Goal: Task Accomplishment & Management: Manage account settings

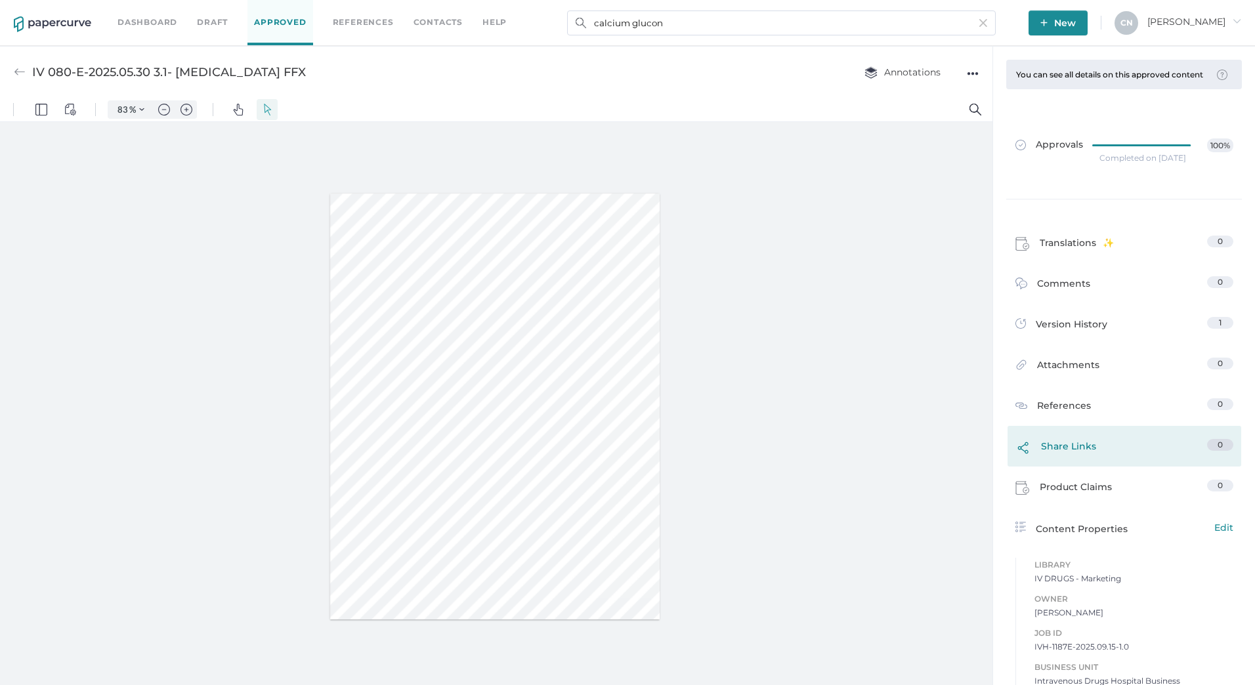
click at [1095, 461] on link "Share Links 0" at bounding box center [1125, 450] width 218 height 22
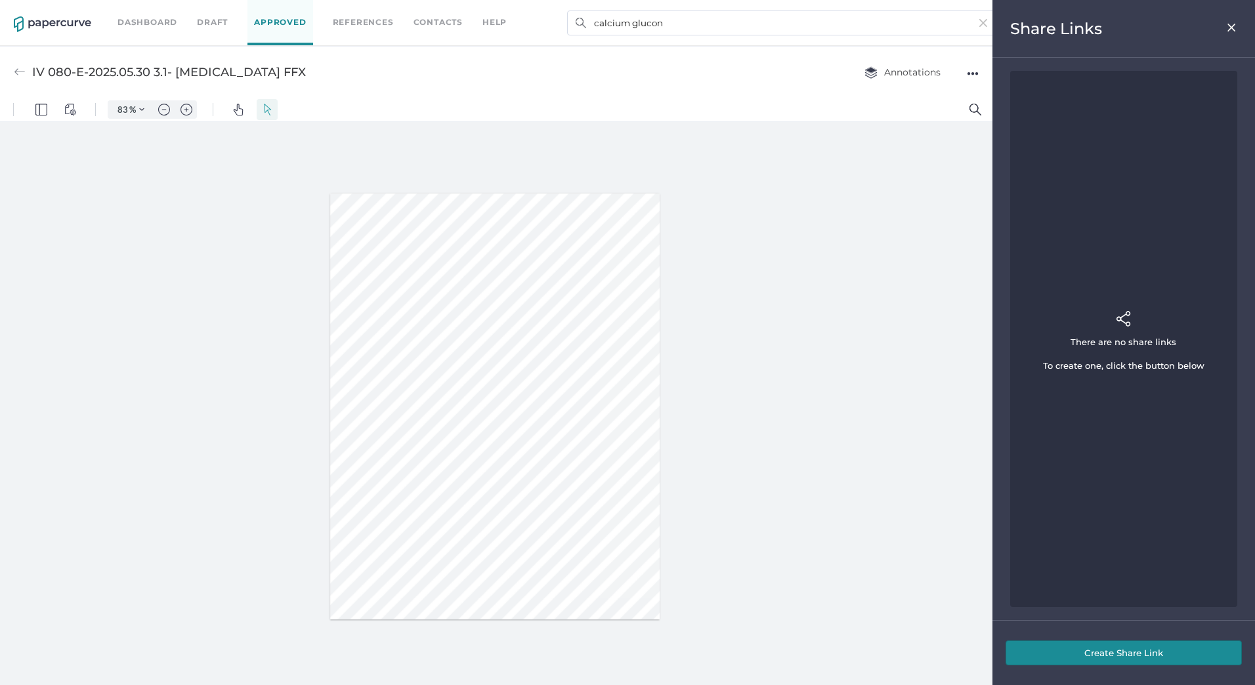
click at [1117, 658] on button "Create Share Link" at bounding box center [1124, 653] width 236 height 25
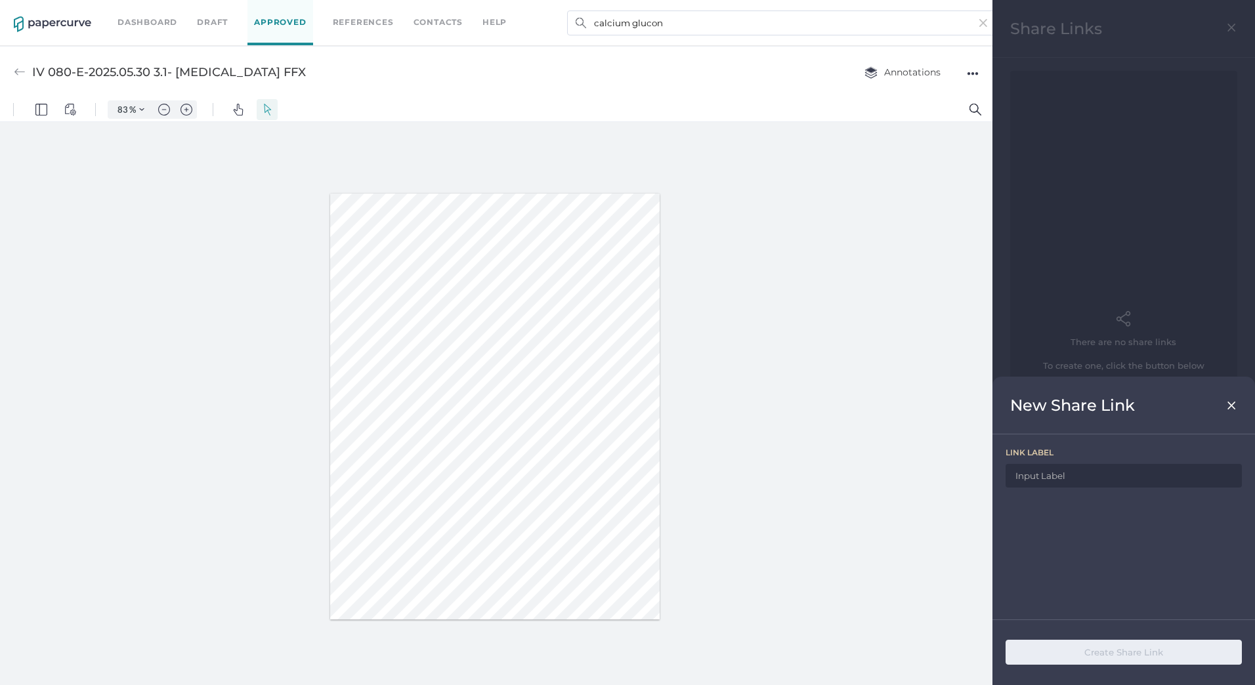
click at [1074, 475] on input at bounding box center [1124, 476] width 236 height 24
drag, startPoint x: 322, startPoint y: 74, endPoint x: 32, endPoint y: 87, distance: 290.5
click at [32, 87] on div "IV 080-E-2025.05.30 3.1- [MEDICAL_DATA] FFX Annotations ●●●" at bounding box center [496, 72] width 993 height 52
copy div "IV 080-E-2025.05.30 3.1- [MEDICAL_DATA] FFX"
click at [1092, 458] on div "link label" at bounding box center [1124, 453] width 236 height 10
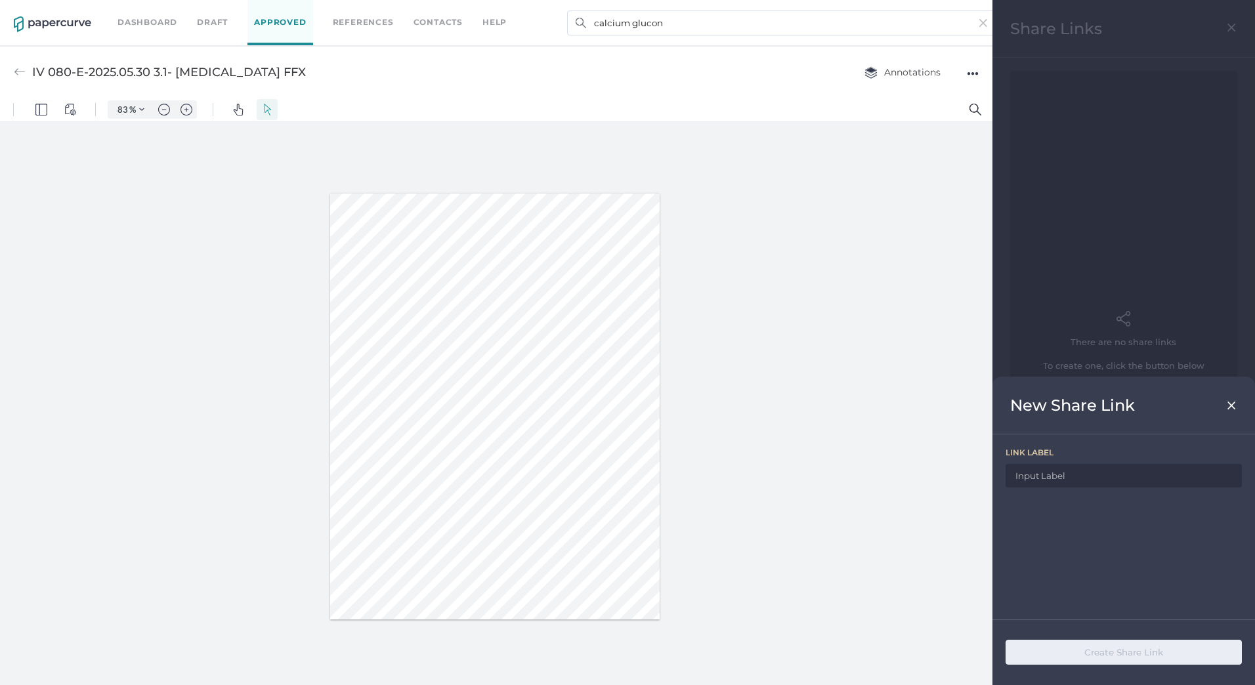
click at [1089, 476] on input at bounding box center [1124, 476] width 236 height 24
paste input "IV 080-E-2025.05.30 3.1- [MEDICAL_DATA] FFX"
type input "IV 080-E-2025.05.30 3.1- [MEDICAL_DATA] FFX"
click at [1129, 653] on button "Create Share Link" at bounding box center [1124, 652] width 236 height 25
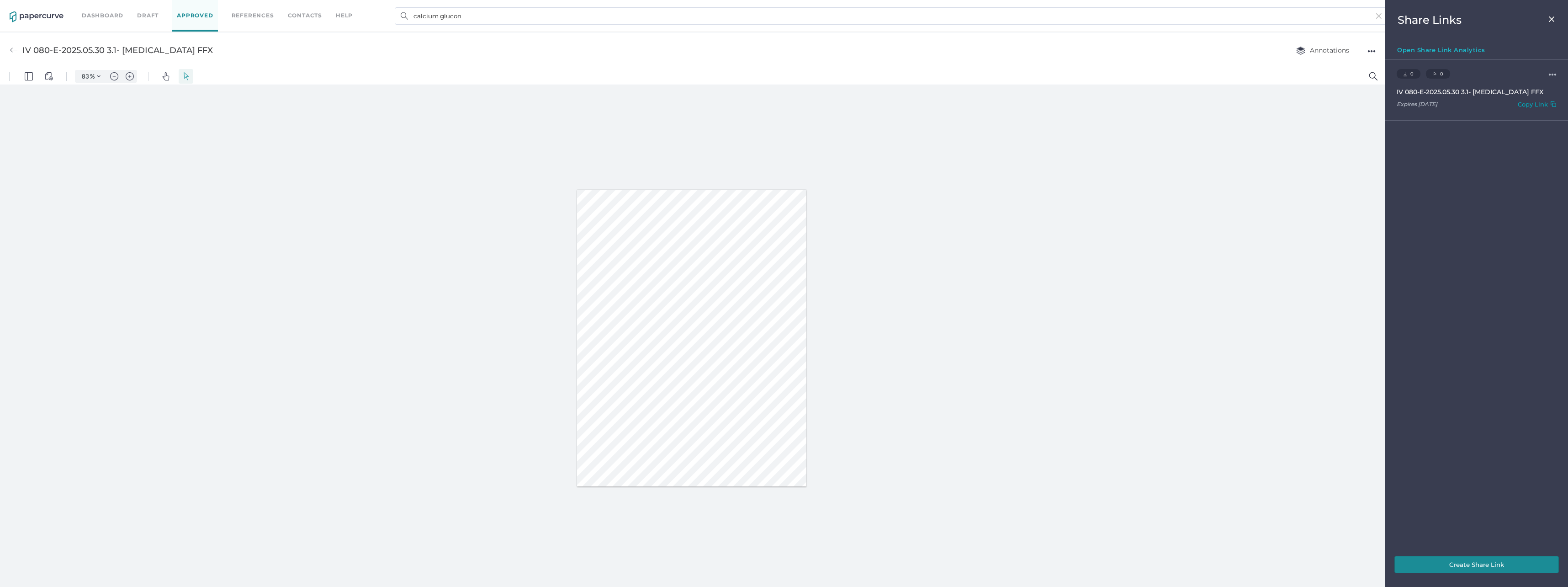
click at [718, 435] on div at bounding box center [692, 338] width 230 height 297
type input "108"
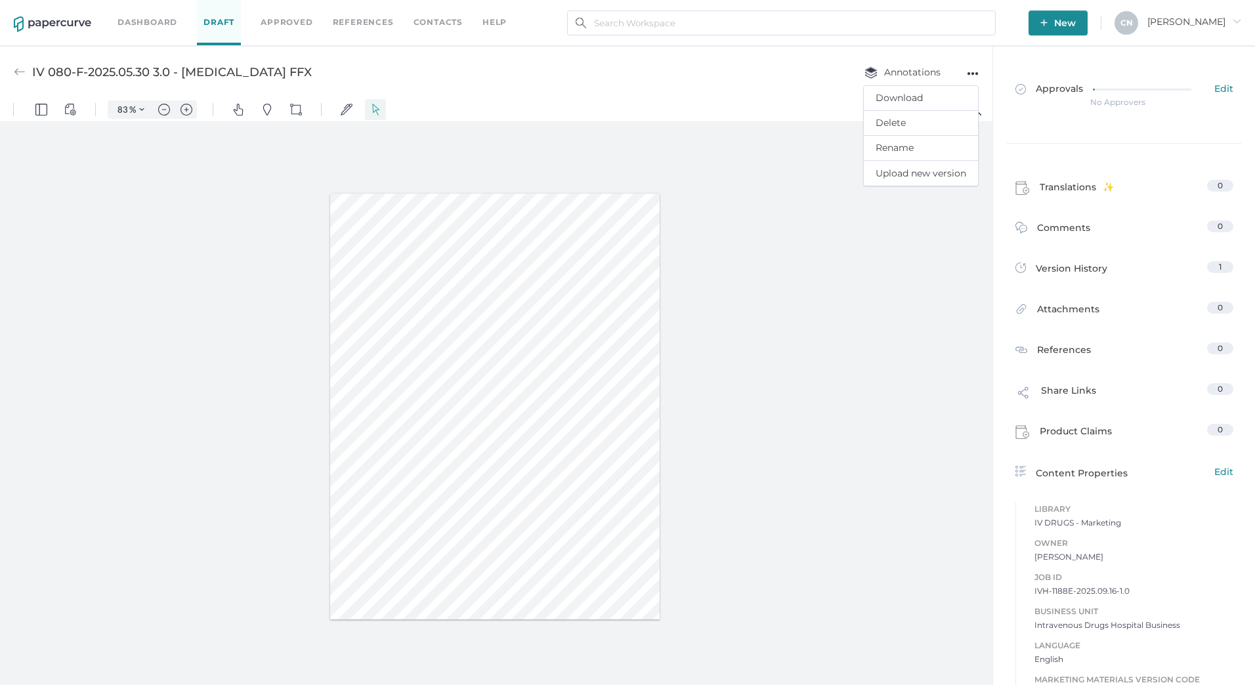
click at [869, 247] on div at bounding box center [496, 406] width 993 height 569
click at [1150, 175] on div "Translations 0" at bounding box center [1125, 187] width 234 height 41
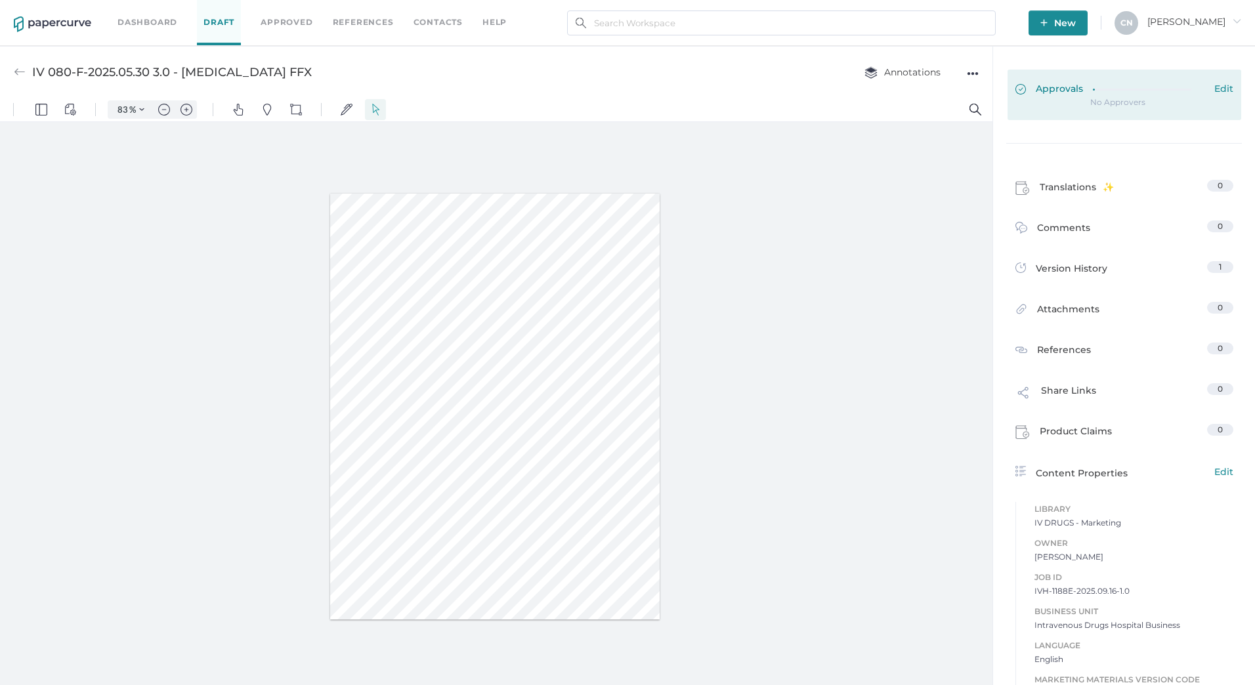
click at [1125, 87] on div at bounding box center [1149, 88] width 112 height 10
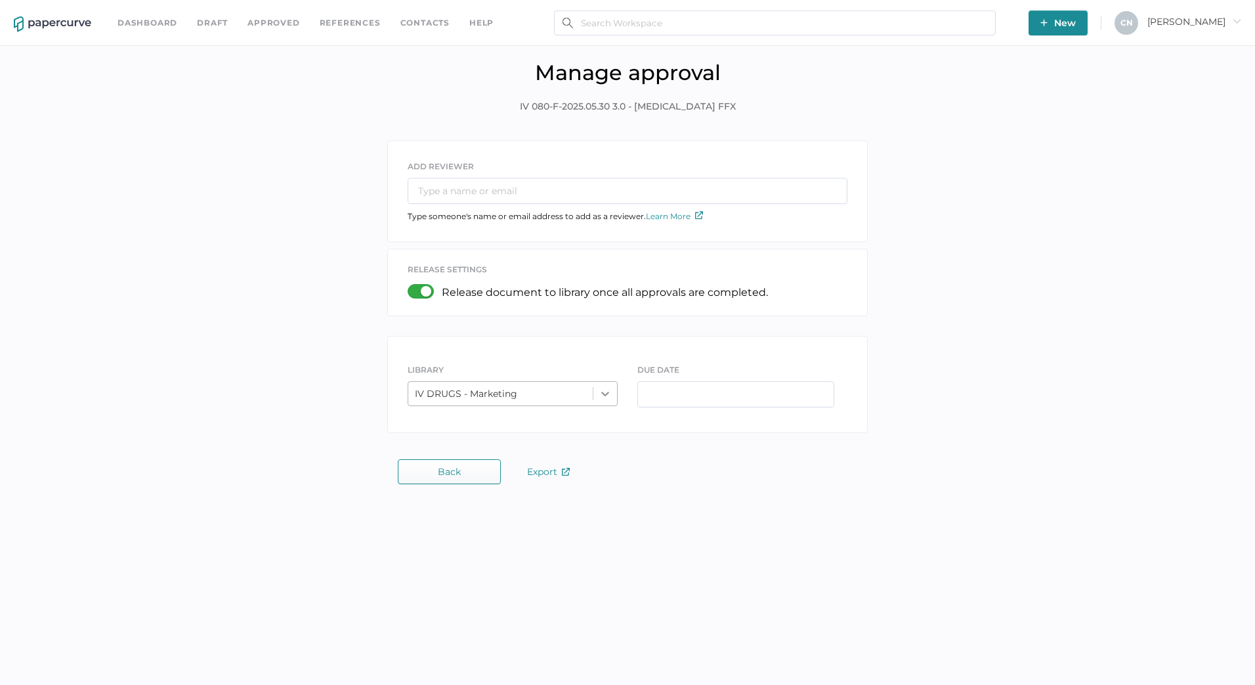
click at [608, 395] on icon at bounding box center [605, 393] width 13 height 13
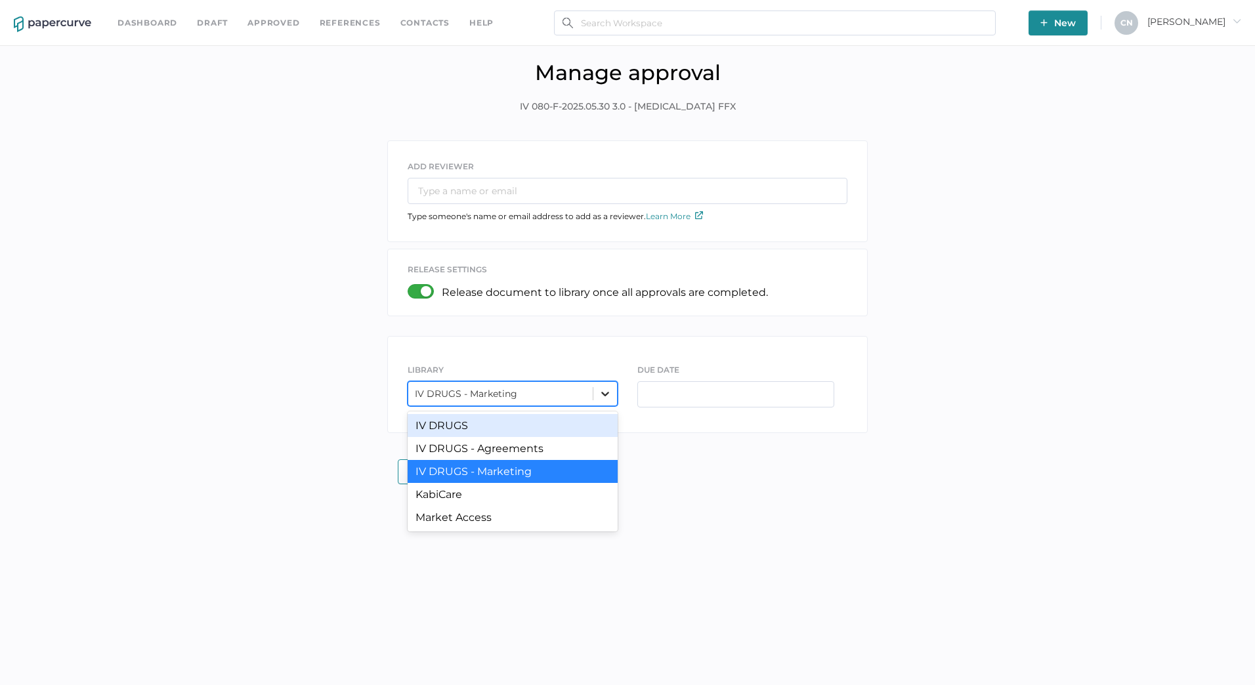
click at [608, 395] on icon at bounding box center [605, 393] width 13 height 13
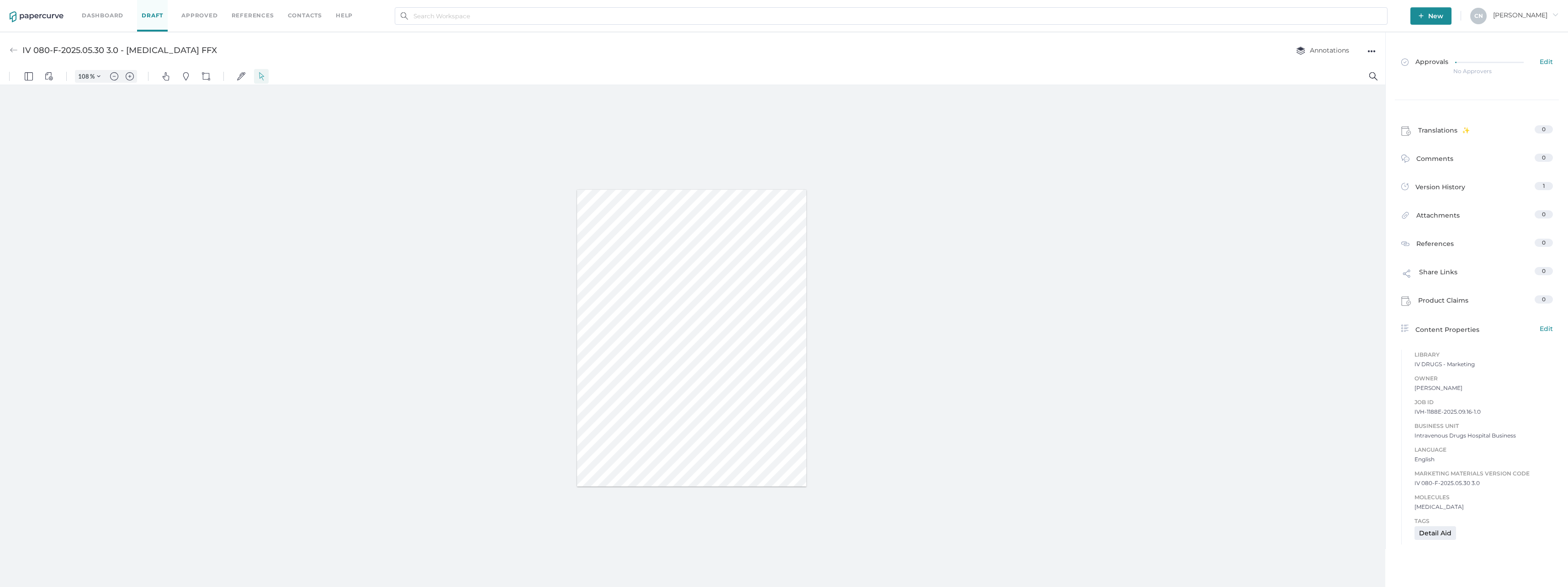
type input "133"
click at [873, 54] on link "Approvals Edit" at bounding box center [1478, 66] width 163 height 36
type input "133"
click at [10, 49] on img at bounding box center [14, 50] width 8 height 8
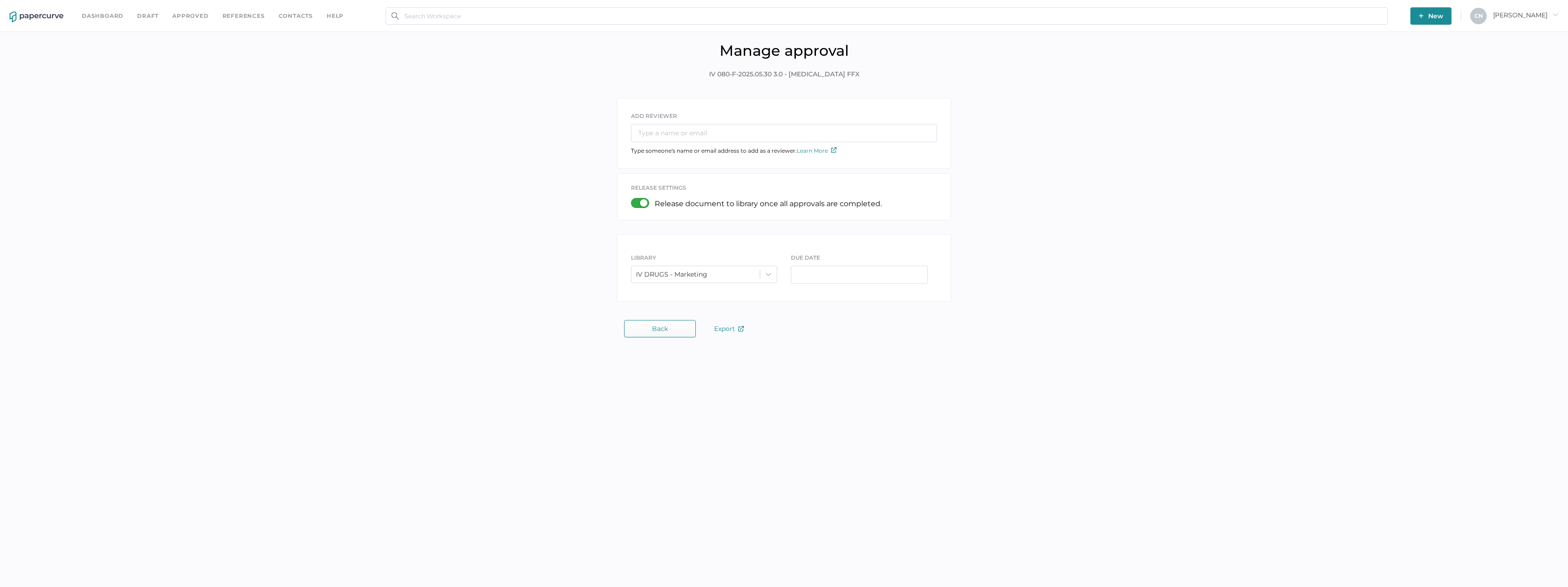
click at [174, 15] on link "Approved" at bounding box center [191, 16] width 36 height 10
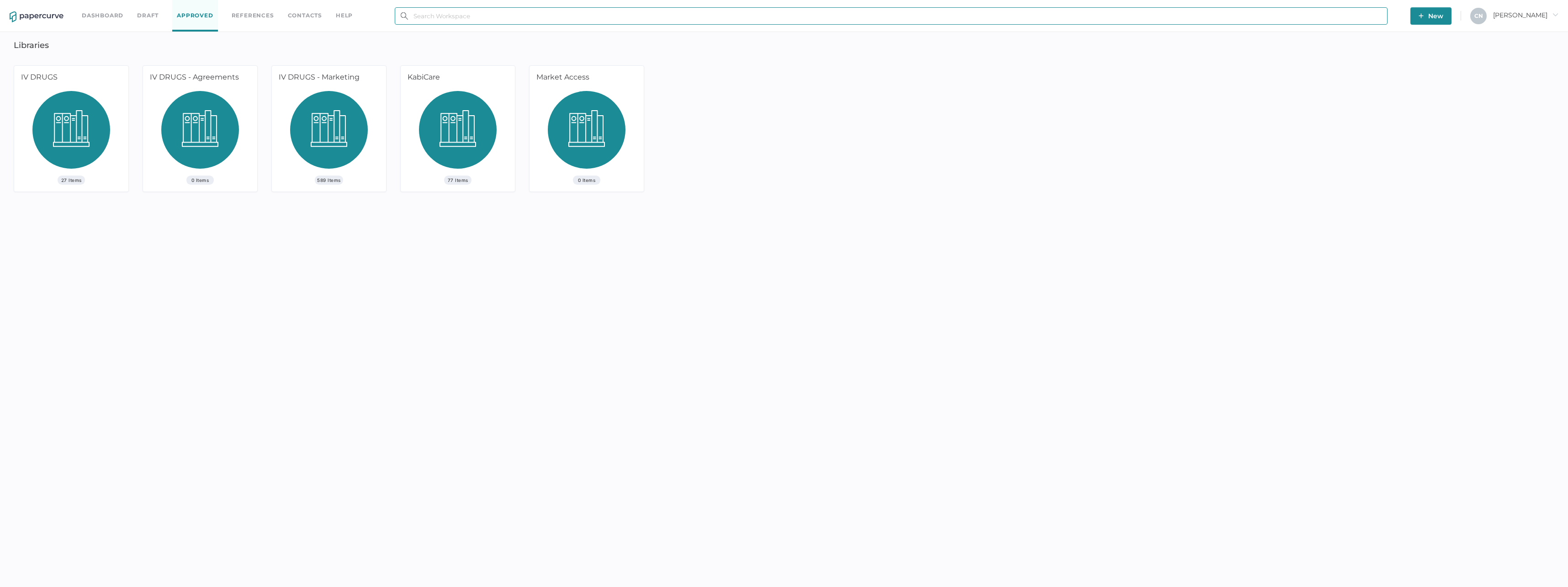
click at [1181, 17] on input "text" at bounding box center [891, 16] width 993 height 17
type input "I"
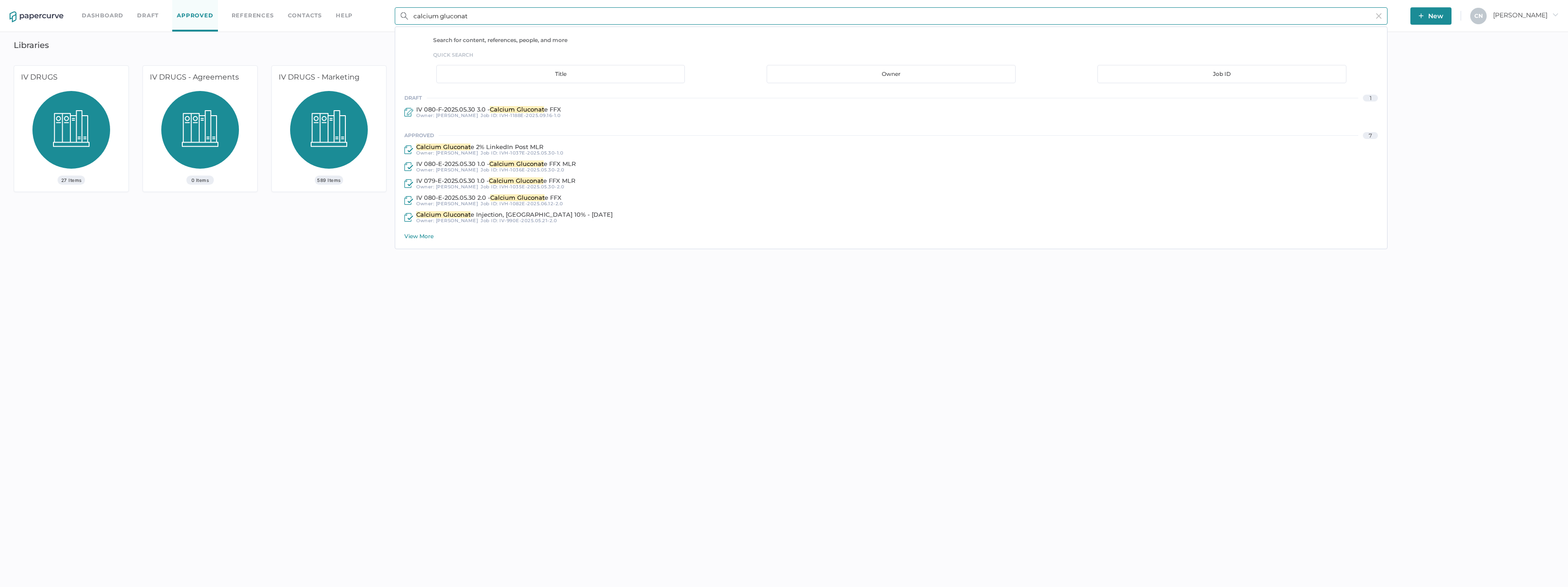
type input "calcium gluconat"
click at [429, 236] on div "View More" at bounding box center [896, 236] width 983 height 7
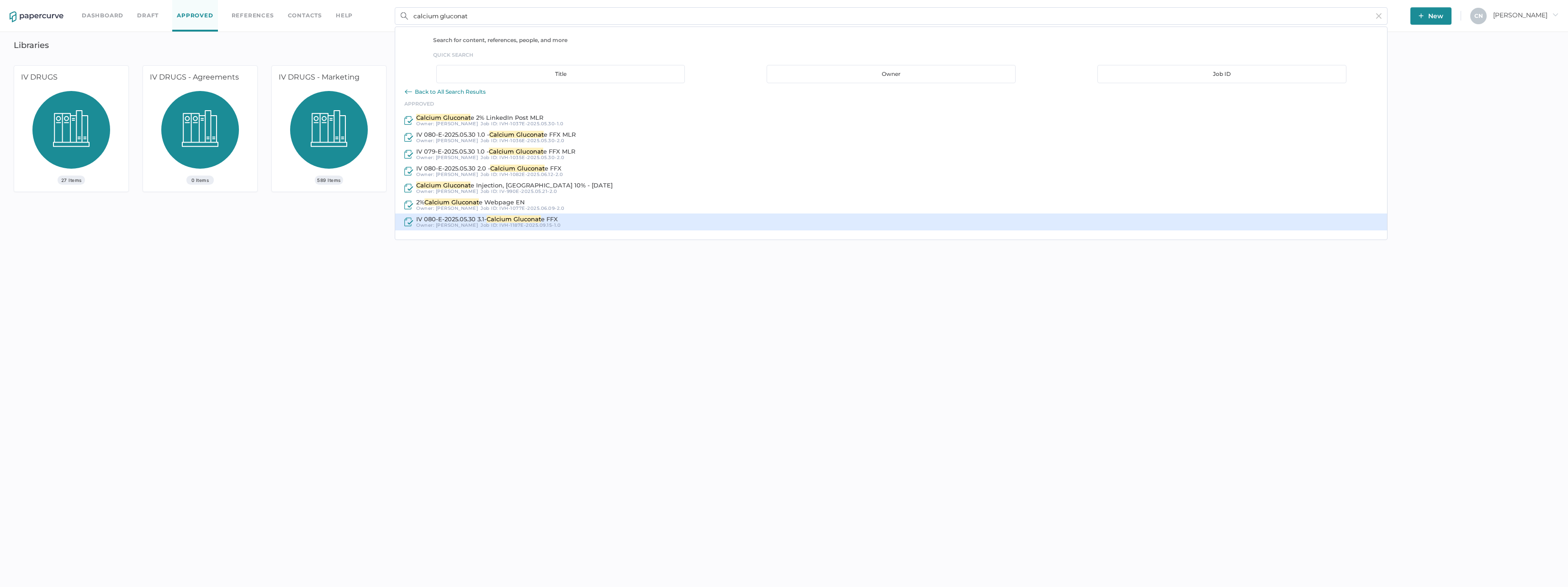
click at [434, 218] on span "IV 080-E-2025.05.30 3.1-" at bounding box center [451, 219] width 70 height 8
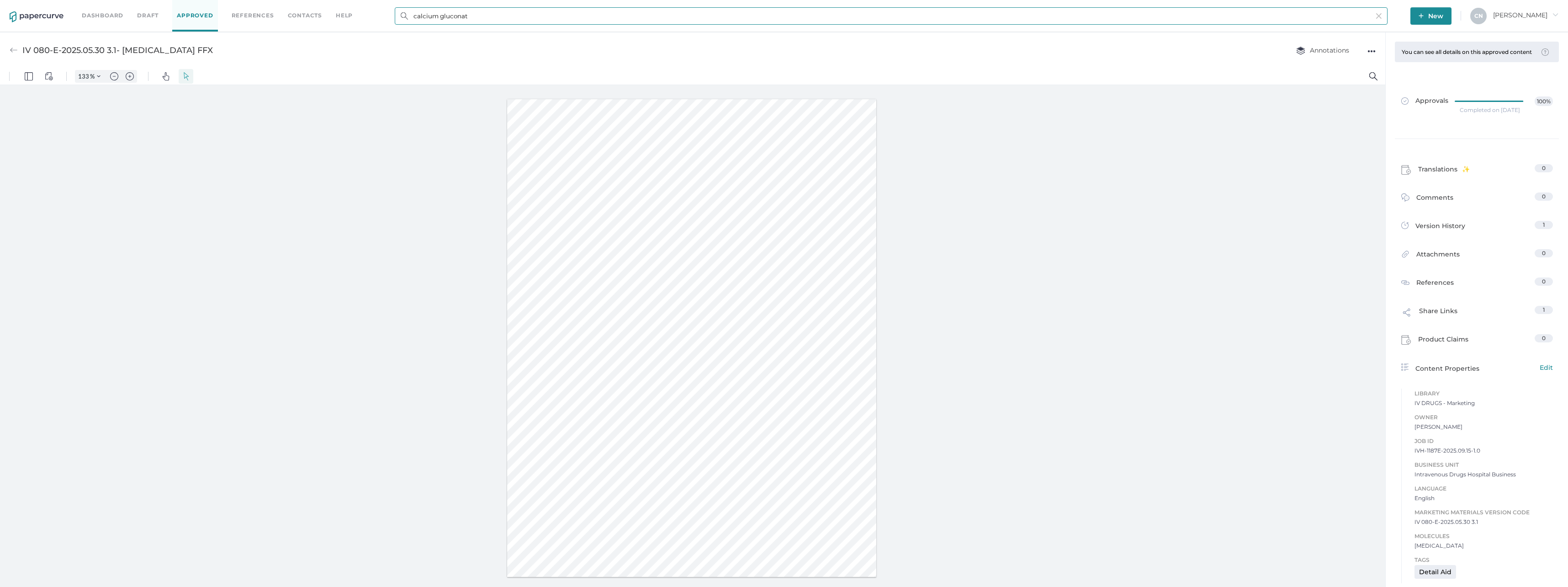
click at [656, 23] on input "calcium gluconat" at bounding box center [891, 16] width 993 height 17
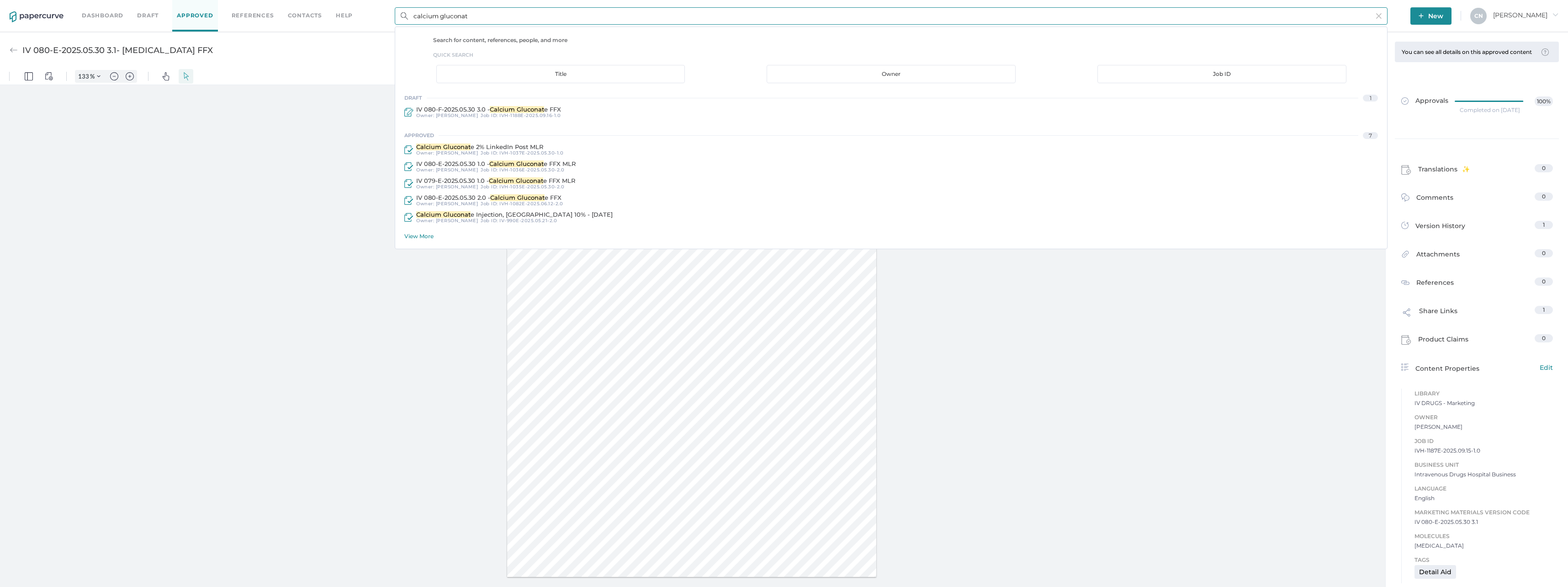
click at [427, 234] on div "View More" at bounding box center [896, 236] width 983 height 7
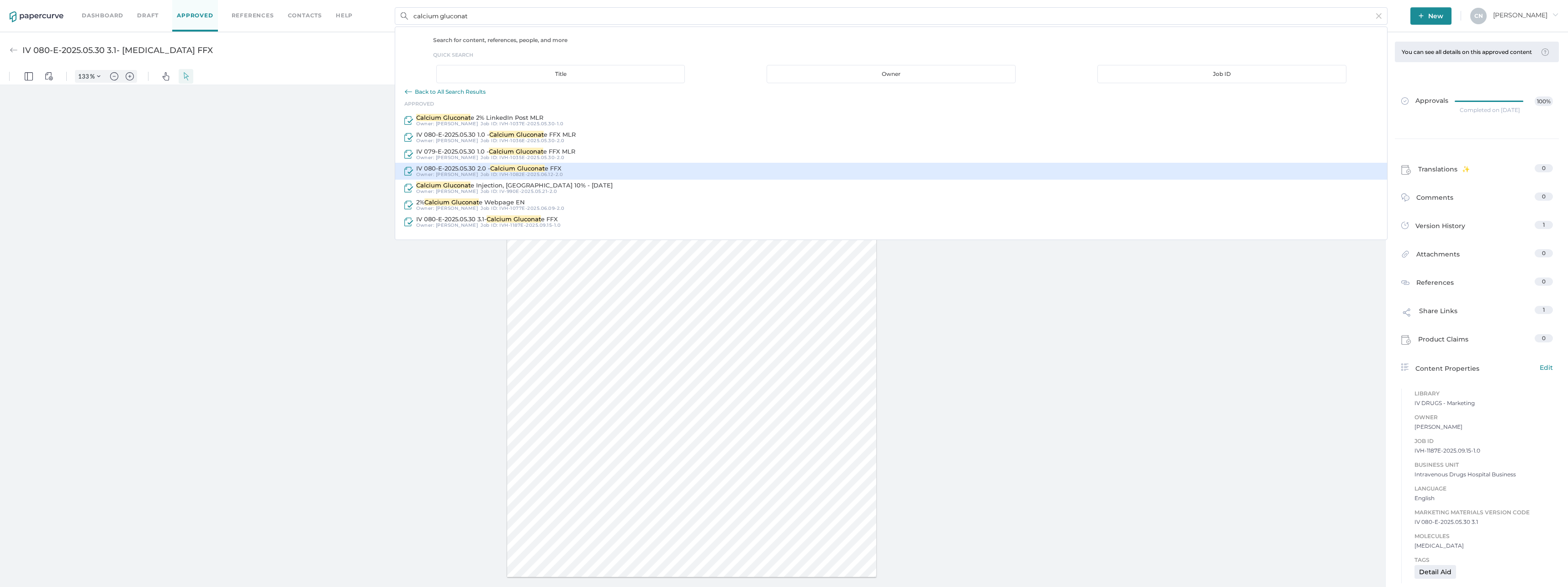
click at [469, 167] on span "IV 080-E-2025.05.30 2.0 -" at bounding box center [453, 168] width 74 height 8
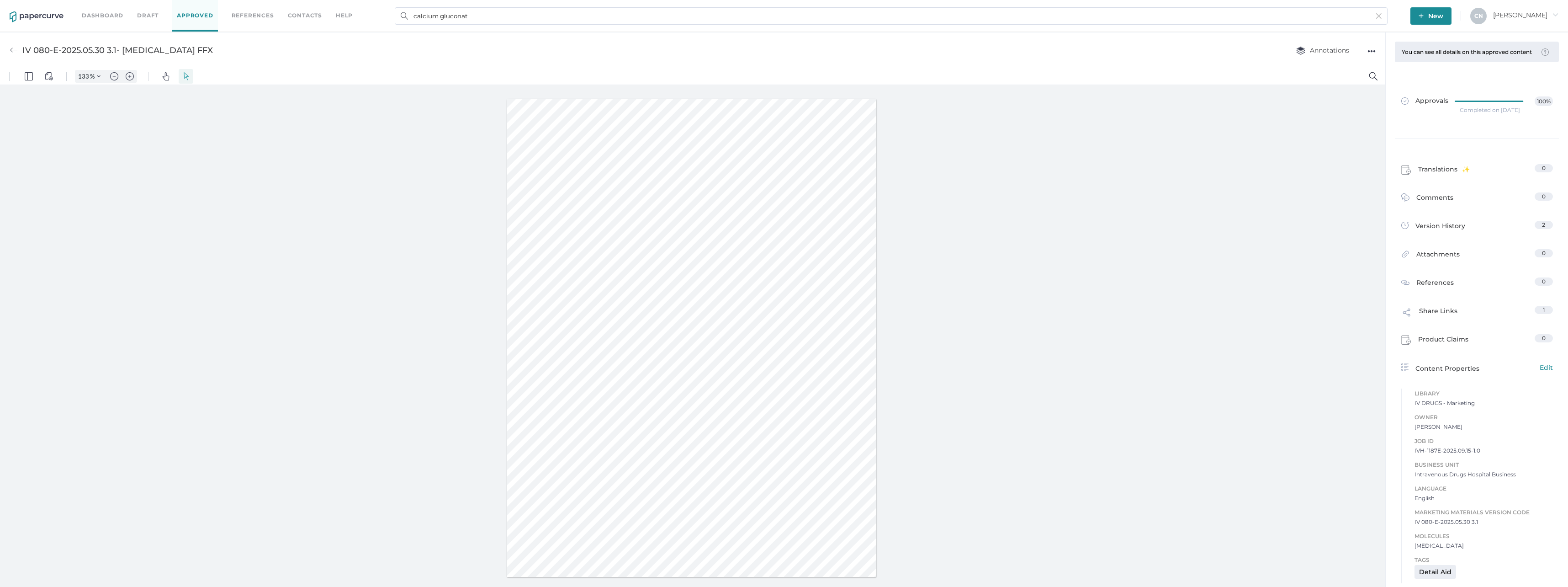
type input "IV 080-E-2025.05.30 2.0 - Calcium Gluconate FFX"
type input "100"
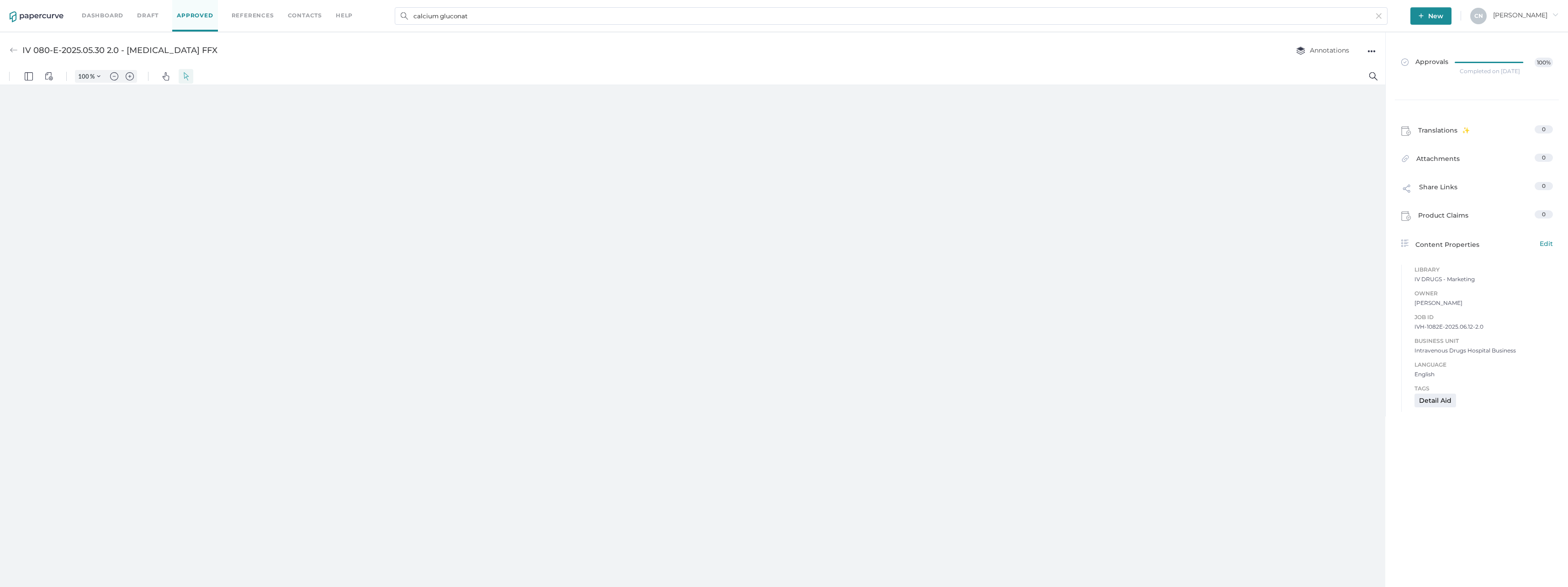
type input "133"
click at [1459, 66] on div at bounding box center [1492, 63] width 74 height 10
type input "108"
click at [1362, 49] on div "Annotations" at bounding box center [1320, 50] width 85 height 17
click at [1363, 49] on div "Annotations ●●●" at bounding box center [1327, 50] width 98 height 17
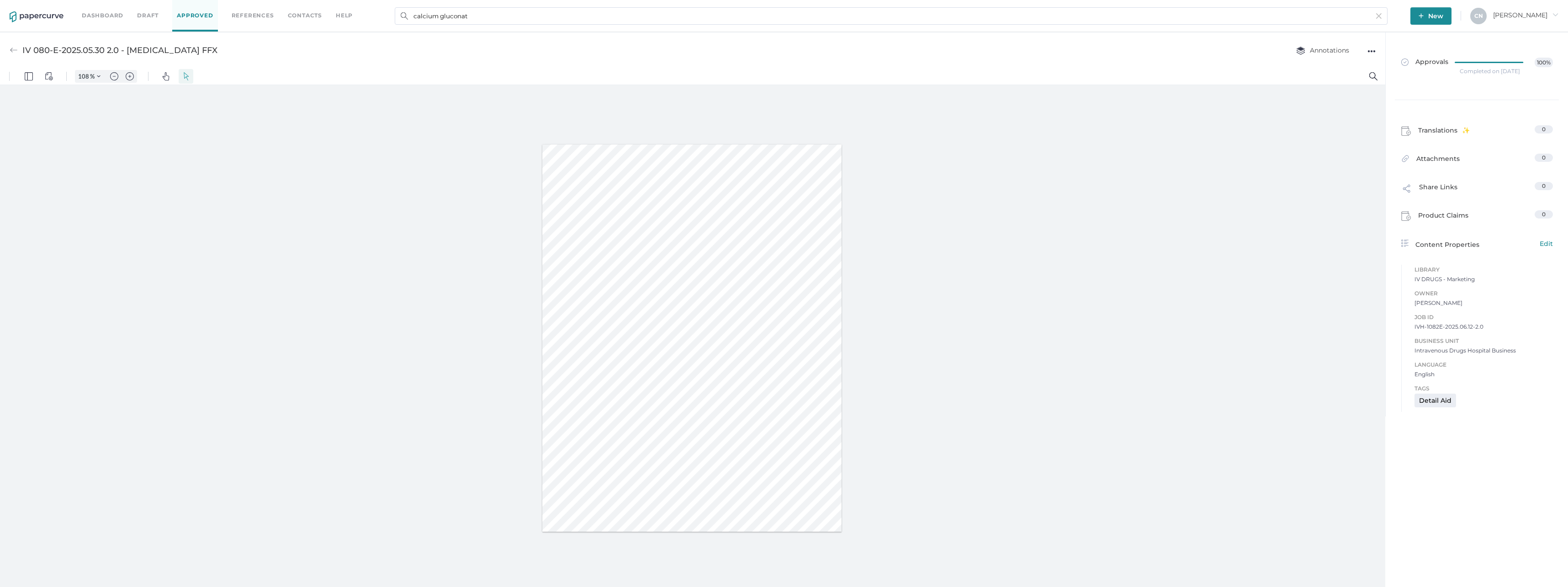
click at [1367, 49] on div "Annotations ●●●" at bounding box center [1327, 50] width 98 height 17
click at [1373, 49] on div "●●●" at bounding box center [1372, 51] width 8 height 13
click at [1350, 187] on div at bounding box center [692, 338] width 1386 height 506
click at [1413, 158] on span at bounding box center [1409, 161] width 15 height 14
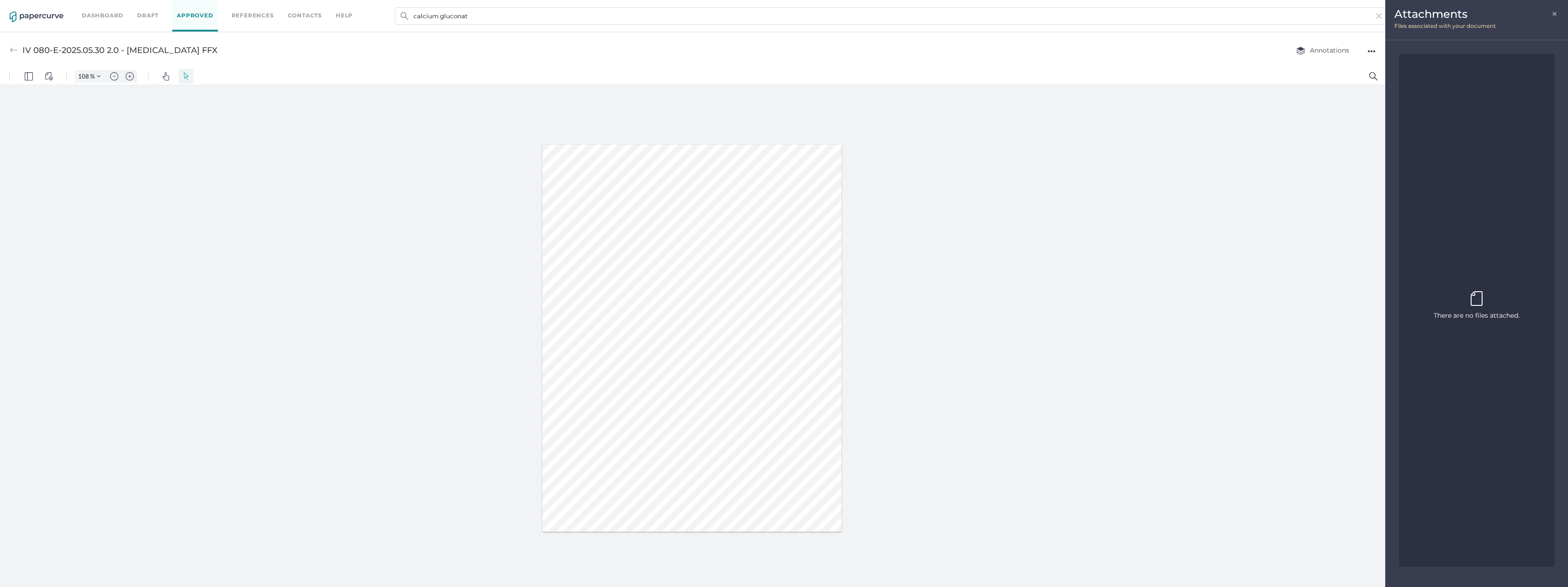
click at [1453, 318] on span "There are no files attached." at bounding box center [1476, 315] width 86 height 10
click at [1331, 347] on div at bounding box center [692, 338] width 1386 height 506
click at [1466, 321] on div "There are no files attached. Upload or drop file here to upload" at bounding box center [1476, 311] width 86 height 47
click at [1471, 305] on img at bounding box center [1477, 298] width 12 height 15
click at [919, 276] on div at bounding box center [692, 338] width 1386 height 506
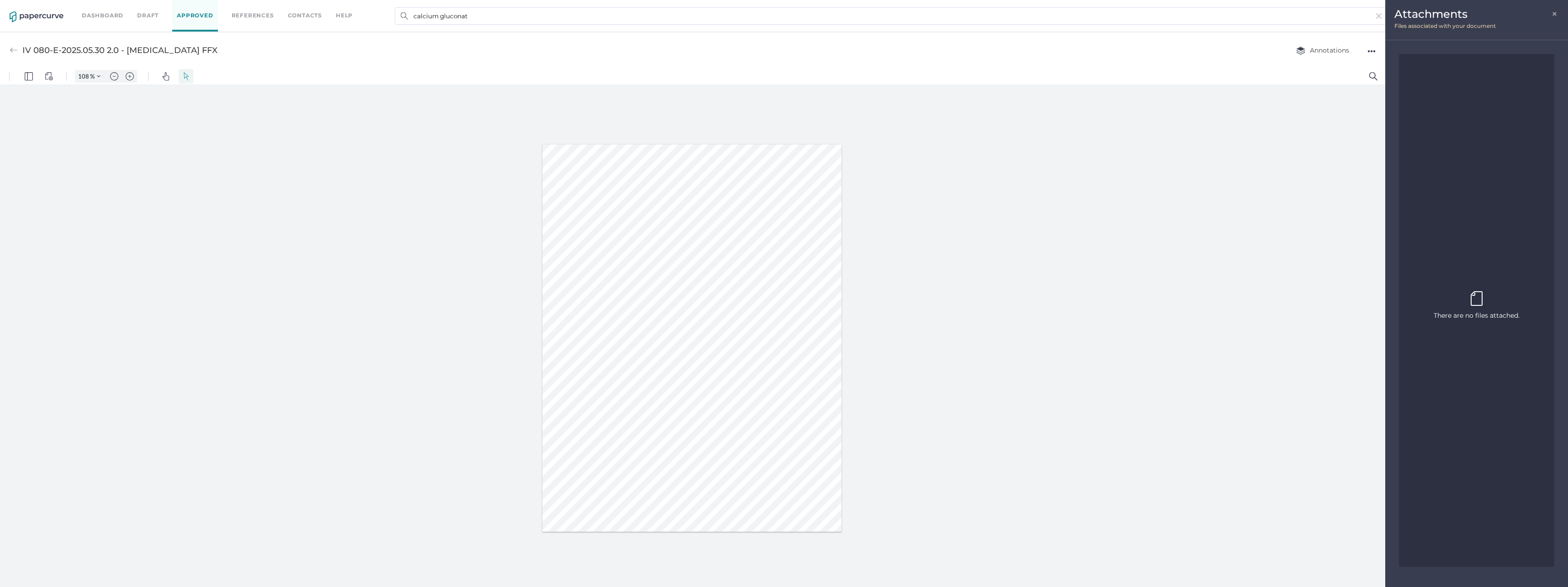
click at [1452, 24] on span "Files associated with your document" at bounding box center [1446, 26] width 102 height 7
click at [1555, 9] on span "×" at bounding box center [1555, 13] width 8 height 8
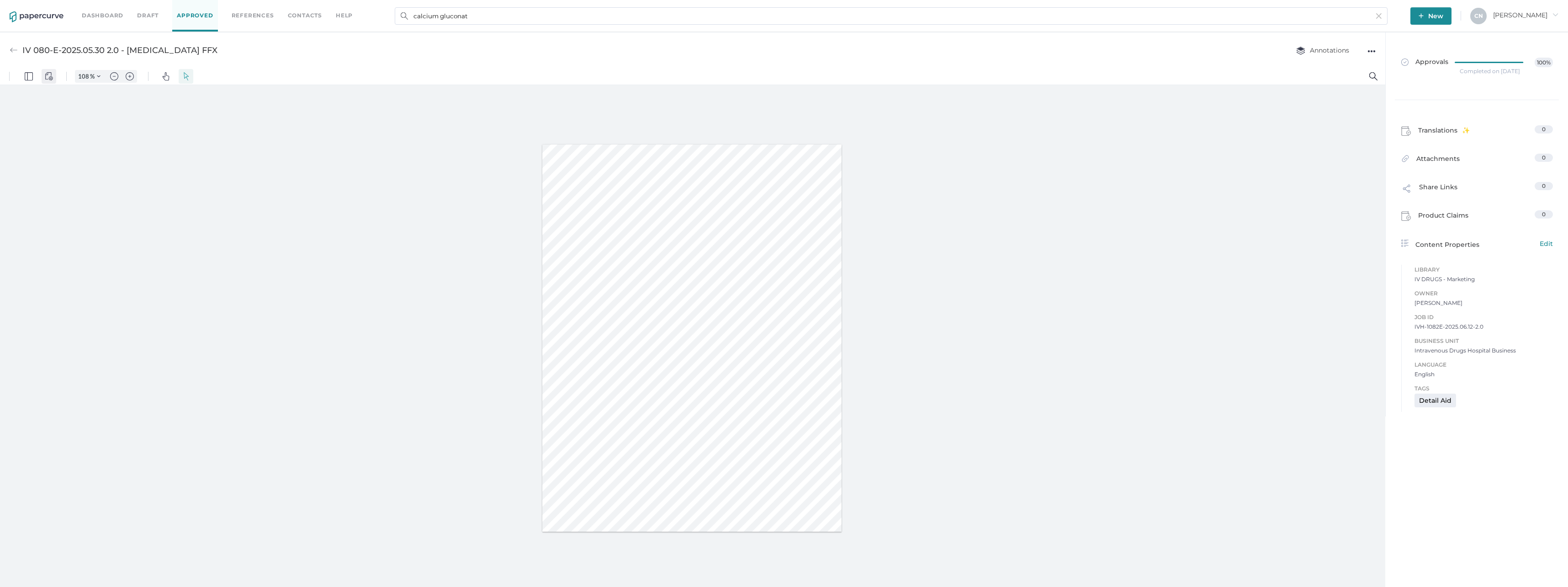
click at [50, 75] on img "View Controls" at bounding box center [49, 77] width 8 height 8
drag, startPoint x: 175, startPoint y: 226, endPoint x: 171, endPoint y: 213, distance: 13.6
click at [175, 226] on div at bounding box center [692, 338] width 1386 height 506
click at [29, 72] on img "Panel" at bounding box center [29, 77] width 8 height 8
click at [29, 72] on button "Panel" at bounding box center [29, 76] width 15 height 15
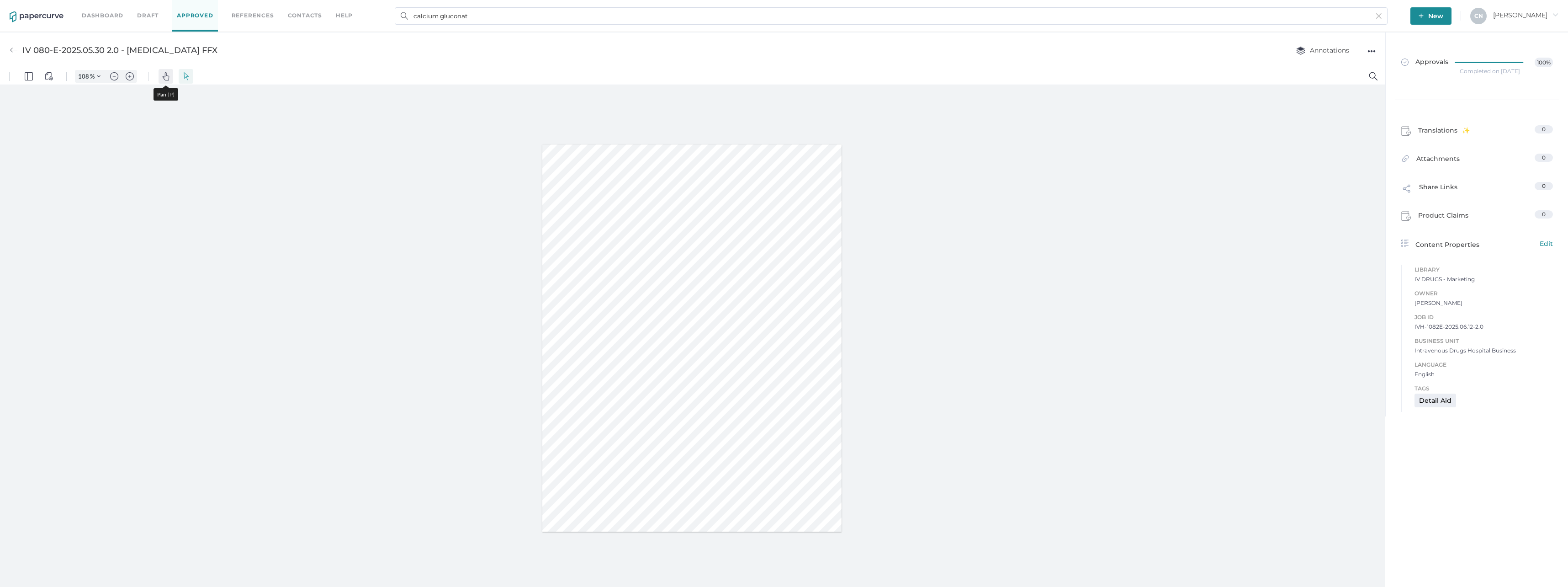
click at [171, 75] on button "Pan" at bounding box center [166, 76] width 15 height 15
drag, startPoint x: 1193, startPoint y: 326, endPoint x: 1189, endPoint y: 322, distance: 5.7
click at [1191, 325] on div at bounding box center [692, 338] width 1386 height 506
click at [1540, 242] on span "Edit" at bounding box center [1546, 244] width 13 height 10
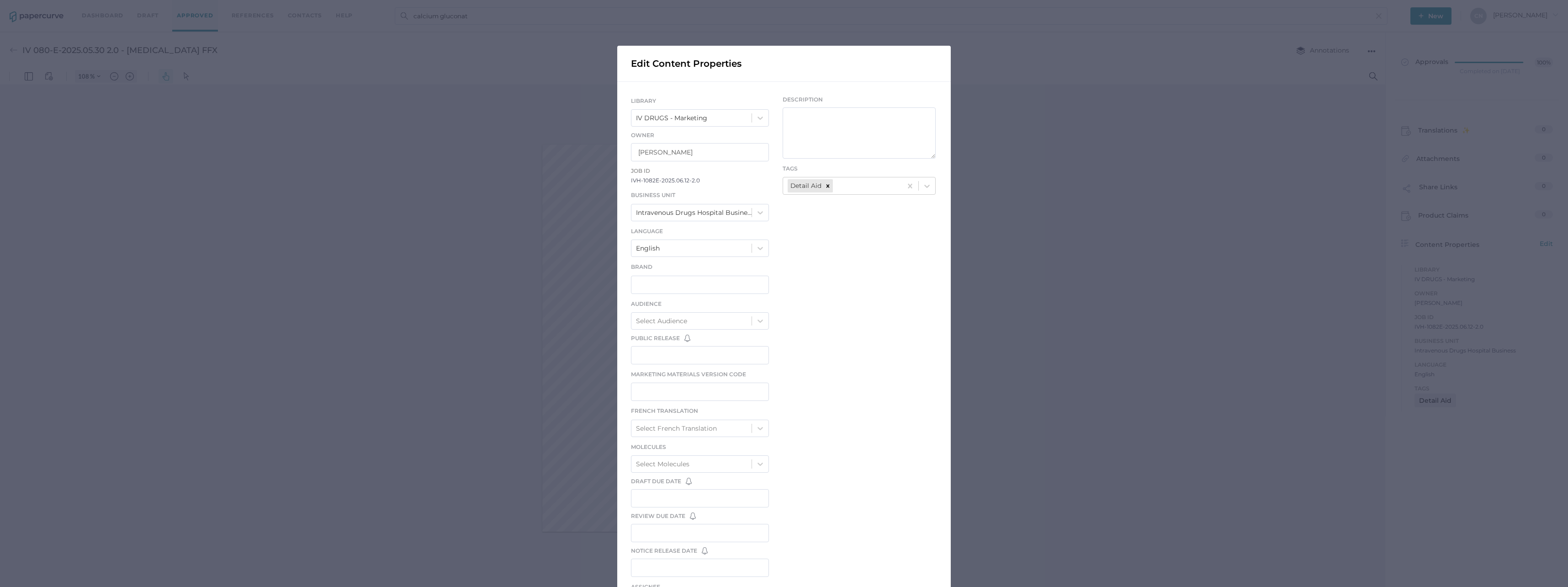
scroll to position [148, 0]
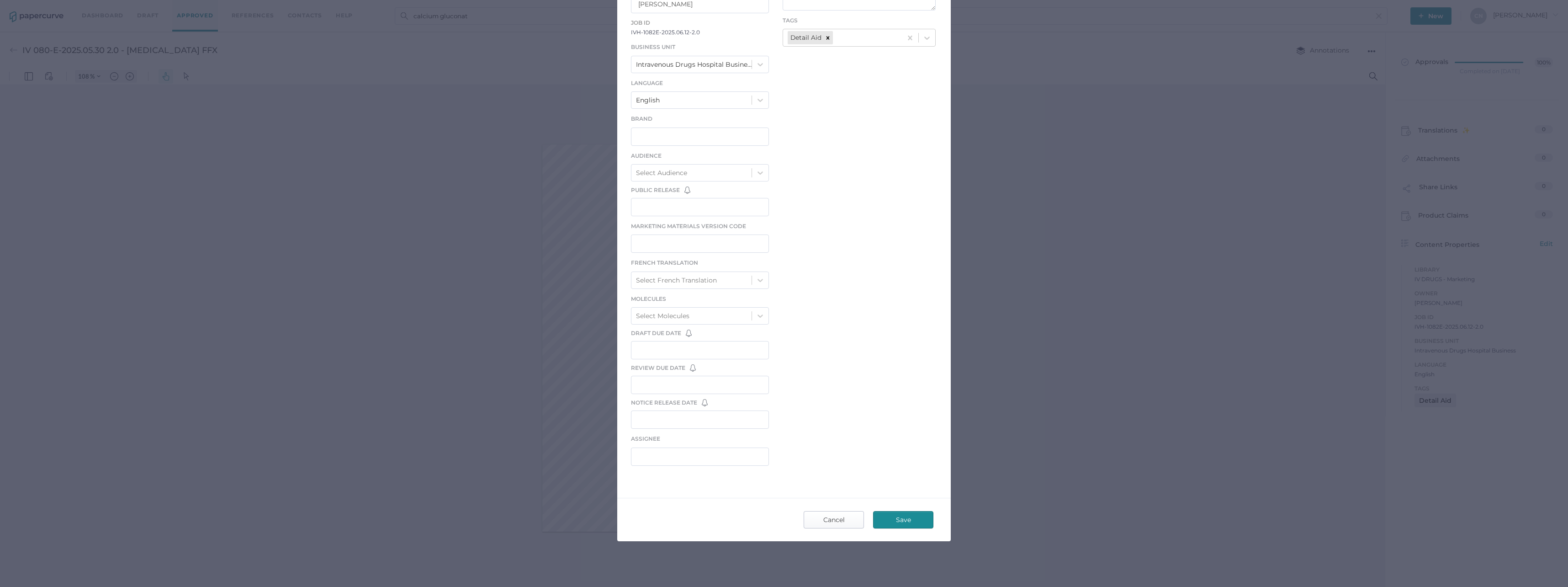
click at [812, 524] on span "Cancel" at bounding box center [834, 520] width 43 height 17
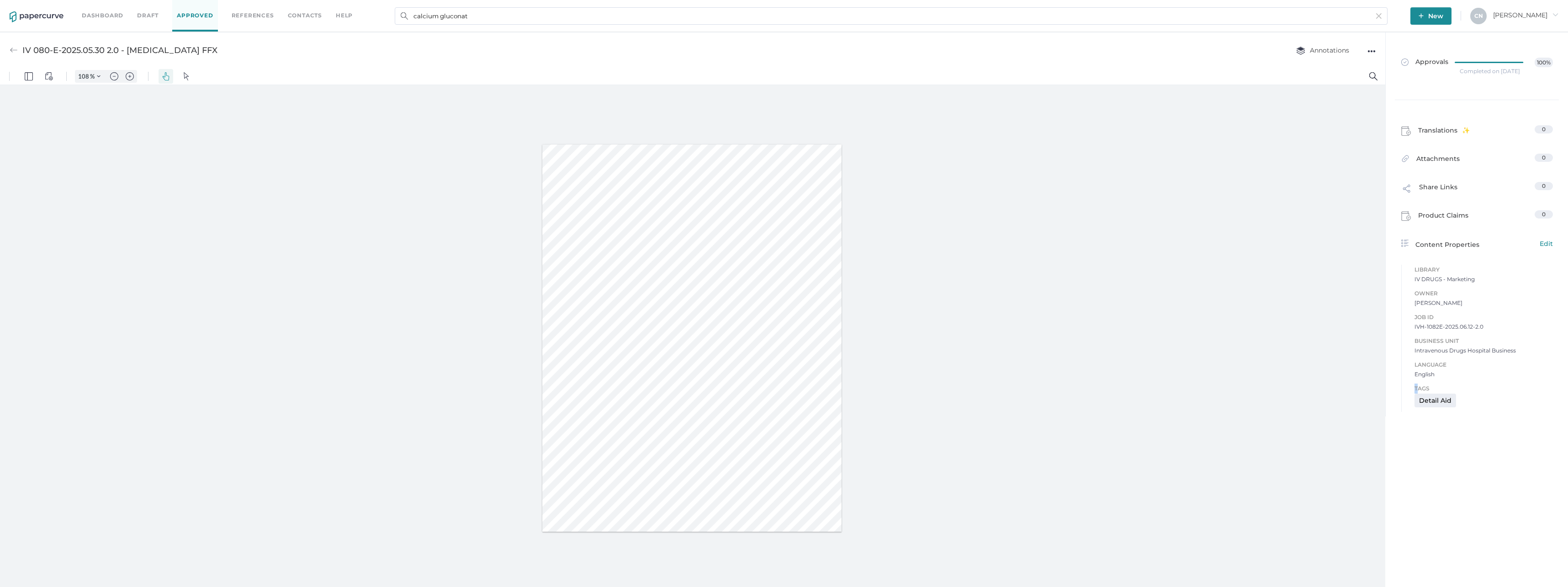
drag, startPoint x: 1417, startPoint y: 388, endPoint x: 1356, endPoint y: 342, distance: 76.4
click at [1417, 388] on div "Tags Detail Aid" at bounding box center [1473, 393] width 144 height 38
drag, startPoint x: 1356, startPoint y: 342, endPoint x: 1473, endPoint y: 288, distance: 128.9
click at [1473, 288] on span "Owner" at bounding box center [1484, 293] width 138 height 10
click at [1439, 380] on div "Tags Detail Aid" at bounding box center [1473, 393] width 144 height 38
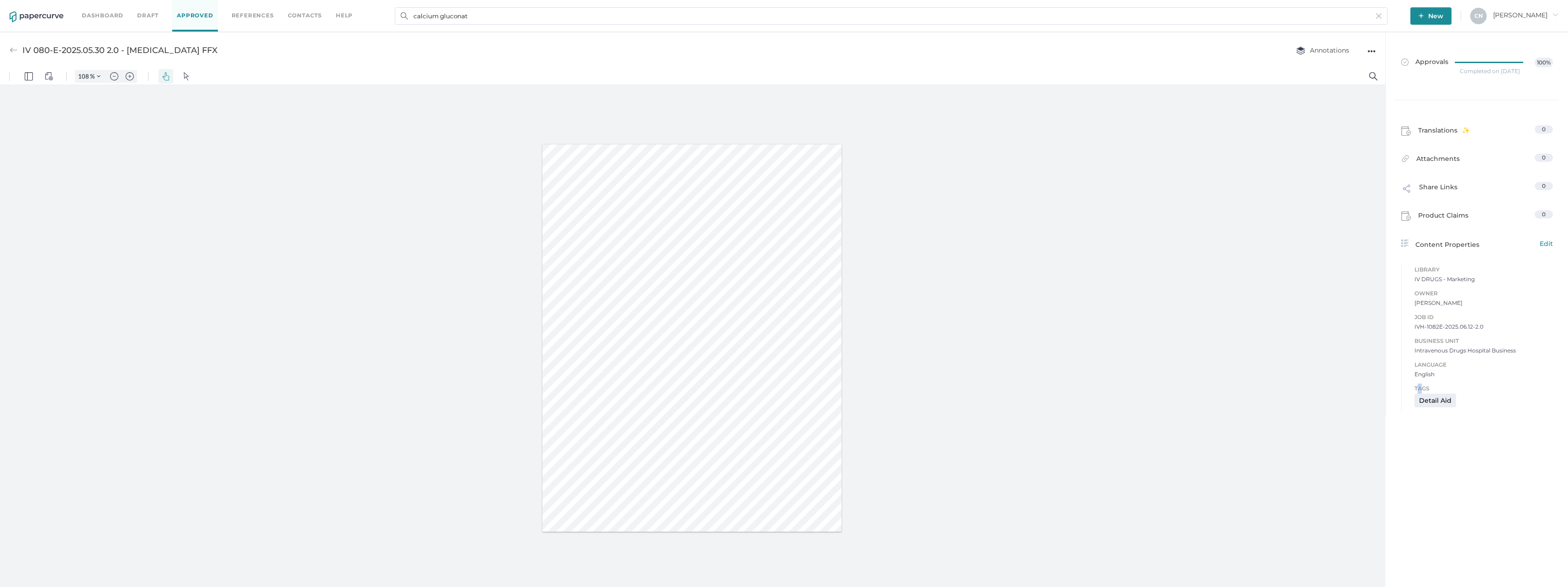
click at [1418, 387] on span "Tags" at bounding box center [1480, 389] width 131 height 10
drag, startPoint x: 1418, startPoint y: 387, endPoint x: 1418, endPoint y: 370, distance: 17.0
click at [1419, 370] on span "English" at bounding box center [1484, 374] width 138 height 9
click at [1425, 400] on div "Detail Aid" at bounding box center [1436, 400] width 42 height 14
click at [1426, 394] on div "Detail Aid" at bounding box center [1436, 400] width 42 height 14
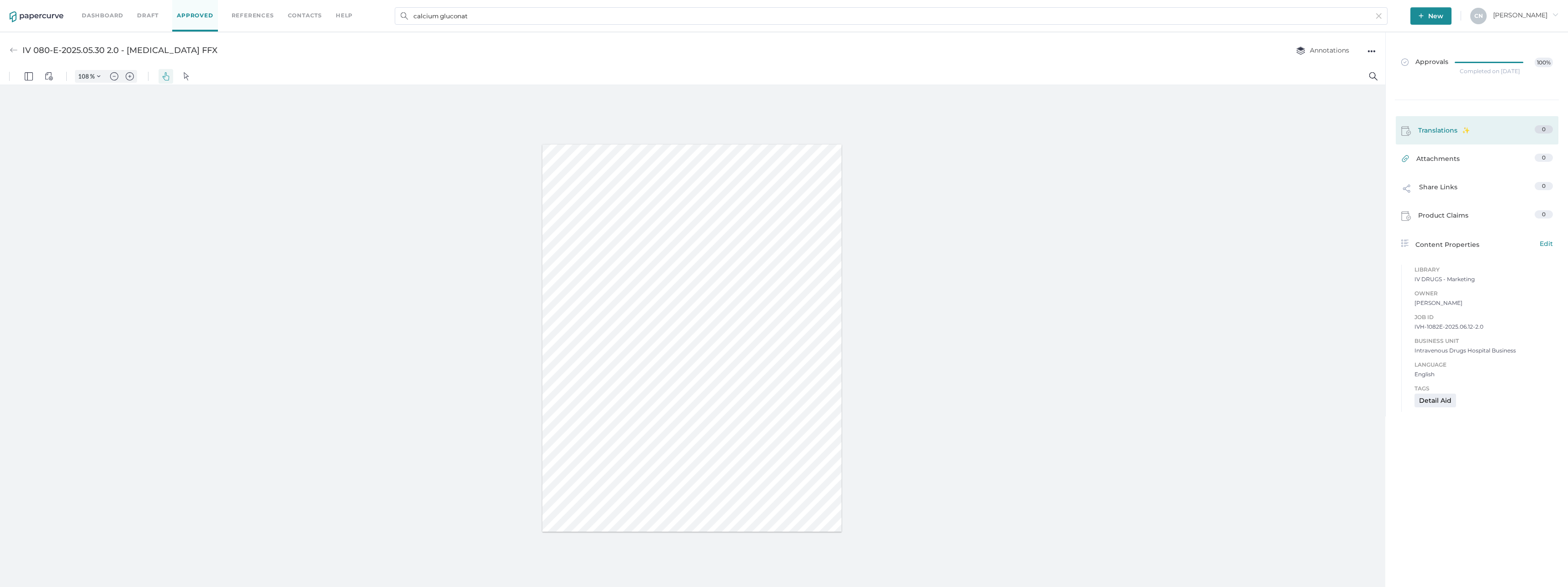
click at [1435, 119] on div "Translations 0" at bounding box center [1478, 130] width 163 height 29
click at [1434, 122] on div "Translations 0" at bounding box center [1478, 130] width 163 height 29
click at [1431, 208] on div "Product Claims 0" at bounding box center [1478, 215] width 163 height 29
click at [1431, 212] on span "Product Claims" at bounding box center [1443, 217] width 50 height 14
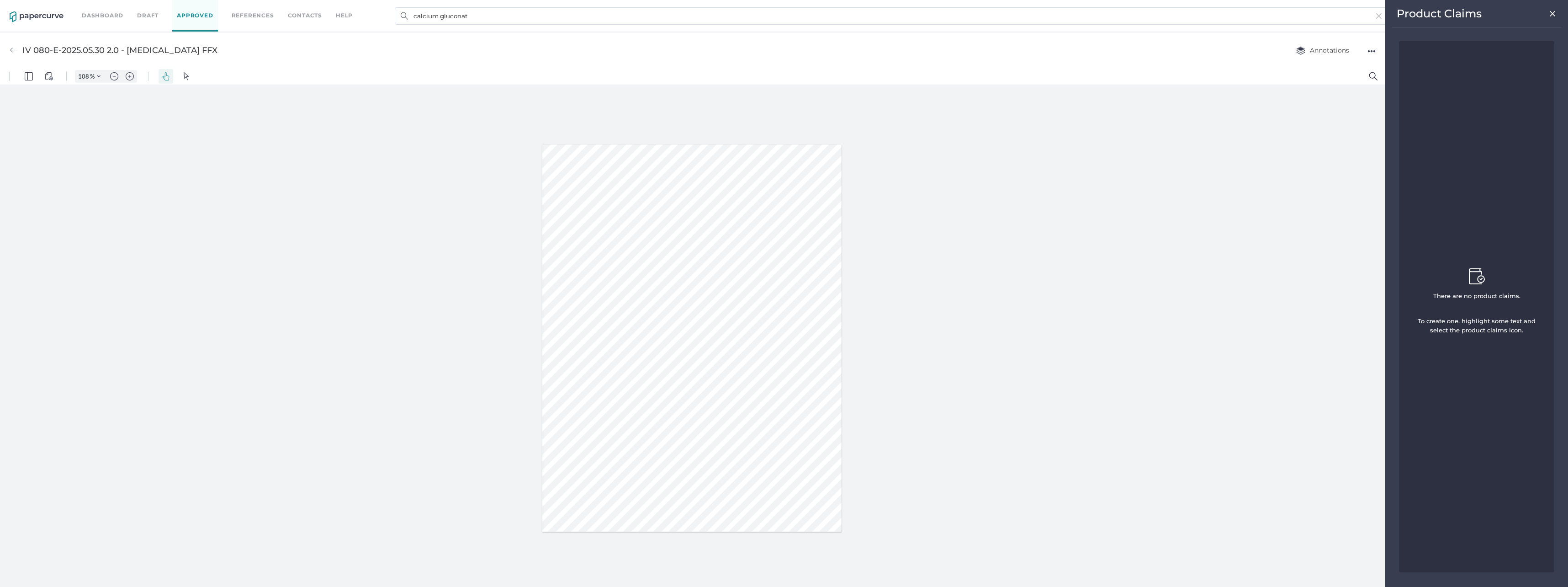
click at [1549, 6] on div "Product Claims There are no product claims. To create one, highlight some text …" at bounding box center [1477, 293] width 183 height 587
click at [1551, 11] on img at bounding box center [1553, 13] width 8 height 8
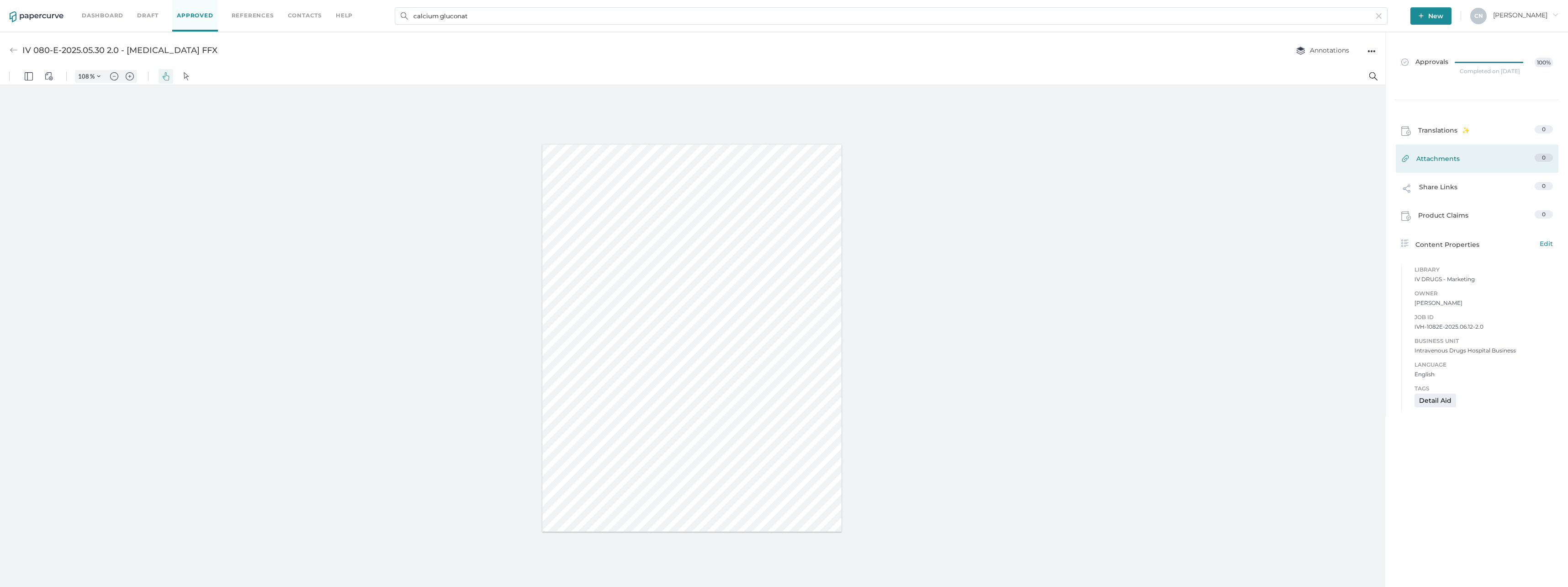
click at [1439, 164] on span "Attachments" at bounding box center [1438, 161] width 43 height 14
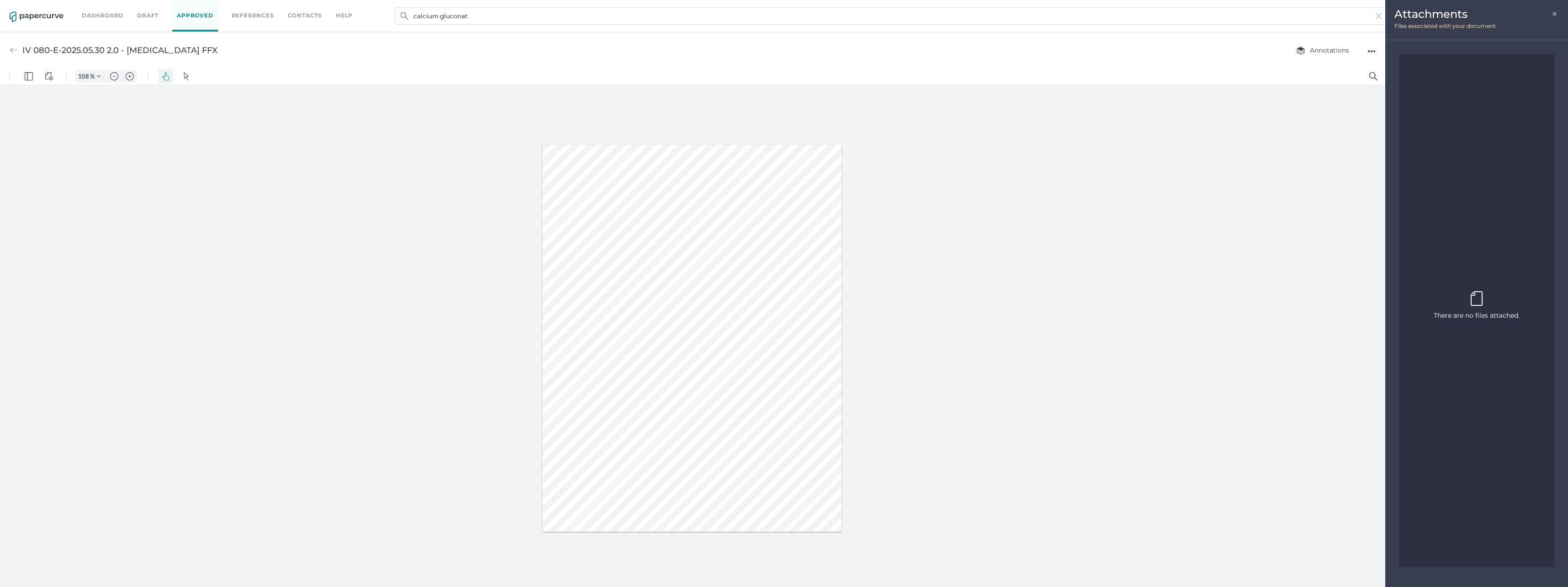
click at [1476, 306] on div "There are no files attached. Upload or drop file here to upload" at bounding box center [1476, 311] width 86 height 47
click at [1475, 304] on img at bounding box center [1477, 298] width 12 height 15
drag, startPoint x: 1471, startPoint y: 285, endPoint x: 1432, endPoint y: 18, distance: 269.8
click at [1432, 18] on span "Attachments" at bounding box center [1431, 14] width 73 height 13
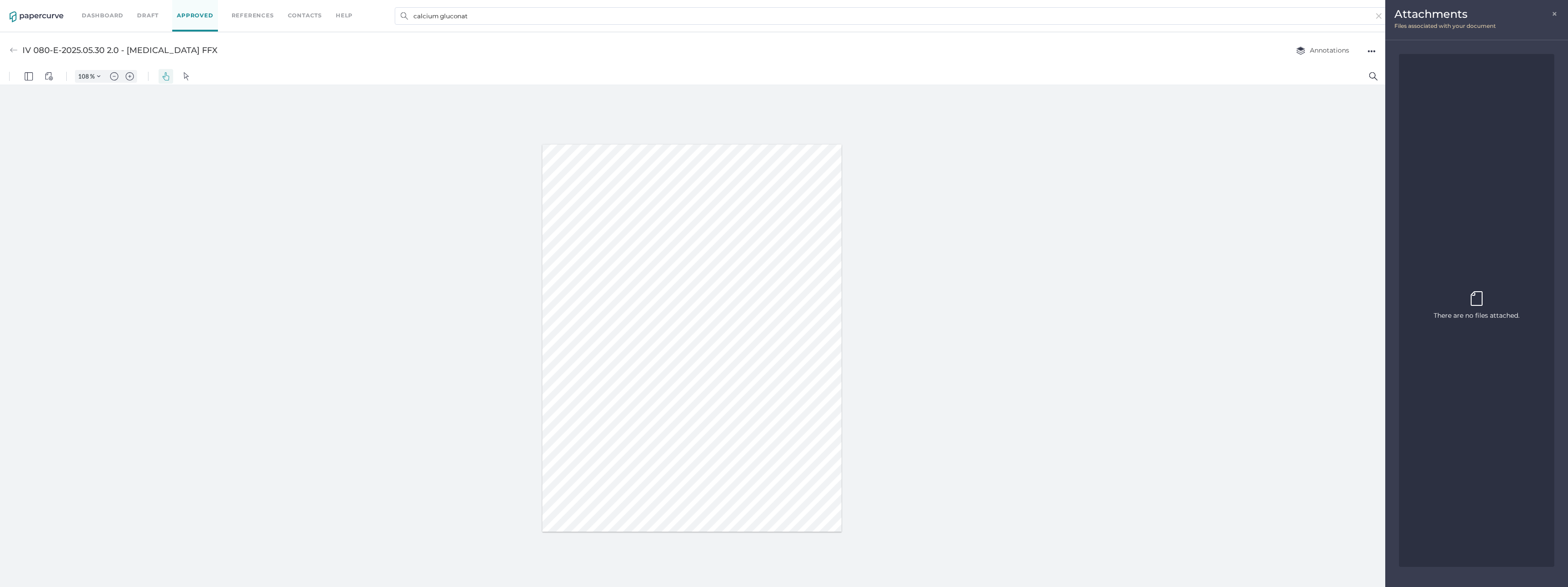
click at [1430, 22] on div "Attachments × Files associated with your document" at bounding box center [1477, 20] width 183 height 40
click at [1430, 22] on div "Attachments × Files associated with your document" at bounding box center [1477, 20] width 183 height 40
click at [1429, 22] on div "Attachments × Files associated with your document" at bounding box center [1477, 20] width 183 height 40
drag, startPoint x: 1429, startPoint y: 22, endPoint x: 1555, endPoint y: 10, distance: 126.6
click at [1555, 10] on span "×" at bounding box center [1555, 13] width 8 height 8
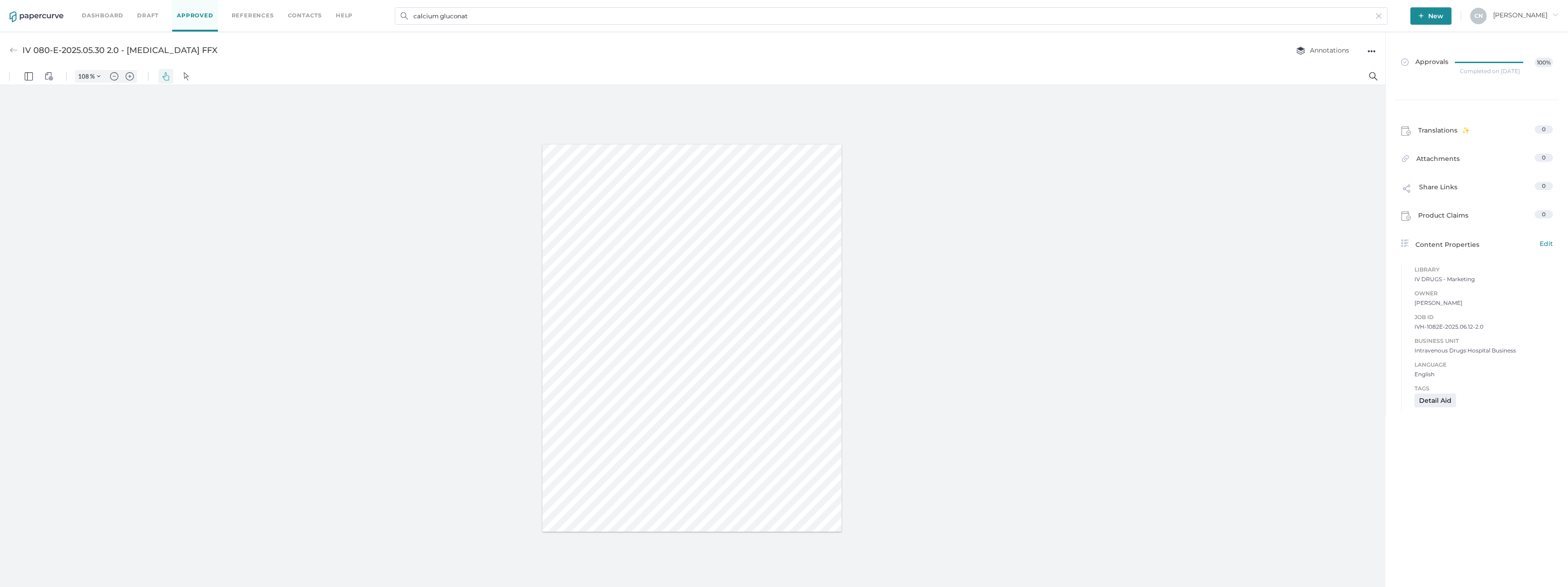
click at [1367, 49] on div "Annotations ●●●" at bounding box center [1327, 50] width 98 height 17
click at [1369, 49] on div "●●●" at bounding box center [1372, 51] width 8 height 13
click at [1326, 50] on span "Annotations" at bounding box center [1323, 50] width 53 height 8
click at [1326, 48] on span "Annotations" at bounding box center [1323, 50] width 53 height 8
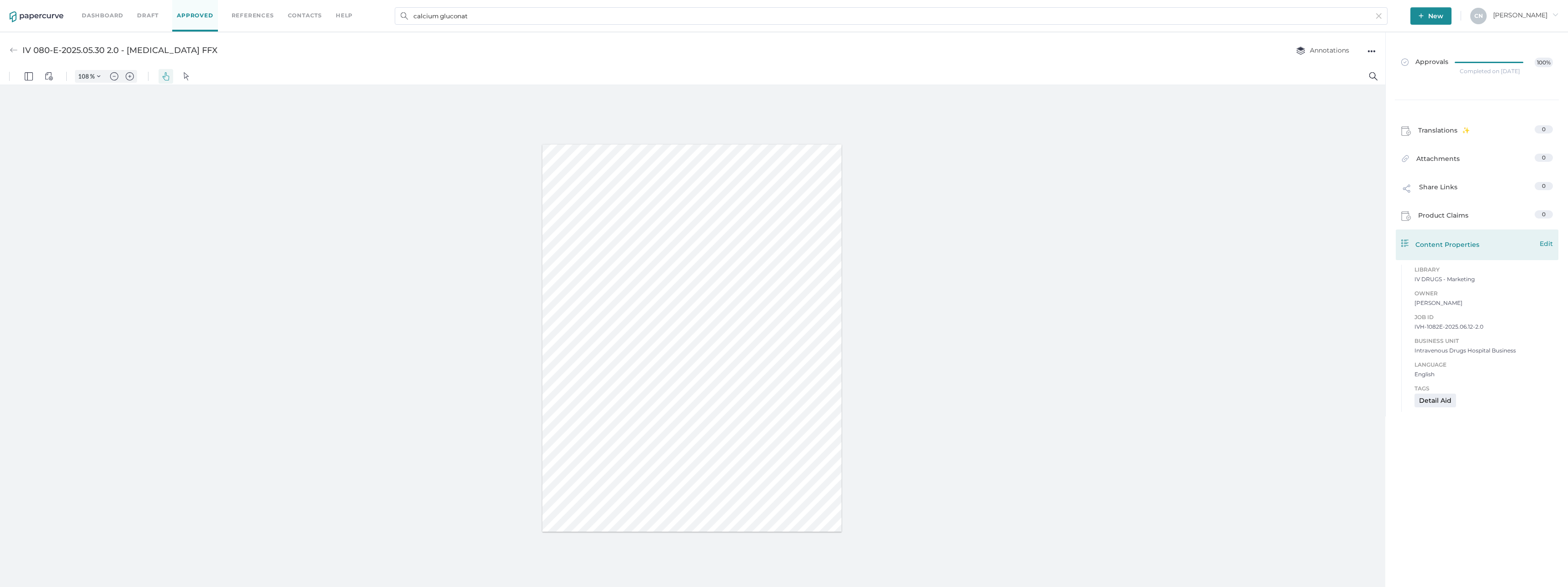
click at [1446, 239] on div "Content Properties Edit" at bounding box center [1478, 244] width 152 height 11
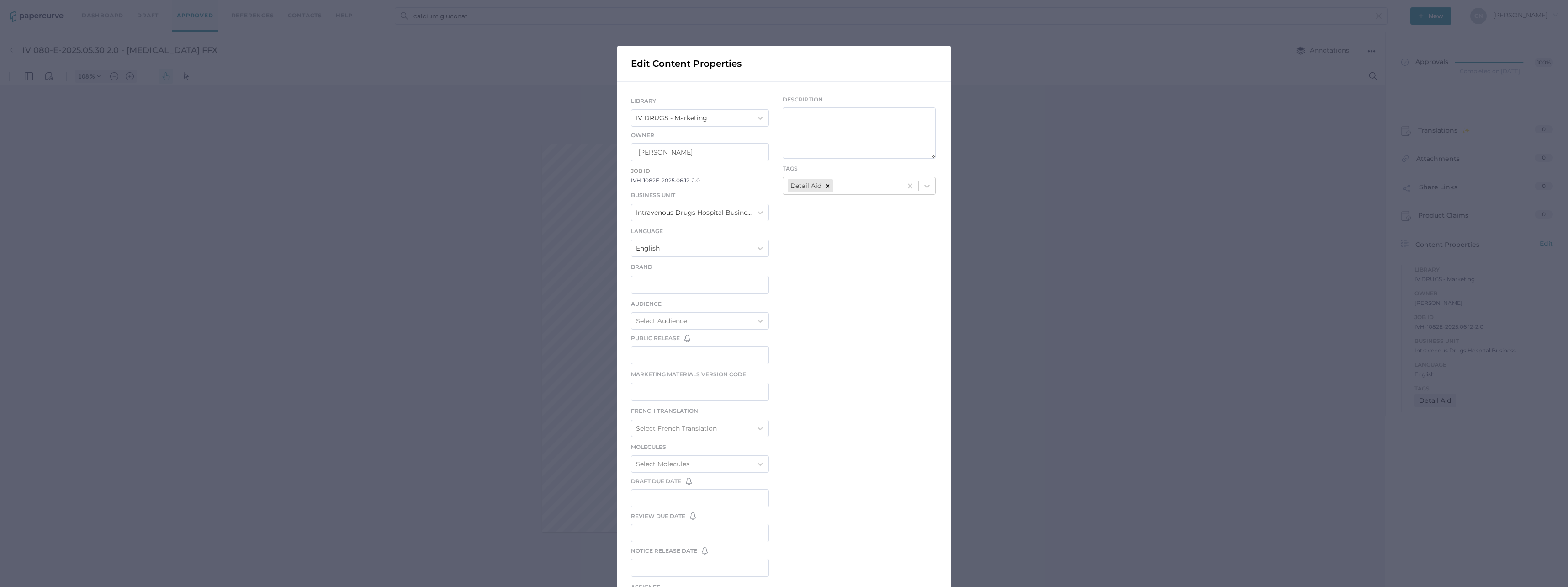
drag, startPoint x: 1052, startPoint y: 182, endPoint x: 1050, endPoint y: 114, distance: 68.0
click at [1052, 182] on div "Edit Content Properties LIBRARY IV DRUGS - Marketing Owner Kanza Najam Job ID I…" at bounding box center [784, 293] width 1568 height 587
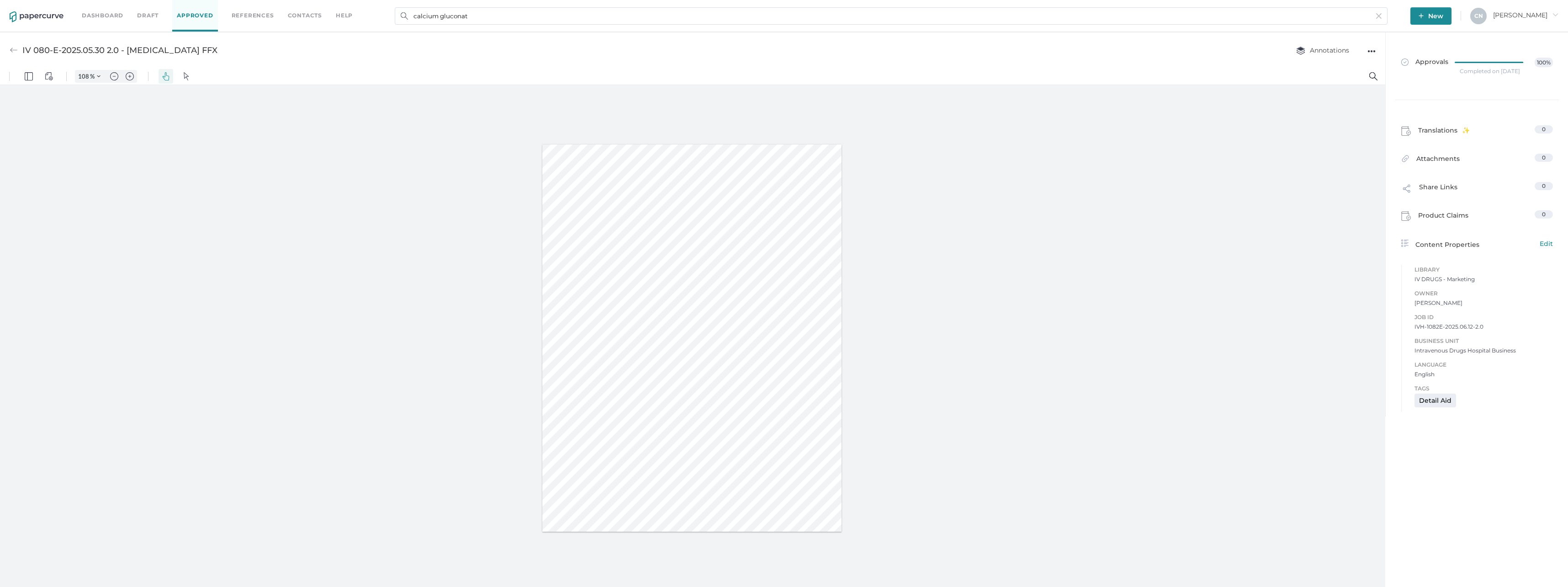
click at [1373, 49] on div "●●●" at bounding box center [1372, 51] width 8 height 13
click at [1452, 63] on div "Approvals 100%" at bounding box center [1478, 63] width 152 height 10
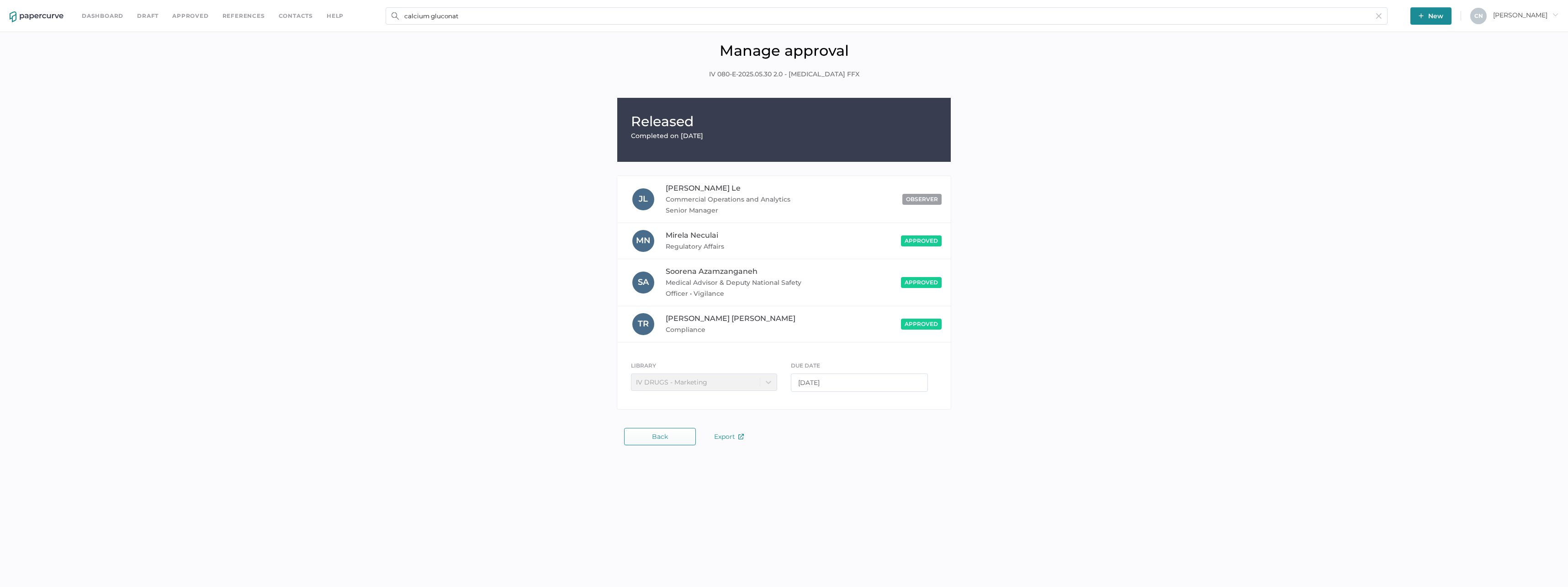
click at [204, 17] on link "Approved" at bounding box center [191, 16] width 36 height 10
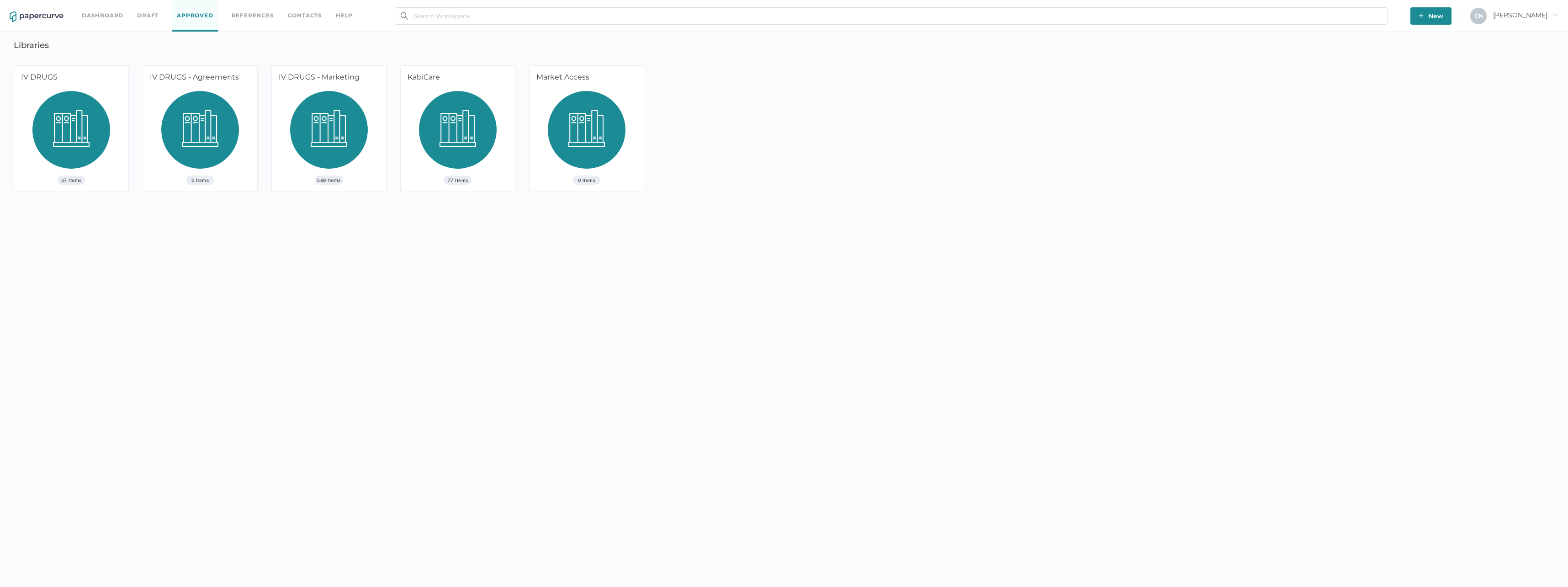
click at [329, 178] on span "589 Items" at bounding box center [328, 180] width 29 height 9
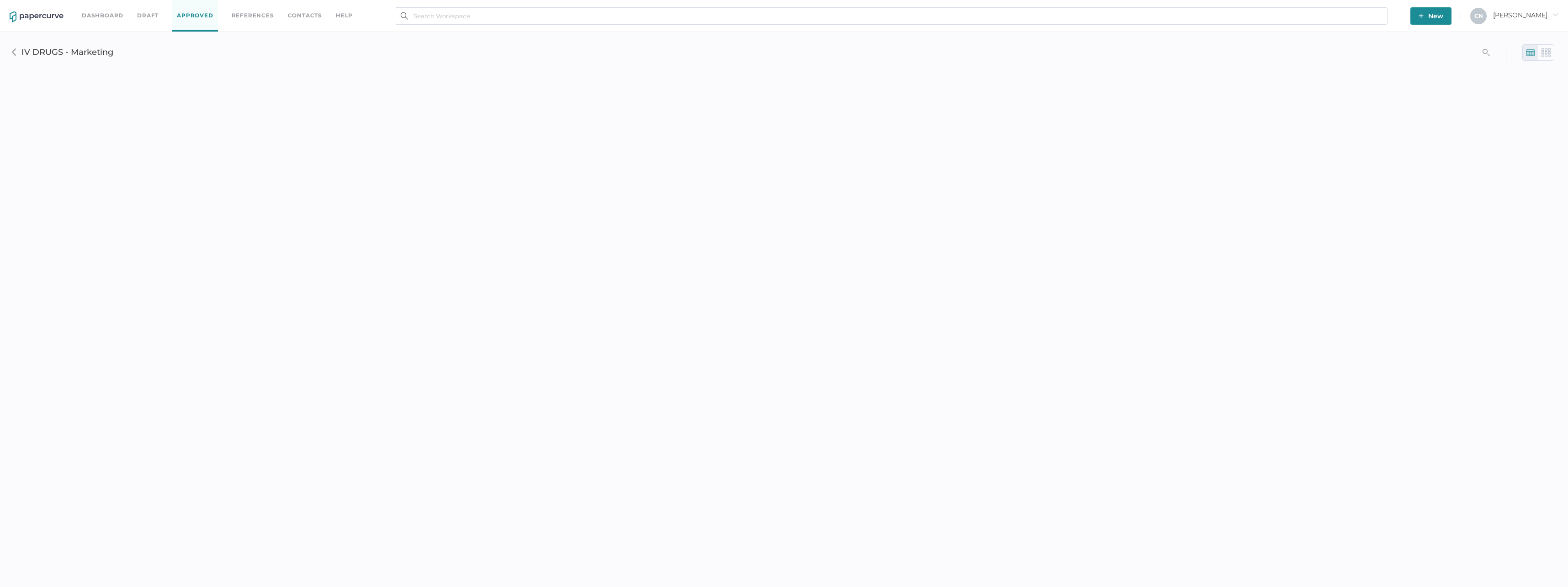
click at [15, 52] on img at bounding box center [14, 52] width 8 height 8
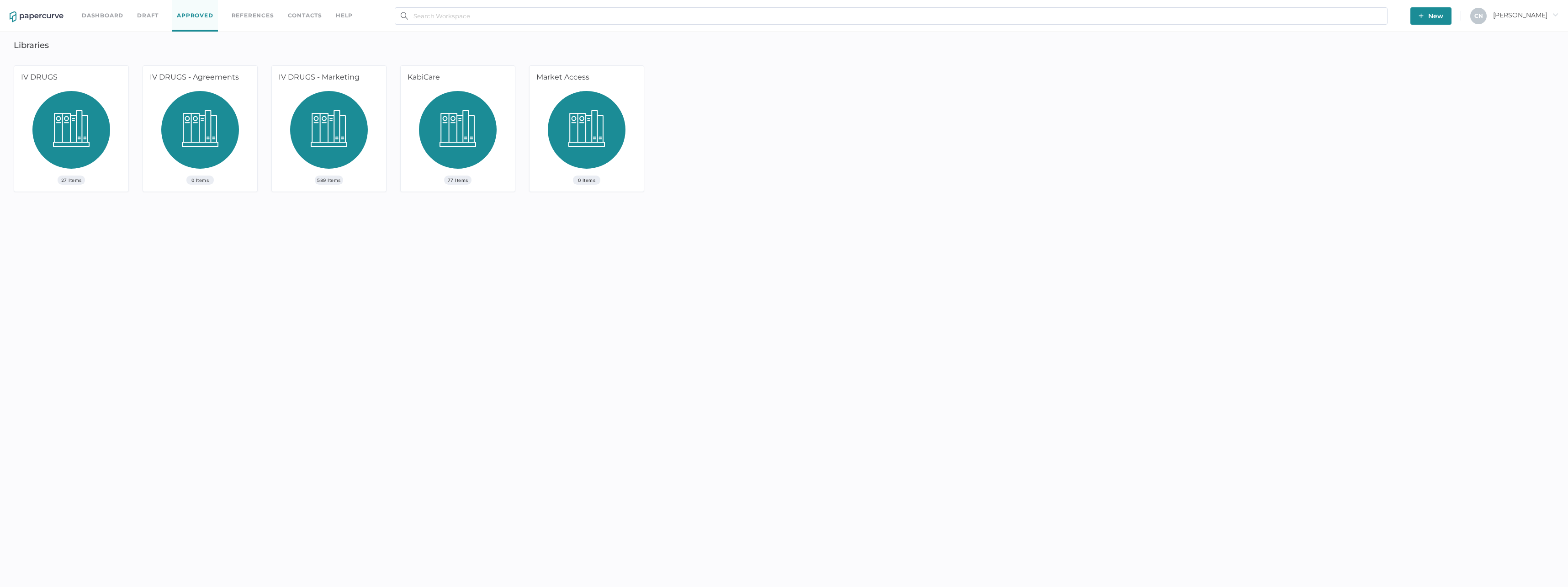
click at [323, 179] on span "589 Items" at bounding box center [328, 180] width 29 height 9
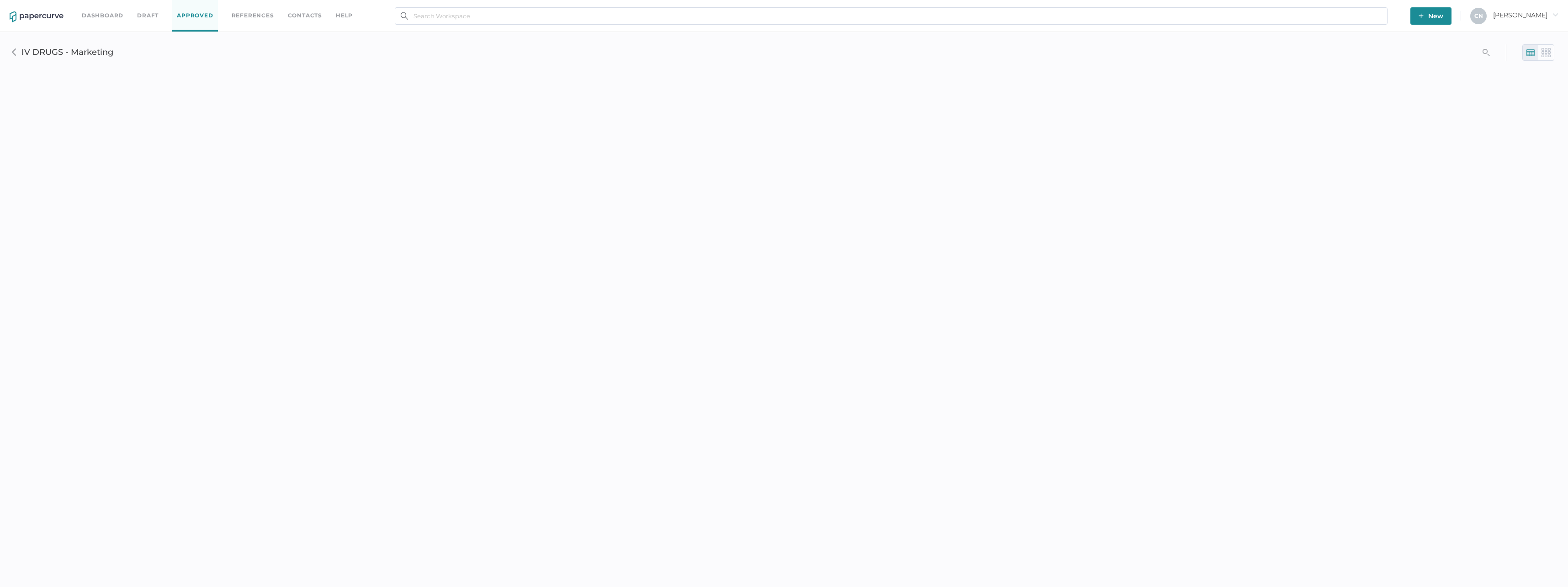
click at [12, 52] on img at bounding box center [14, 52] width 8 height 8
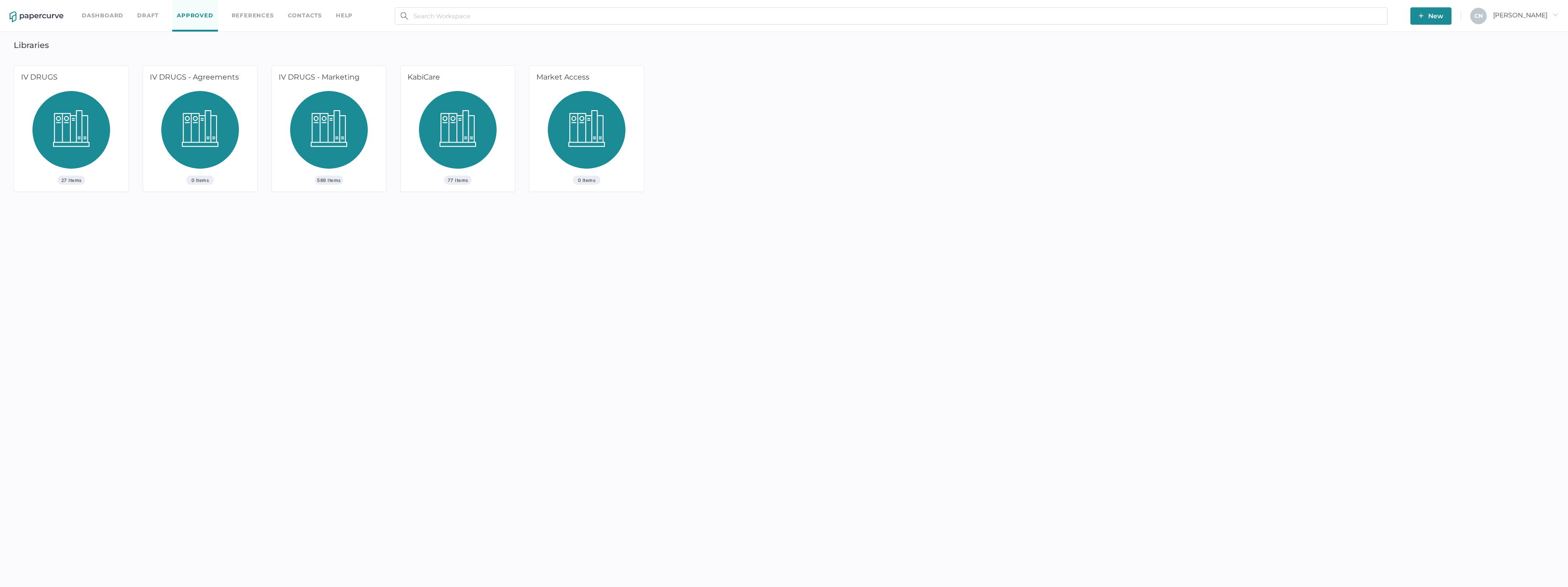
click at [68, 178] on span "27 Items" at bounding box center [71, 180] width 27 height 9
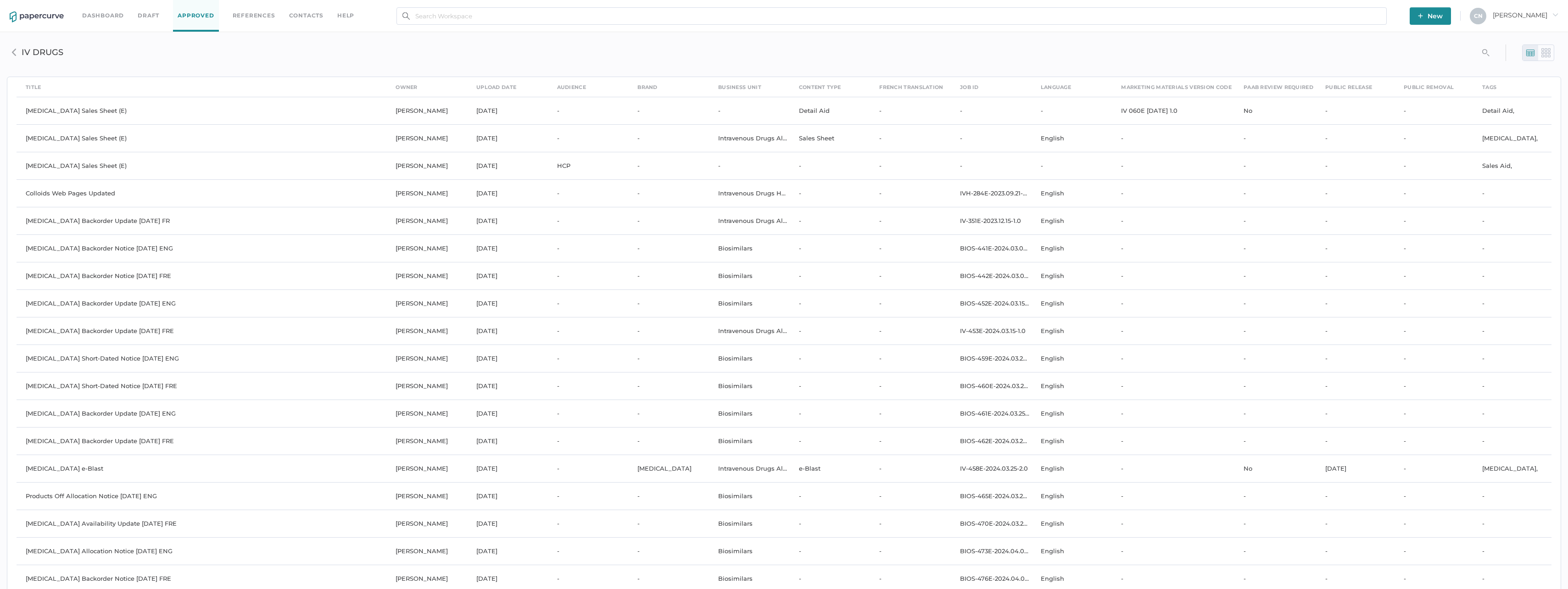
click at [14, 52] on img at bounding box center [14, 52] width 8 height 8
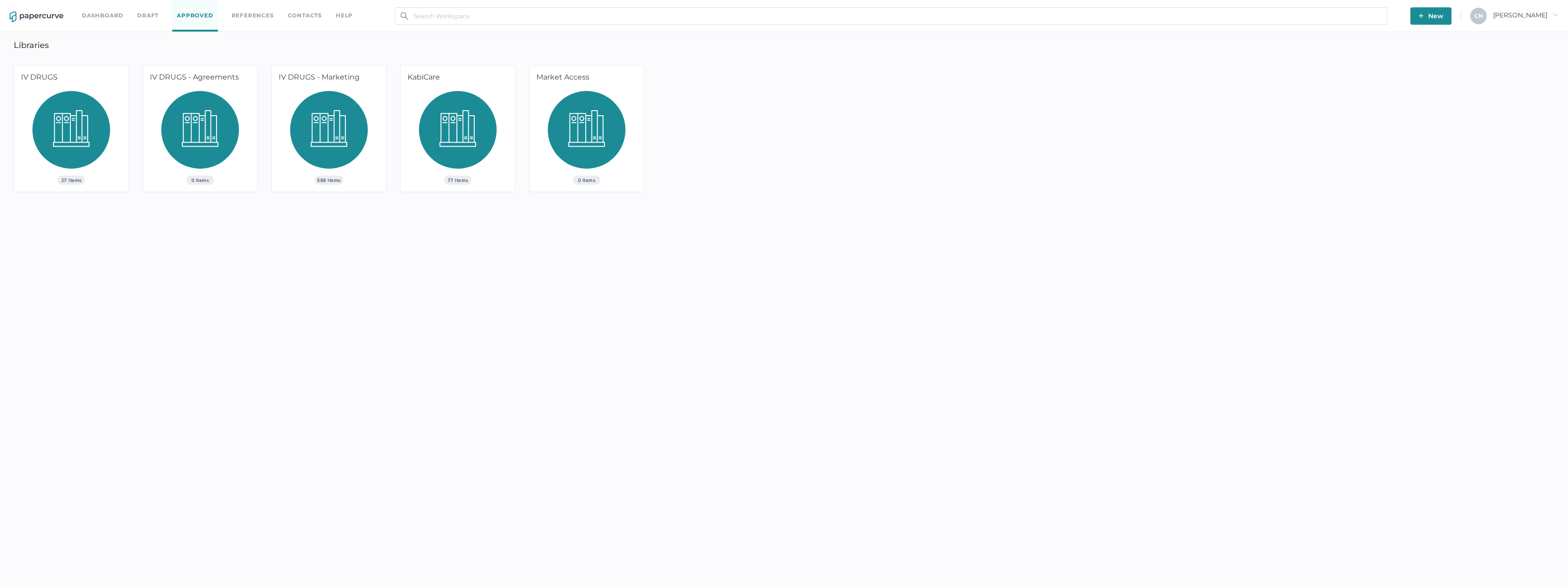
click at [326, 173] on img at bounding box center [329, 133] width 78 height 84
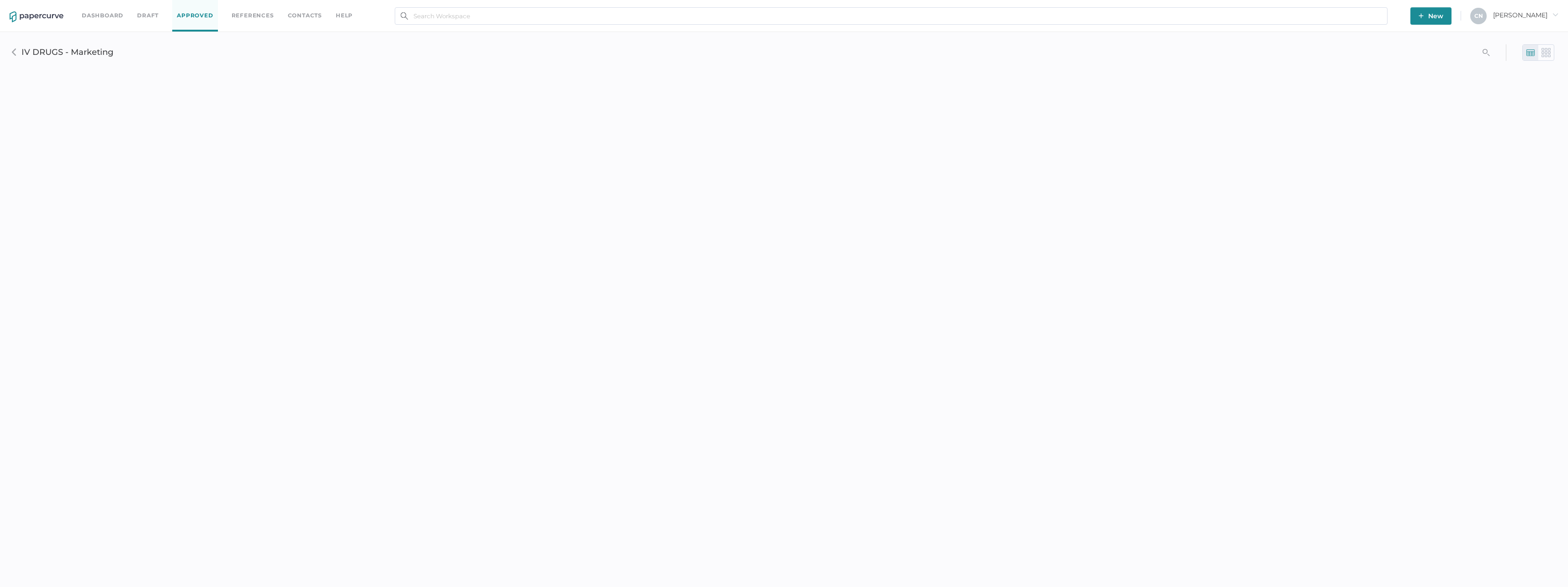
click at [200, 17] on link "Approved" at bounding box center [195, 15] width 45 height 31
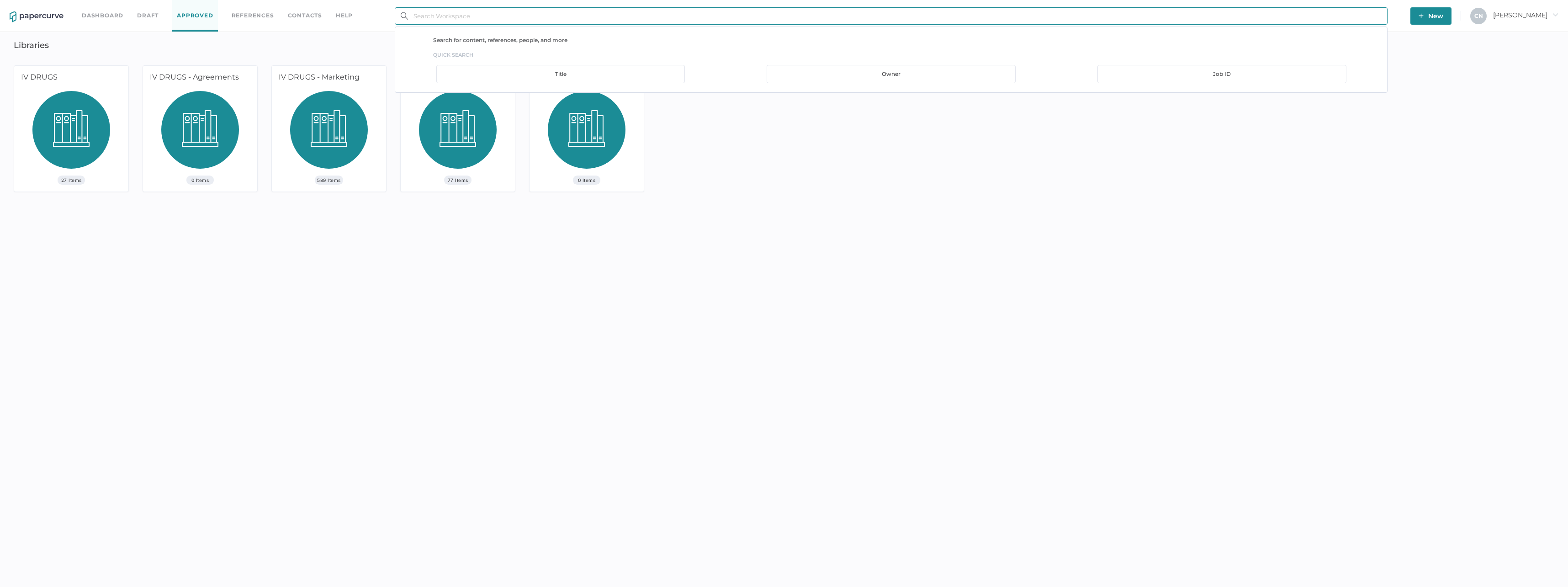
drag, startPoint x: 498, startPoint y: 17, endPoint x: 504, endPoint y: 15, distance: 6.3
click at [501, 19] on input "text" at bounding box center [891, 16] width 993 height 17
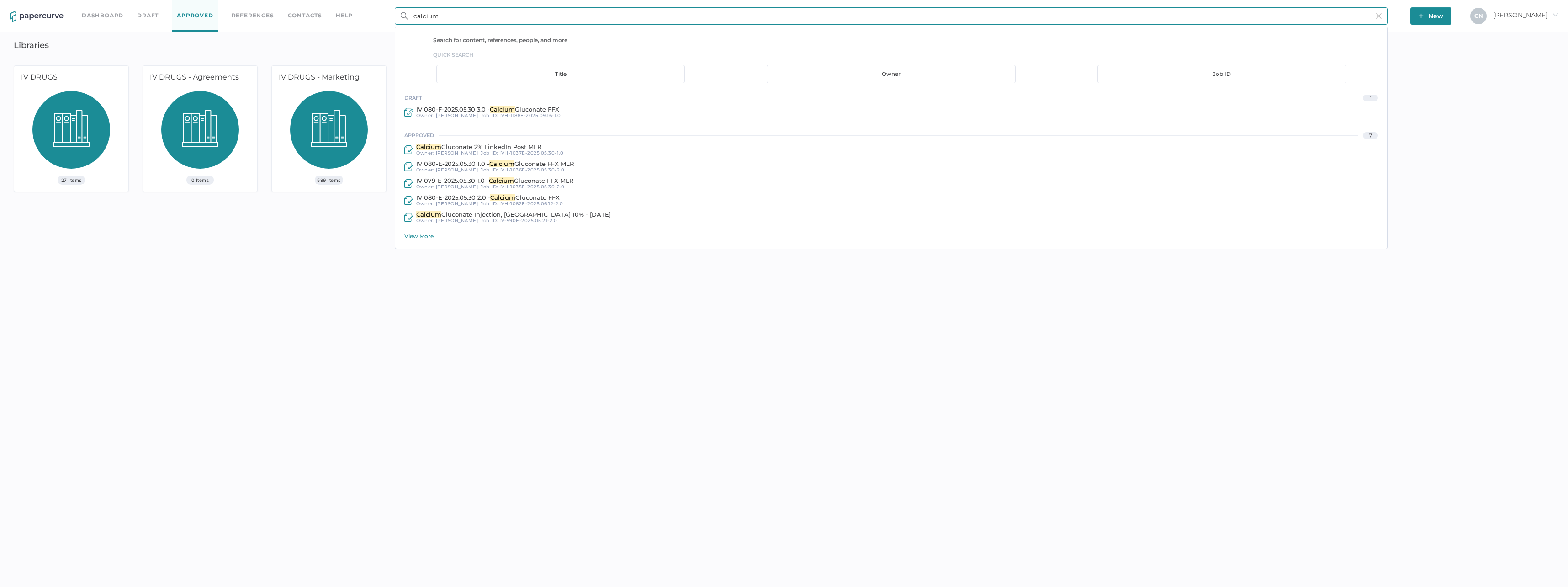
type input "calcium"
click at [417, 230] on div "approved 7 Calcium Gluconate 2% LinkedIn Post MLR Owner: Kanza Najam Job ID : I…" at bounding box center [891, 185] width 992 height 110
click at [417, 235] on div "View More" at bounding box center [896, 236] width 983 height 7
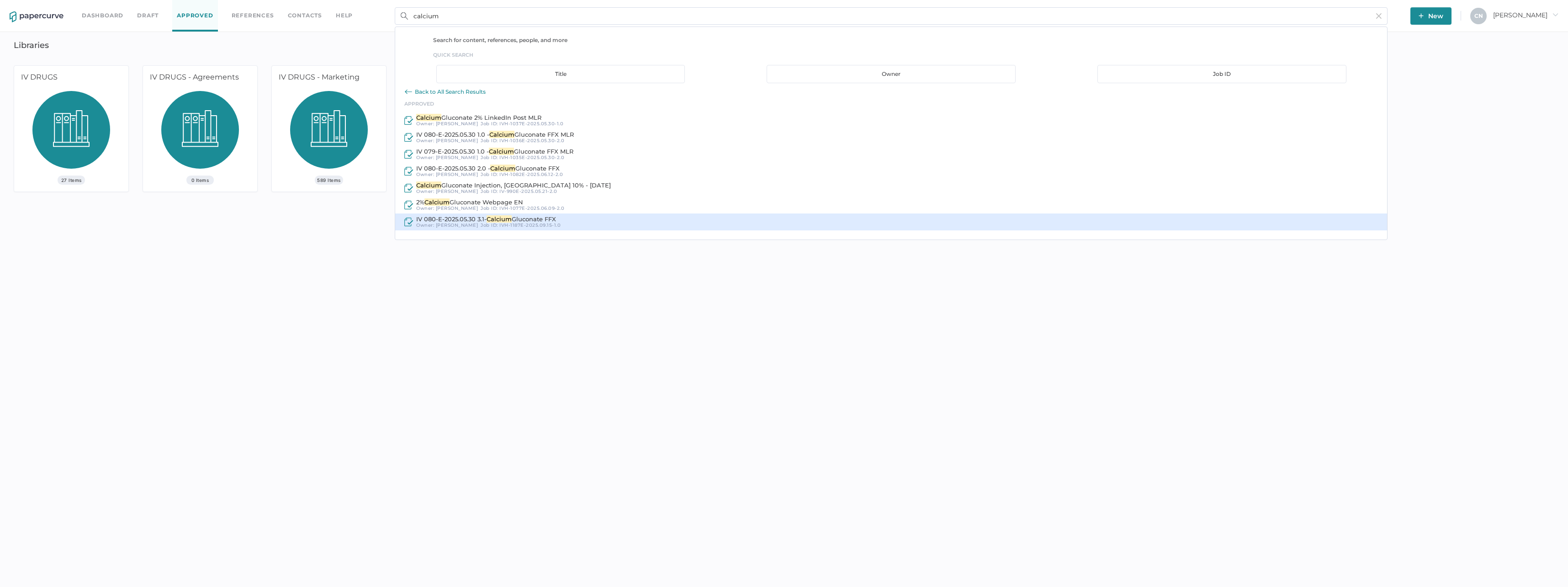
click at [460, 222] on span "[PERSON_NAME]" at bounding box center [457, 225] width 42 height 6
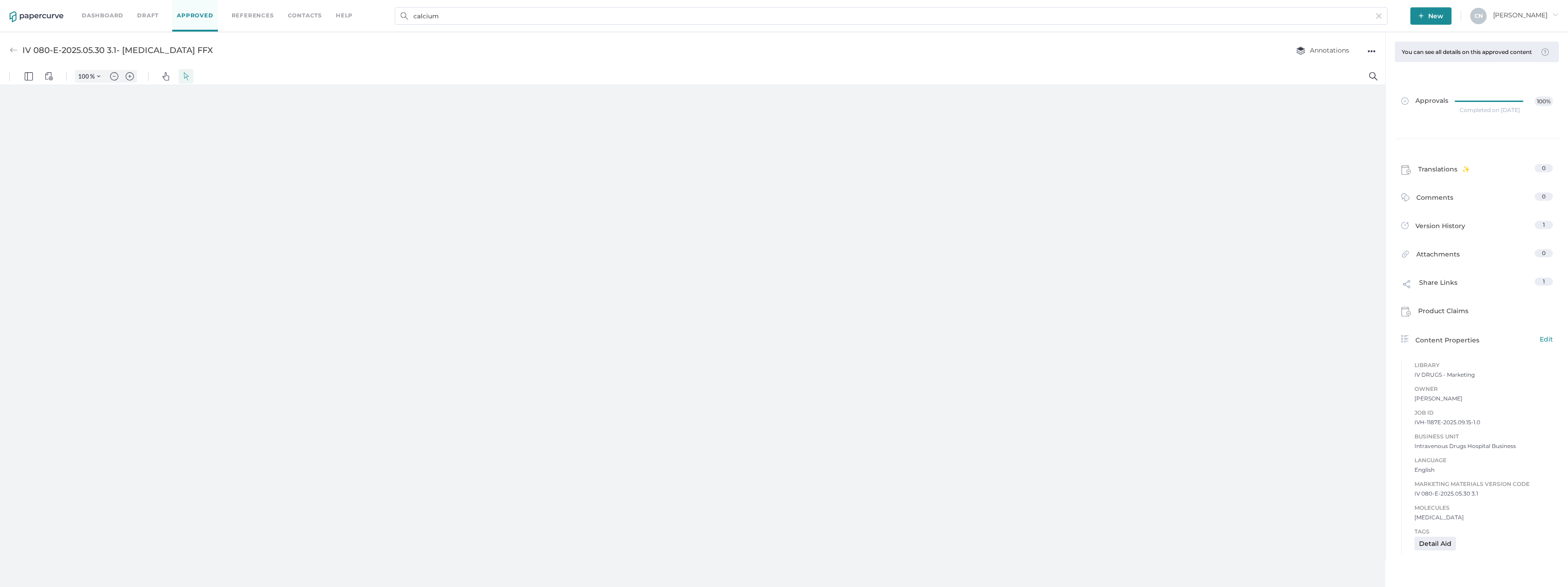
type input "108"
click at [1371, 48] on div "●●●" at bounding box center [1372, 51] width 8 height 13
click at [1339, 164] on div at bounding box center [692, 338] width 1386 height 506
click at [1469, 93] on div "Approvals 100% Completed on Sep 15, 2025" at bounding box center [1477, 104] width 175 height 68
click at [1471, 102] on link "Approvals 100%" at bounding box center [1478, 104] width 163 height 36
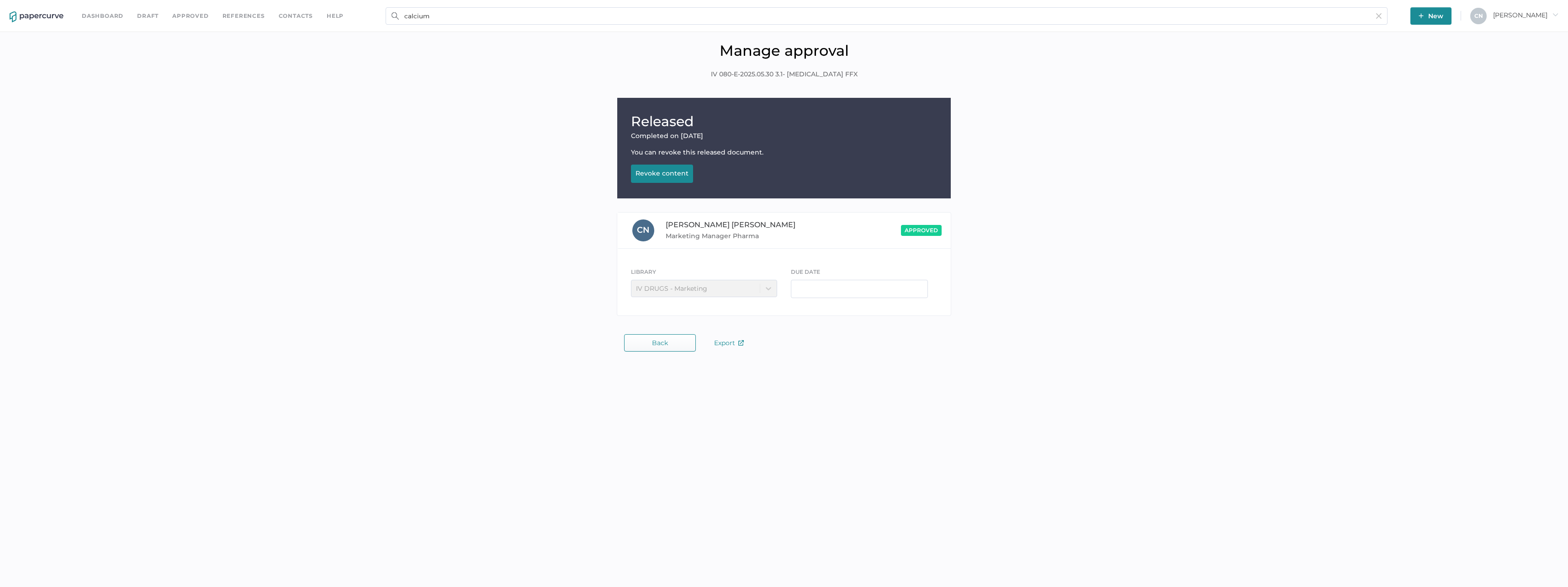
click at [673, 169] on button "Revoke content Revoking..." at bounding box center [662, 173] width 62 height 18
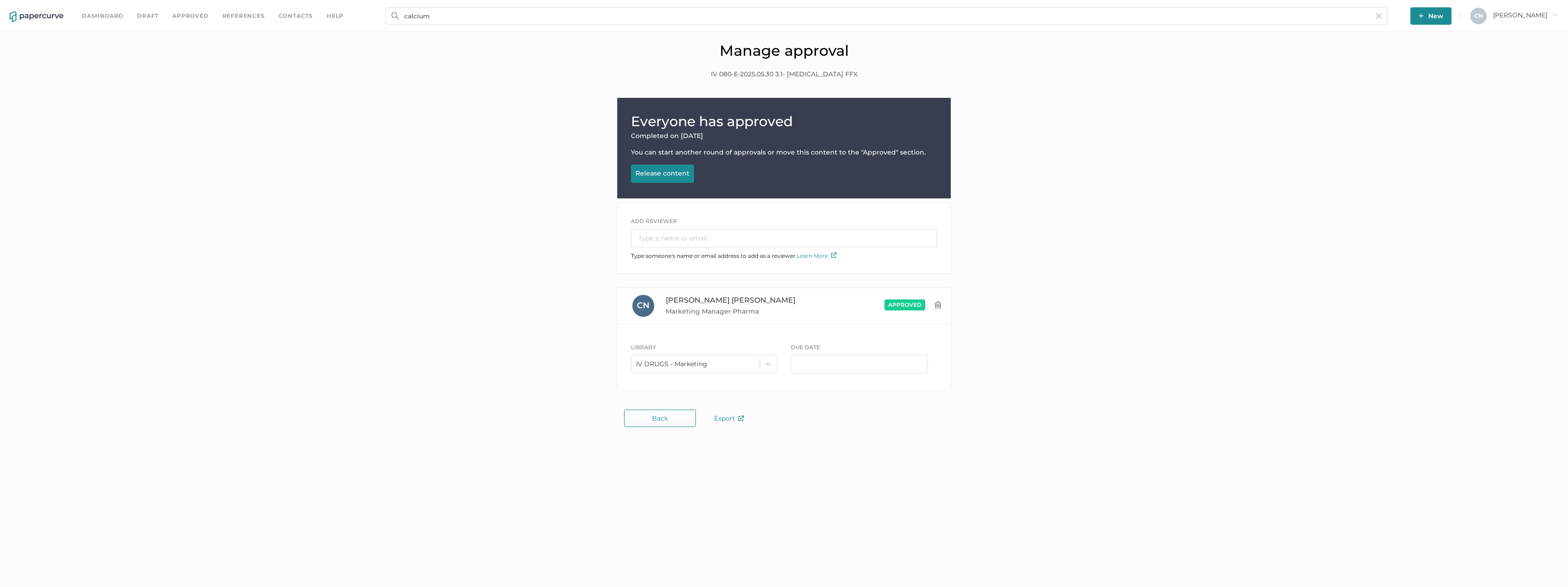
click at [665, 423] on button "Back" at bounding box center [660, 418] width 72 height 17
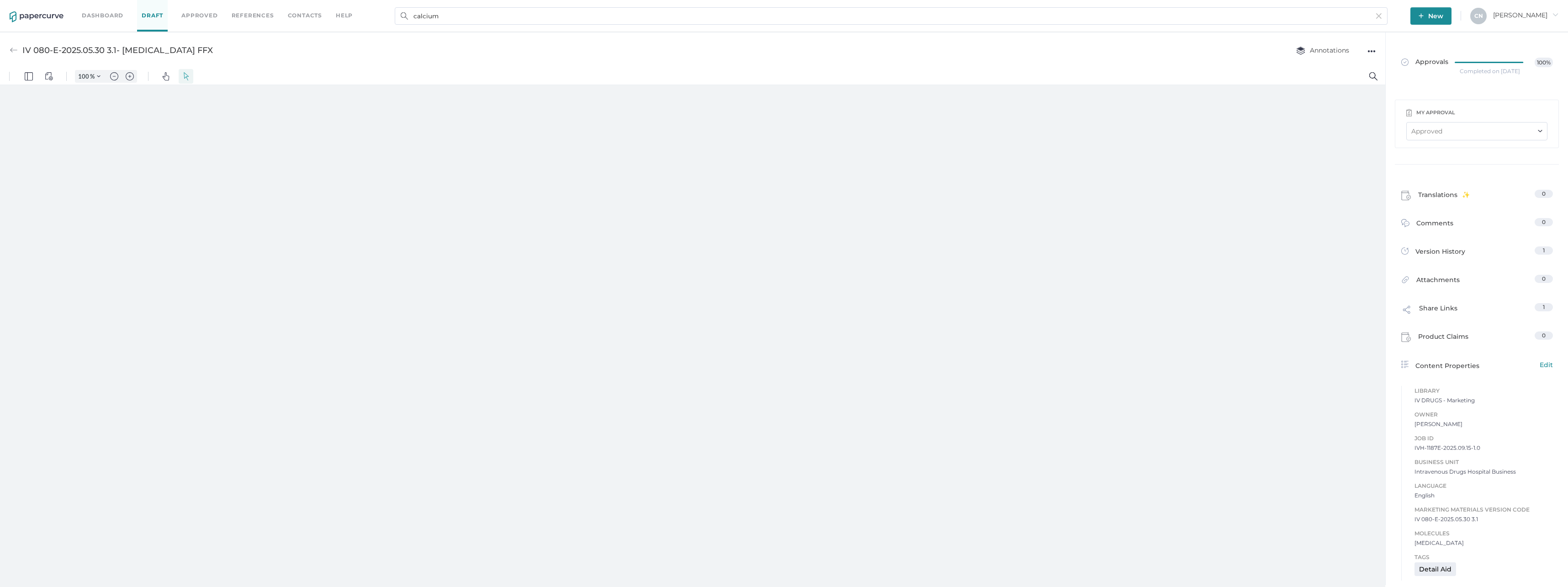
type input "108"
click at [1368, 50] on div "●●●" at bounding box center [1372, 51] width 8 height 13
click at [12, 52] on img at bounding box center [14, 50] width 8 height 8
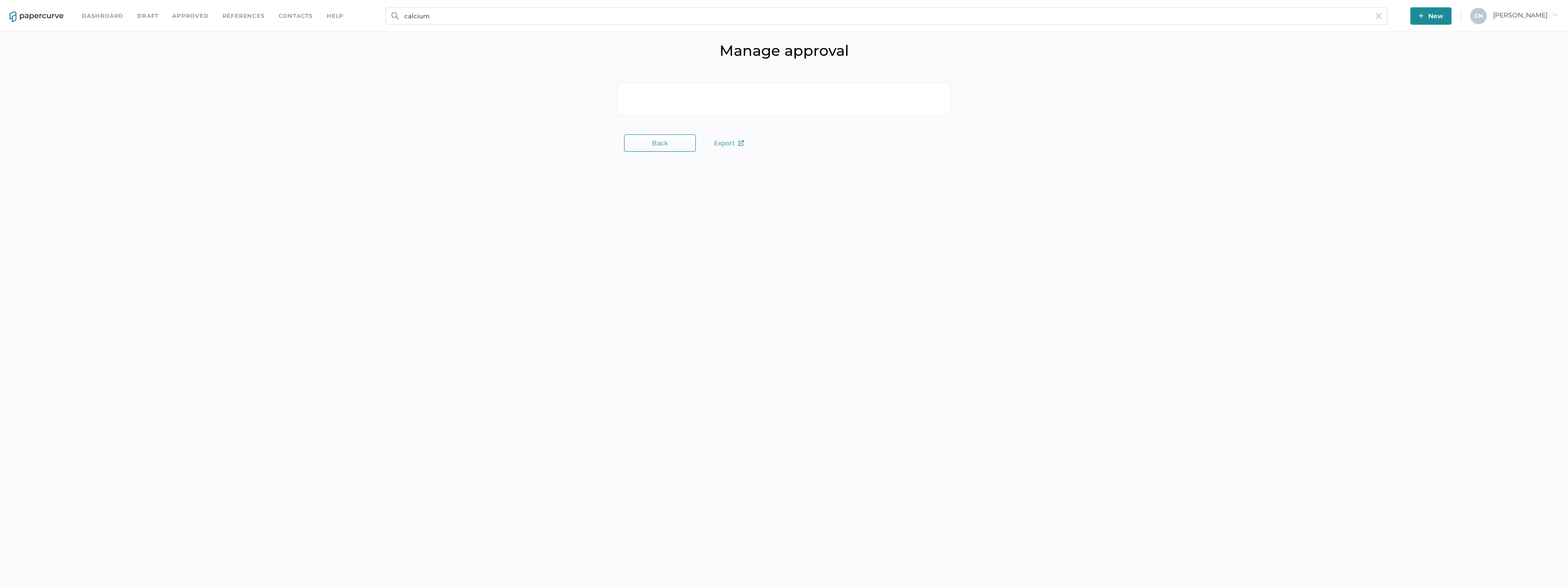
click at [13, 50] on h1 "Manage approval" at bounding box center [784, 51] width 1555 height 18
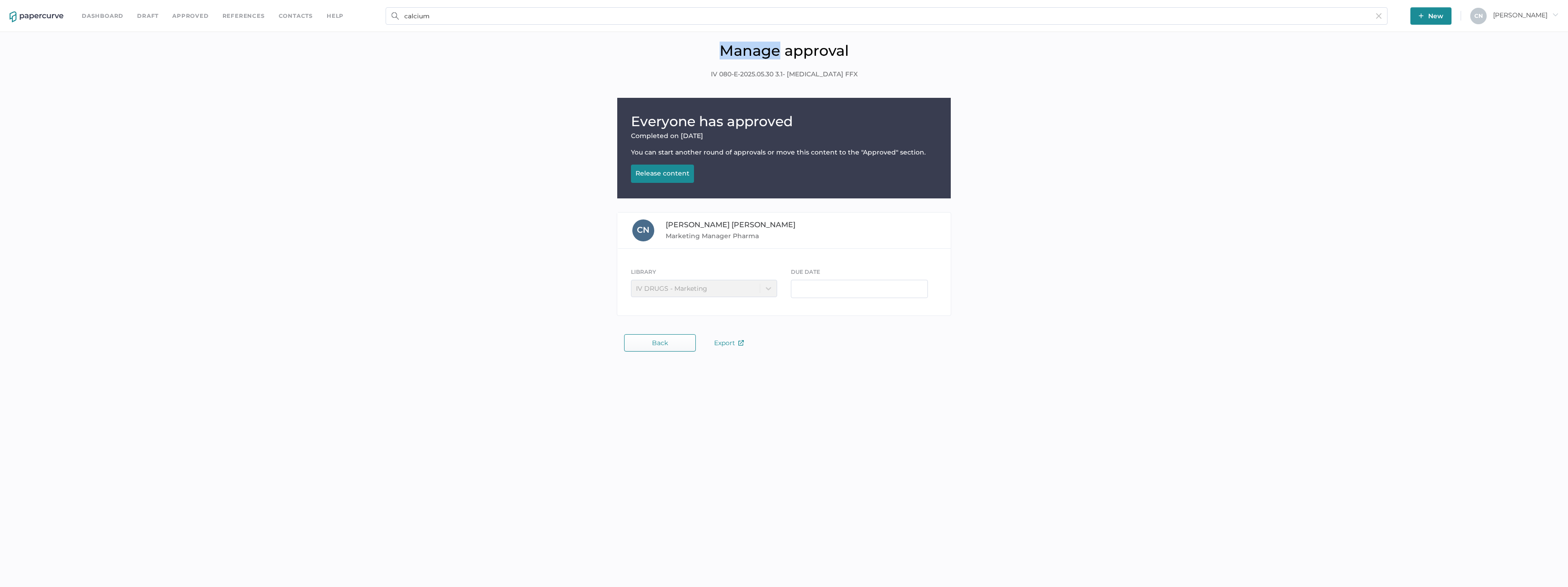
click at [13, 50] on h1 "Manage approval" at bounding box center [784, 51] width 1555 height 18
drag, startPoint x: 13, startPoint y: 50, endPoint x: 77, endPoint y: 84, distance: 72.5
click at [77, 84] on div "Manage approval IV 080-E-2025.05.30 3.1- Calcium Gluconate FFX" at bounding box center [784, 68] width 1555 height 52
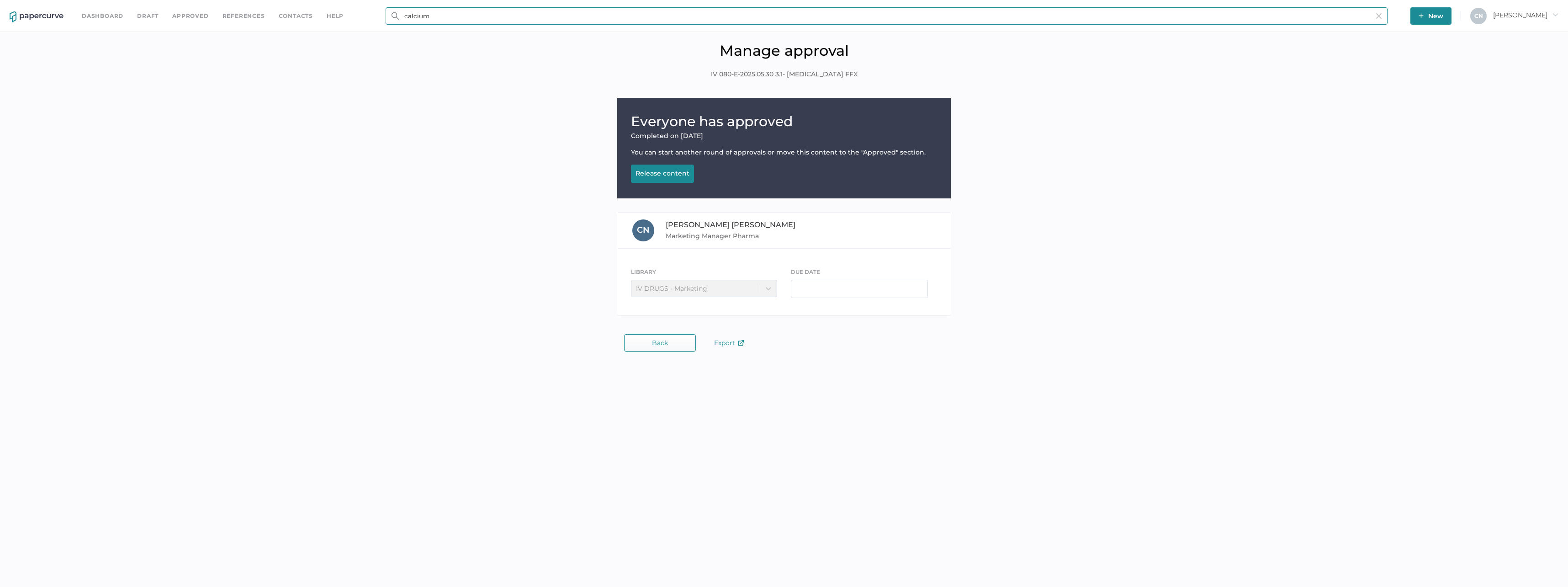
click at [433, 10] on input "calcium" at bounding box center [887, 16] width 1002 height 17
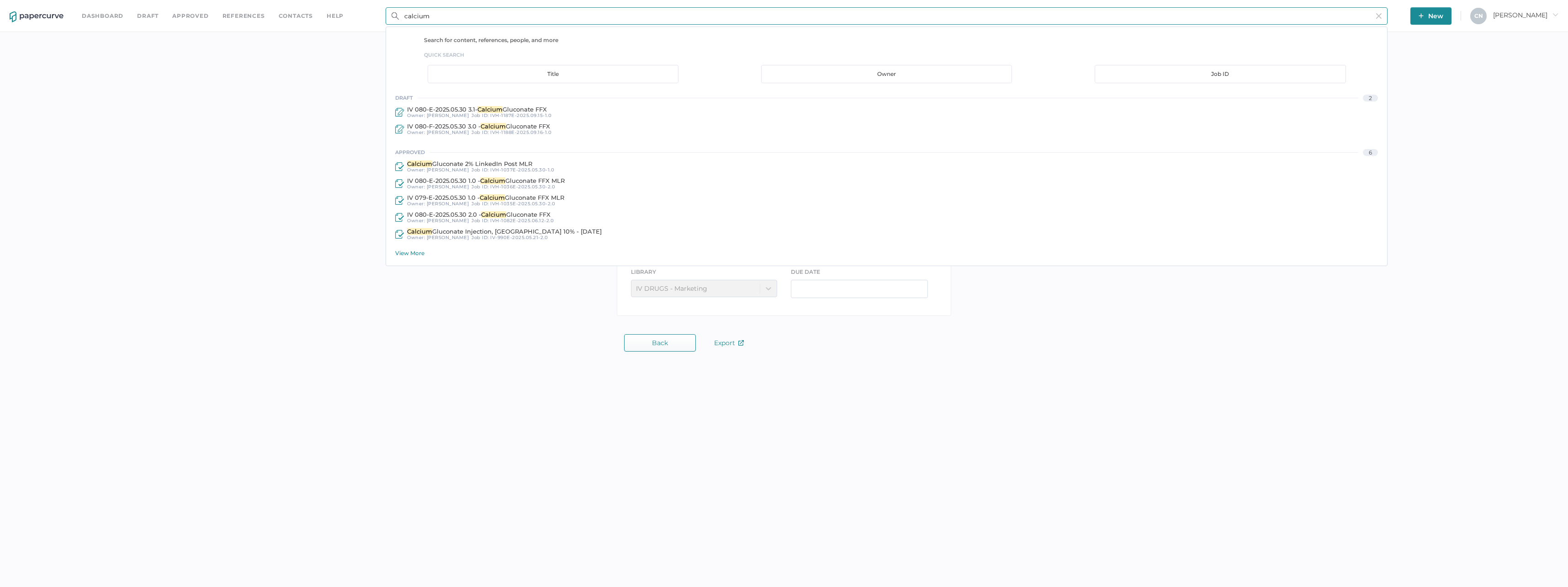
click at [416, 256] on div "Search for content, references, people, and more quick search Title Owner Job I…" at bounding box center [887, 146] width 1002 height 240
click at [415, 251] on div "View More" at bounding box center [891, 253] width 992 height 7
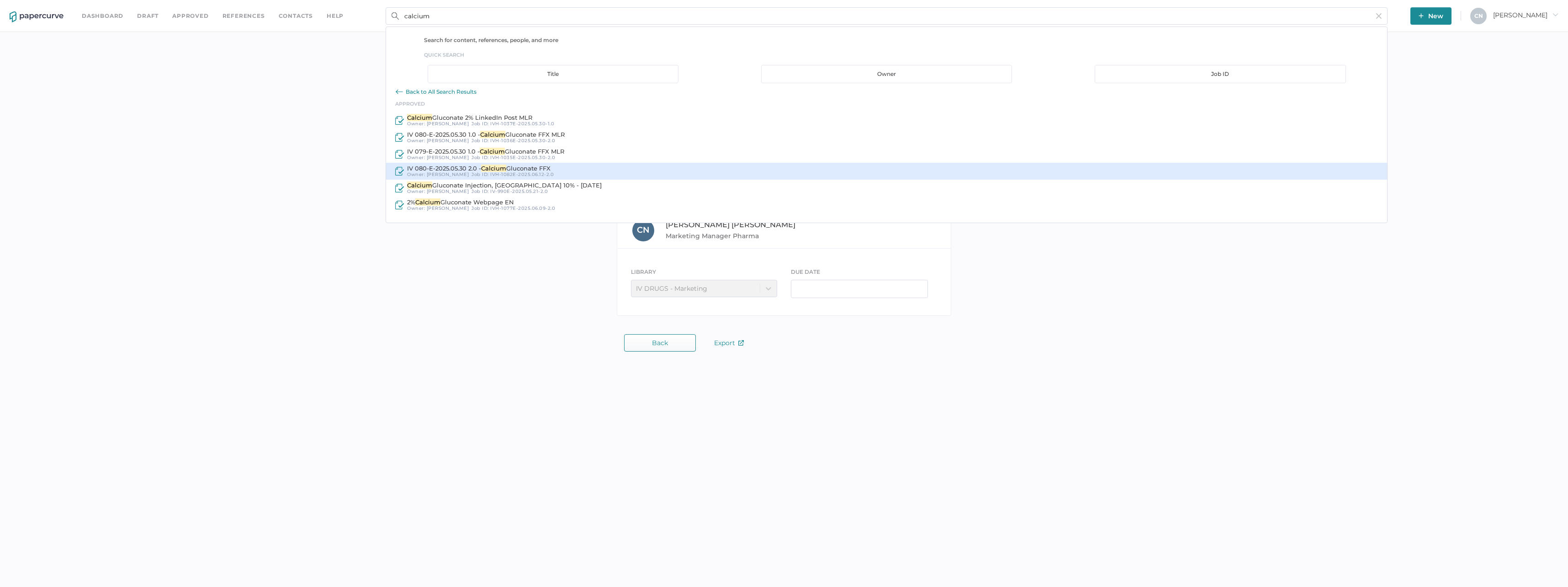
click at [438, 163] on div "IV 080-E-2025.05.30 2.0 - Calcium Gluconate FFX Owner: Kanza Najam Job ID : IVH…" at bounding box center [887, 171] width 1001 height 17
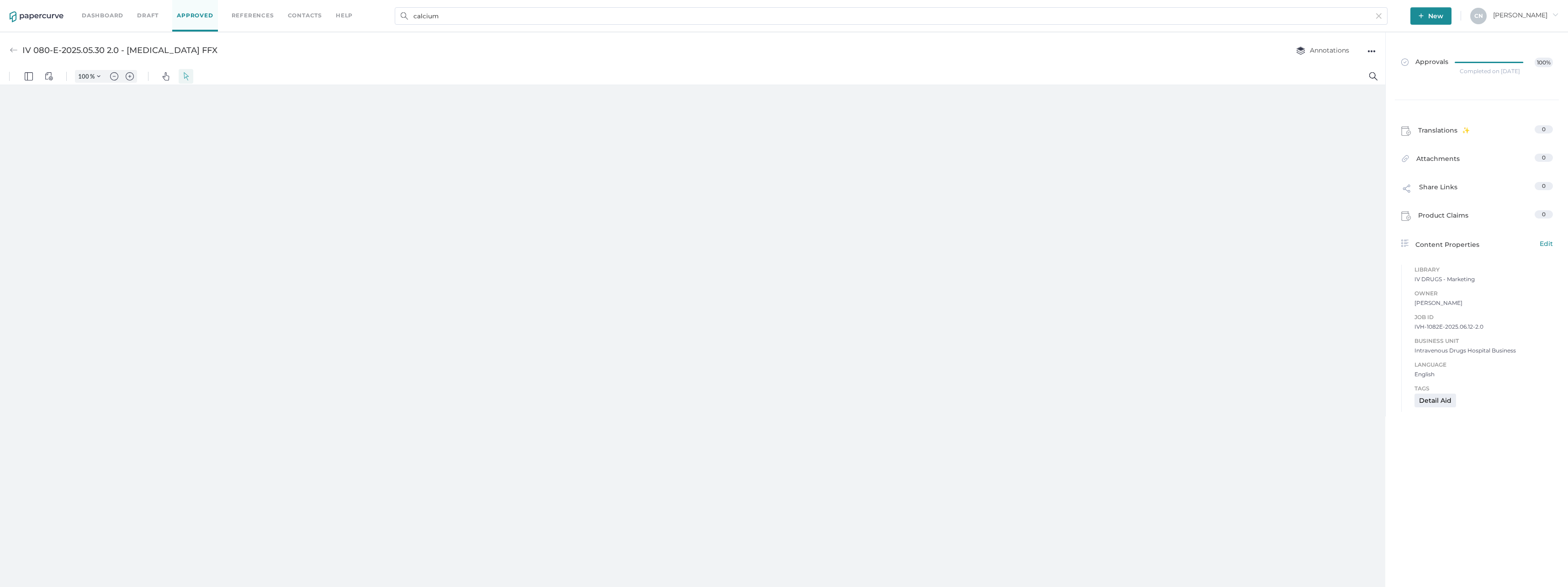
type input "108"
click at [1472, 61] on div at bounding box center [1492, 61] width 74 height 7
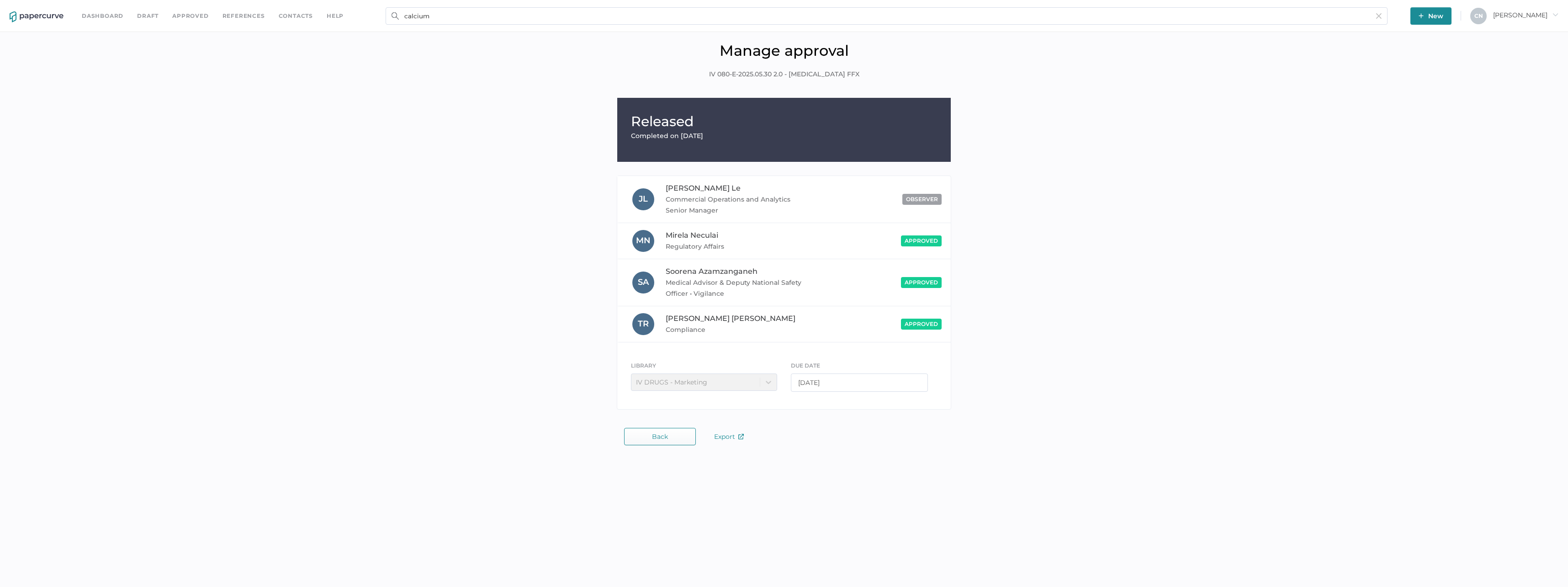
drag, startPoint x: 782, startPoint y: 382, endPoint x: 777, endPoint y: 381, distance: 5.1
click at [778, 381] on div "LIBRARY IV DRUGS - Marketing" at bounding box center [704, 378] width 160 height 35
click at [768, 381] on div "LIBRARY IV DRUGS - Marketing" at bounding box center [704, 375] width 146 height 30
click at [736, 79] on span "IV 080-E-2025.05.30 2.0 - [MEDICAL_DATA] FFX" at bounding box center [784, 75] width 150 height 10
click at [1267, 135] on div "Released Completed on Jul 10, 2025 J L Joseph Le Commercial Operations and Anal…" at bounding box center [784, 256] width 1555 height 316
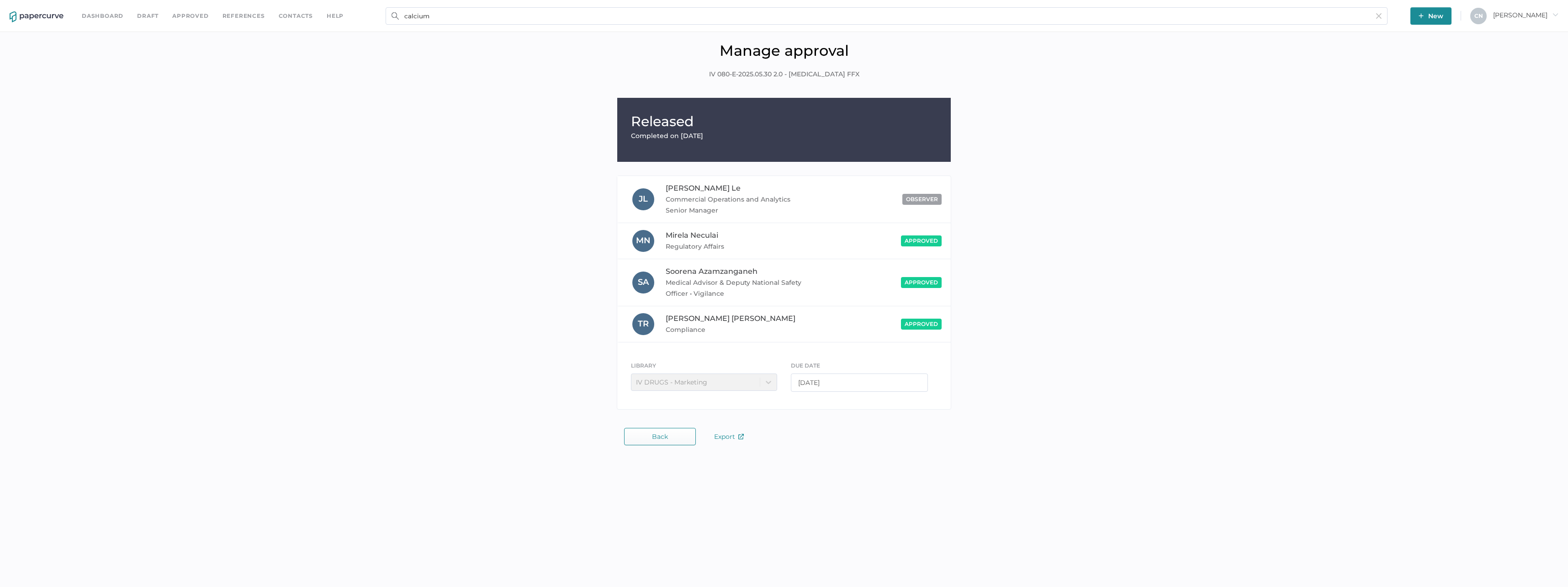
click at [665, 375] on div "LIBRARY IV DRUGS - Marketing" at bounding box center [704, 375] width 146 height 30
click at [665, 420] on div "Released Completed on Jul 10, 2025 J L Joseph Le Commercial Operations and Anal…" at bounding box center [784, 272] width 1555 height 347
click at [665, 437] on span "Back" at bounding box center [660, 437] width 16 height 8
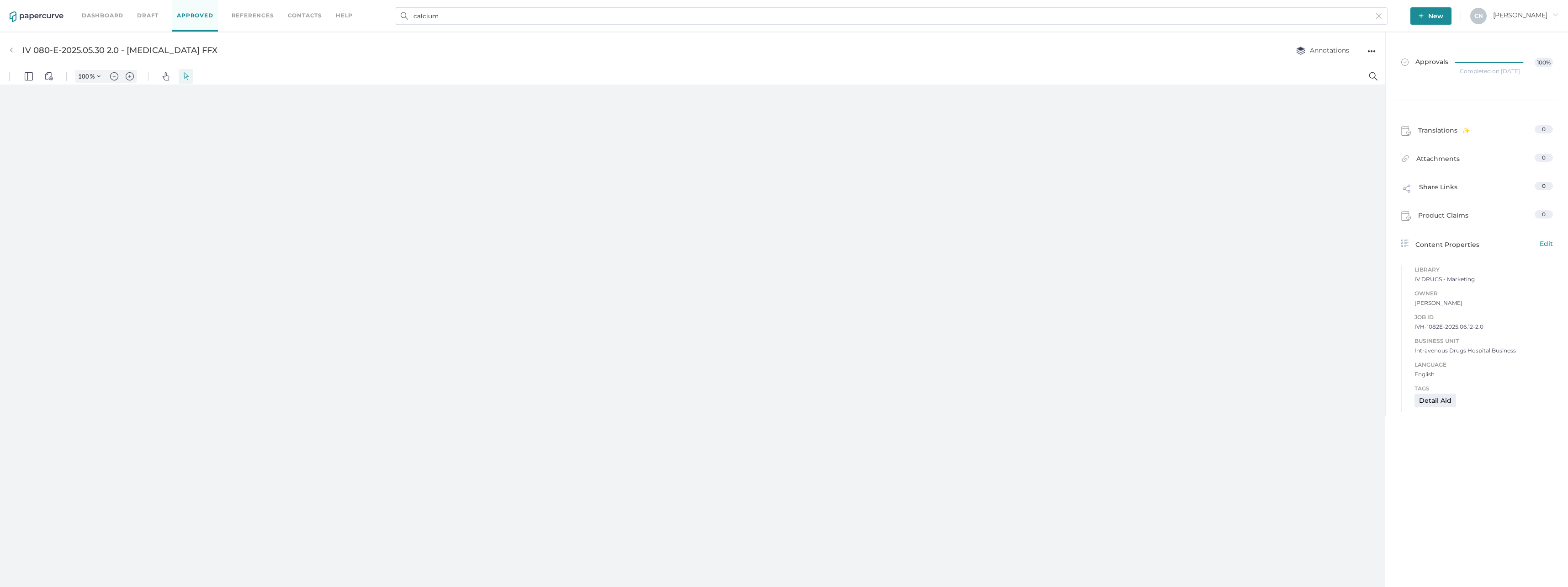
type input "108"
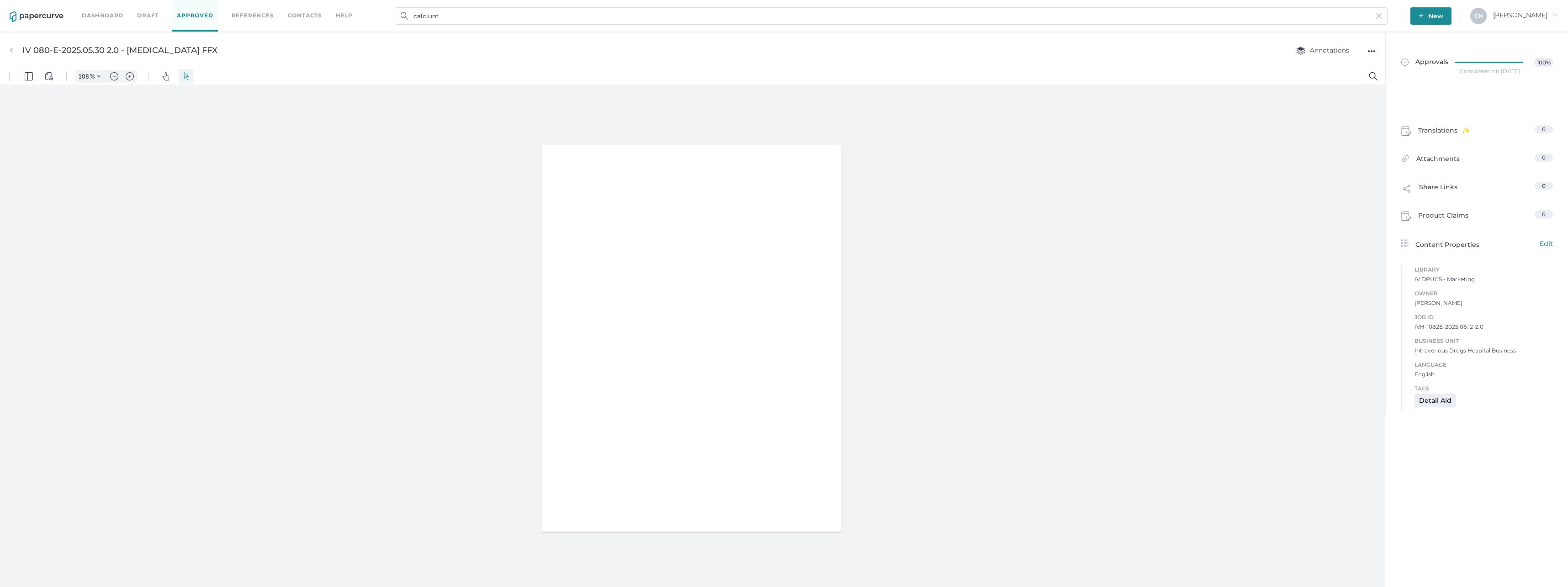
click at [1367, 54] on div "Annotations ●●●" at bounding box center [1327, 50] width 98 height 17
click at [1368, 52] on div "●●●" at bounding box center [1372, 51] width 8 height 13
click at [1368, 49] on div "●●●" at bounding box center [1372, 51] width 8 height 13
click at [1329, 45] on button "Annotations" at bounding box center [1323, 50] width 71 height 17
click at [1281, 83] on div "button" at bounding box center [1272, 86] width 24 height 10
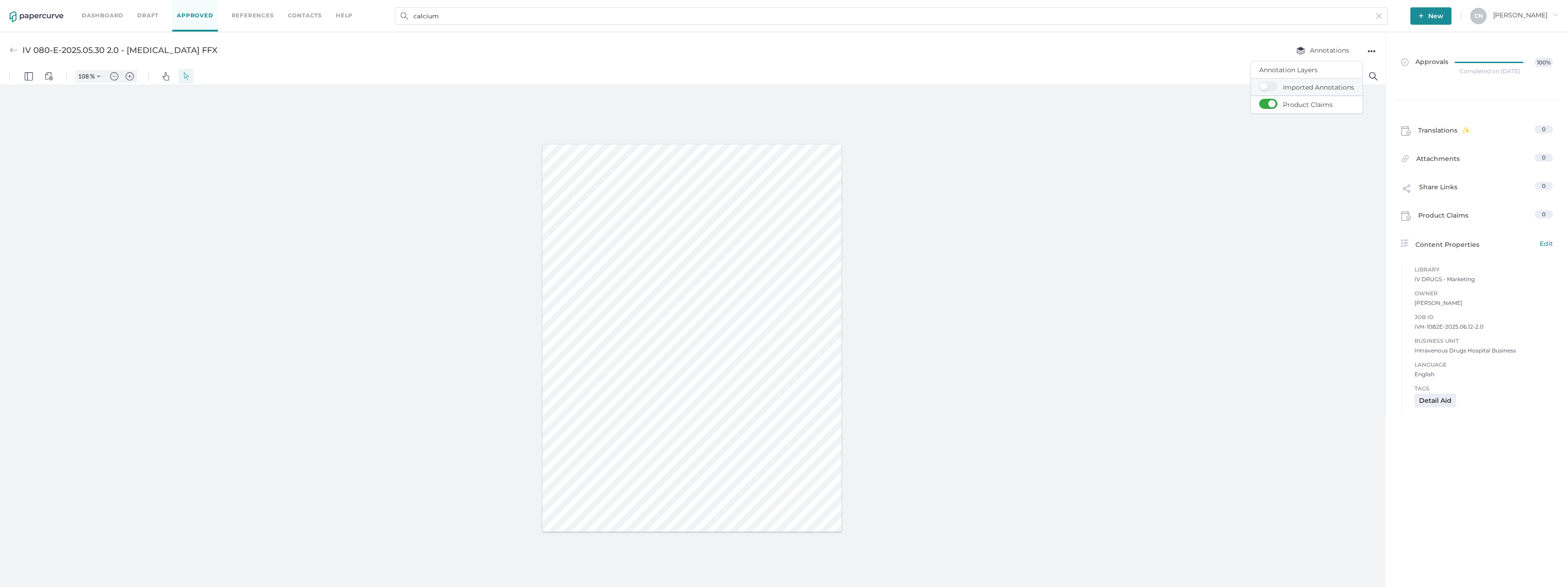
click at [1261, 83] on input "checkbox" at bounding box center [1261, 83] width 0 height 0
click at [1263, 86] on div "button" at bounding box center [1272, 86] width 24 height 10
click at [1261, 83] on input "checkbox" at bounding box center [1261, 83] width 0 height 0
click at [1359, 49] on div "Annotations Annotation Layers Imported Annotations Product Claims" at bounding box center [1320, 50] width 85 height 17
click at [1368, 49] on div "●●●" at bounding box center [1372, 51] width 8 height 13
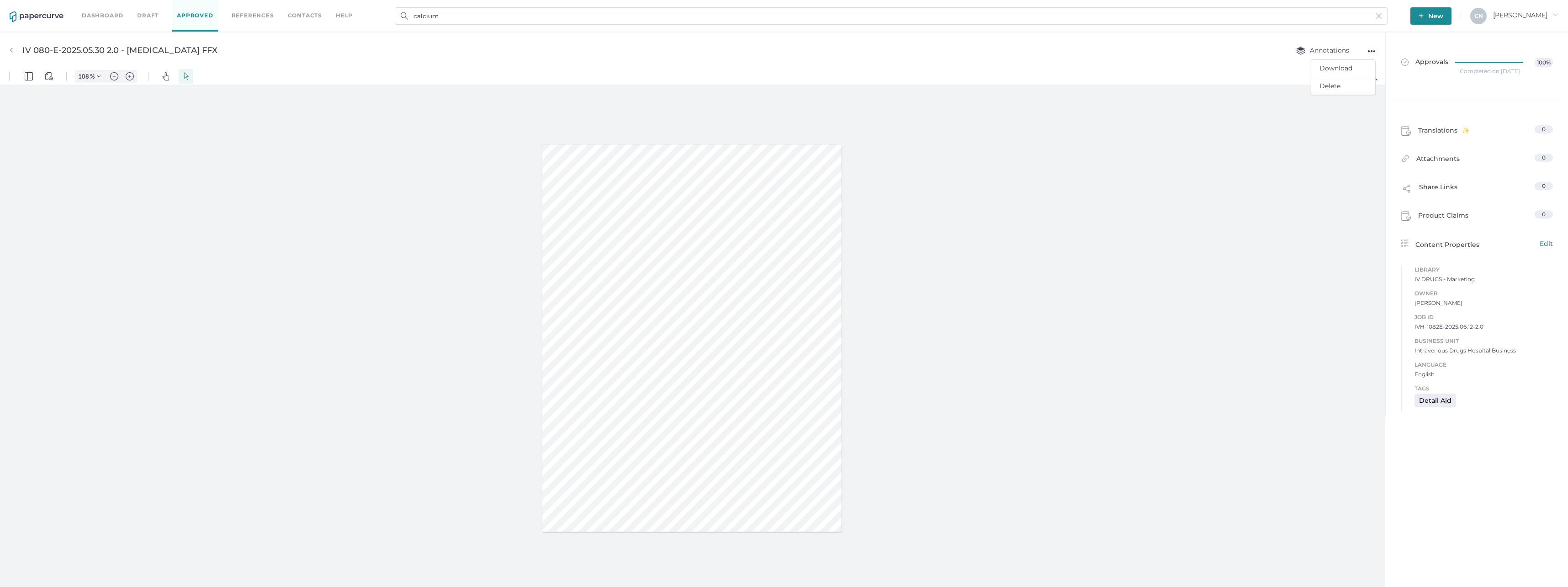
click at [1363, 307] on div at bounding box center [692, 338] width 1386 height 506
click at [1443, 183] on span "Share Links" at bounding box center [1438, 189] width 38 height 15
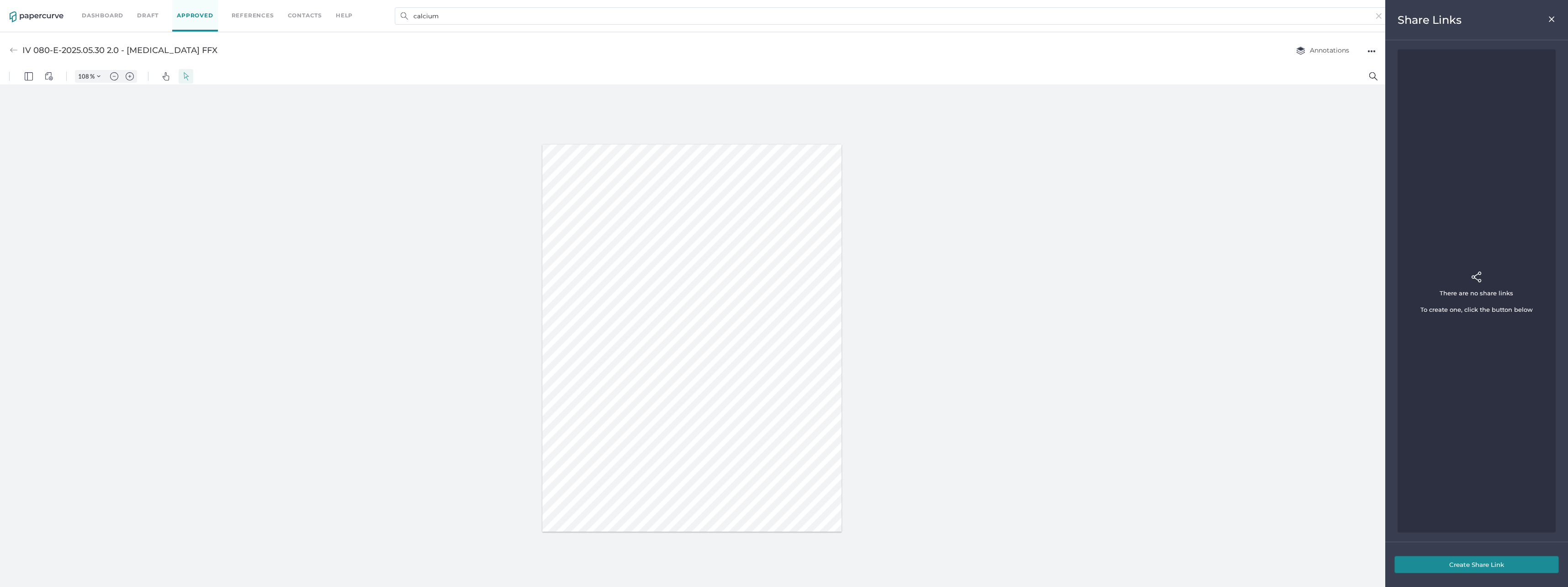
click at [1558, 10] on div "Share Links" at bounding box center [1477, 20] width 183 height 40
click at [1555, 17] on div "Share Links" at bounding box center [1477, 20] width 183 height 40
click at [1555, 19] on img at bounding box center [1552, 19] width 8 height 8
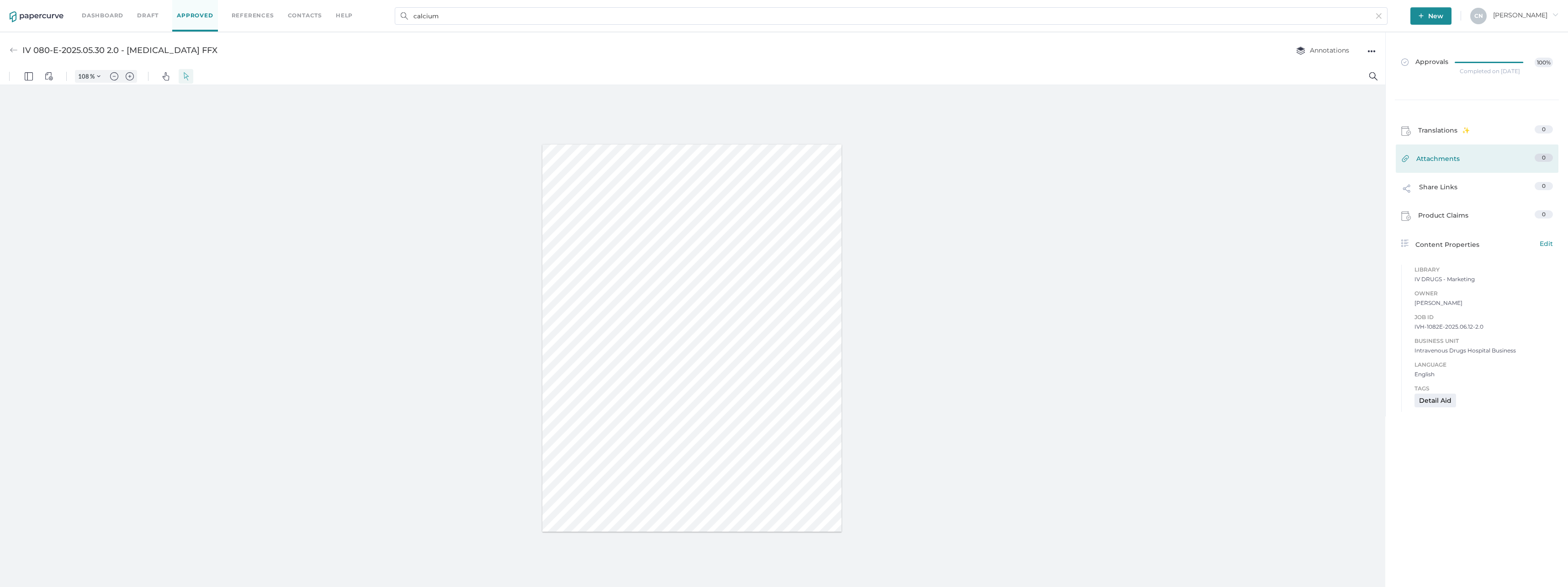
click at [1439, 159] on span "Attachments" at bounding box center [1438, 161] width 43 height 14
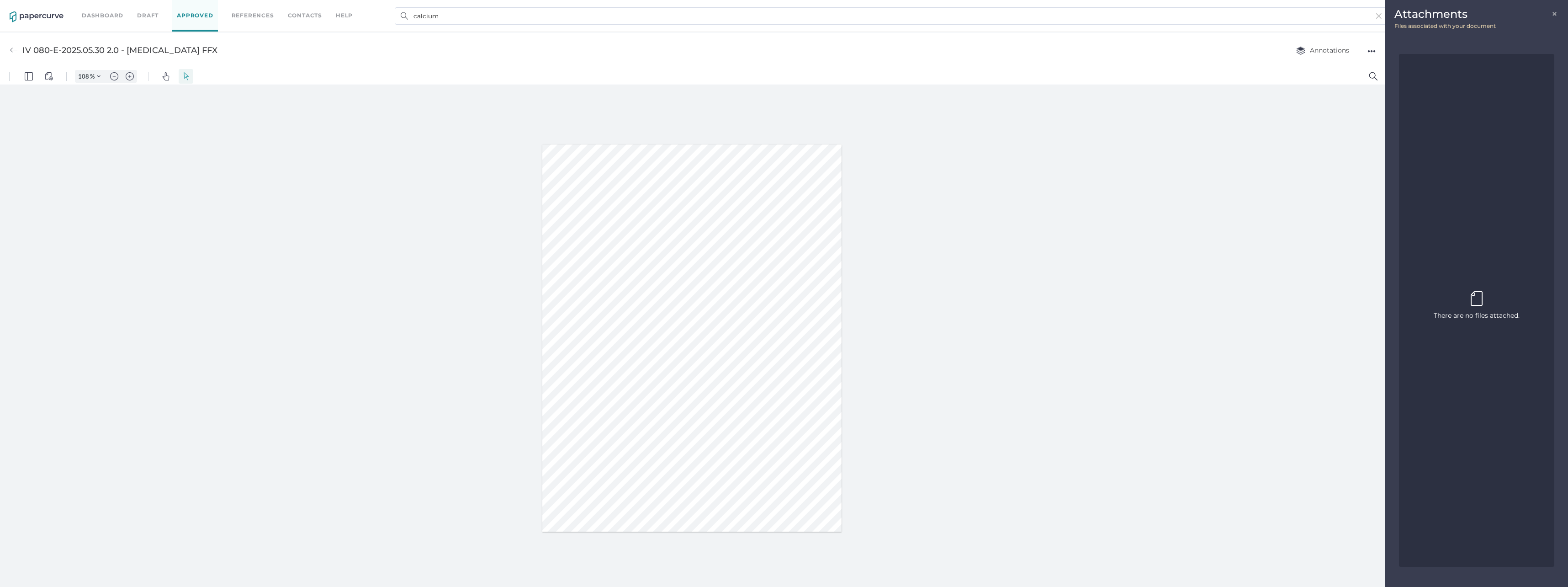
click at [1472, 321] on div "There are no files attached. Upload or drop file here to upload" at bounding box center [1476, 311] width 86 height 47
click at [1471, 318] on span "There are no files attached." at bounding box center [1476, 315] width 86 height 10
drag, startPoint x: 1471, startPoint y: 317, endPoint x: 1525, endPoint y: 118, distance: 206.2
click at [1471, 316] on span "There are no files attached." at bounding box center [1476, 315] width 86 height 10
click at [1449, 25] on span "Files associated with your document" at bounding box center [1446, 26] width 102 height 7
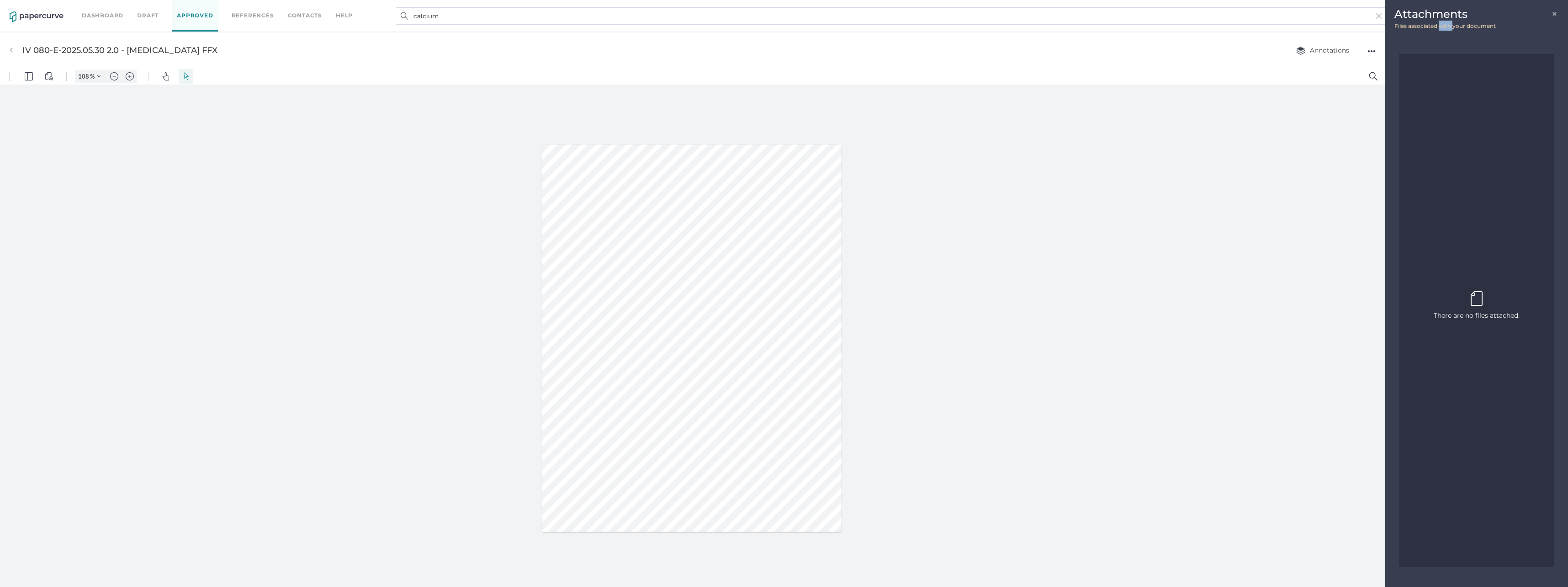
click at [1449, 25] on span "Files associated with your document" at bounding box center [1446, 26] width 102 height 7
click at [1450, 25] on span "Files associated with your document" at bounding box center [1446, 26] width 102 height 7
drag, startPoint x: 1450, startPoint y: 25, endPoint x: 1558, endPoint y: 12, distance: 108.8
click at [1558, 12] on span "×" at bounding box center [1555, 13] width 8 height 8
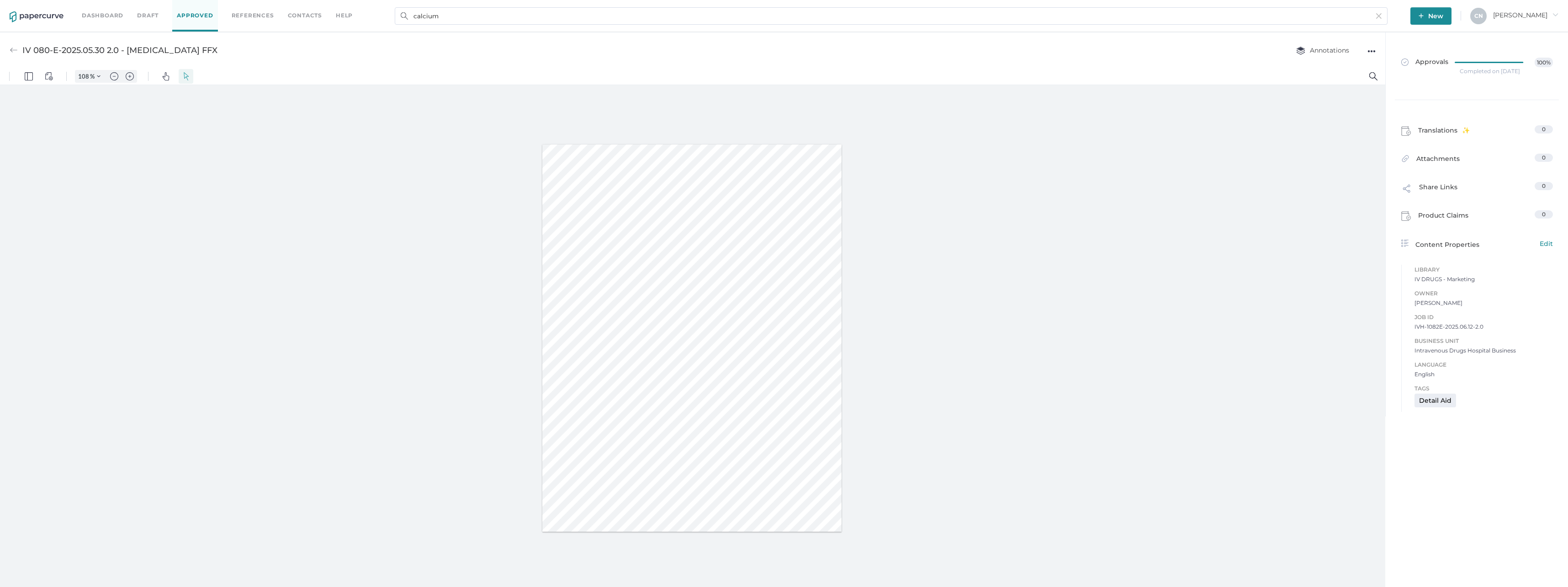
drag, startPoint x: 1356, startPoint y: 405, endPoint x: 1361, endPoint y: 408, distance: 5.8
click at [1355, 405] on div at bounding box center [692, 338] width 1386 height 506
click at [9, 46] on div "IV 080-E-2025.05.30 2.0 - Calcium Gluconate FFX Annotations ●●●" at bounding box center [692, 50] width 1386 height 36
click at [11, 49] on img at bounding box center [14, 50] width 8 height 8
click at [12, 49] on img at bounding box center [14, 50] width 8 height 8
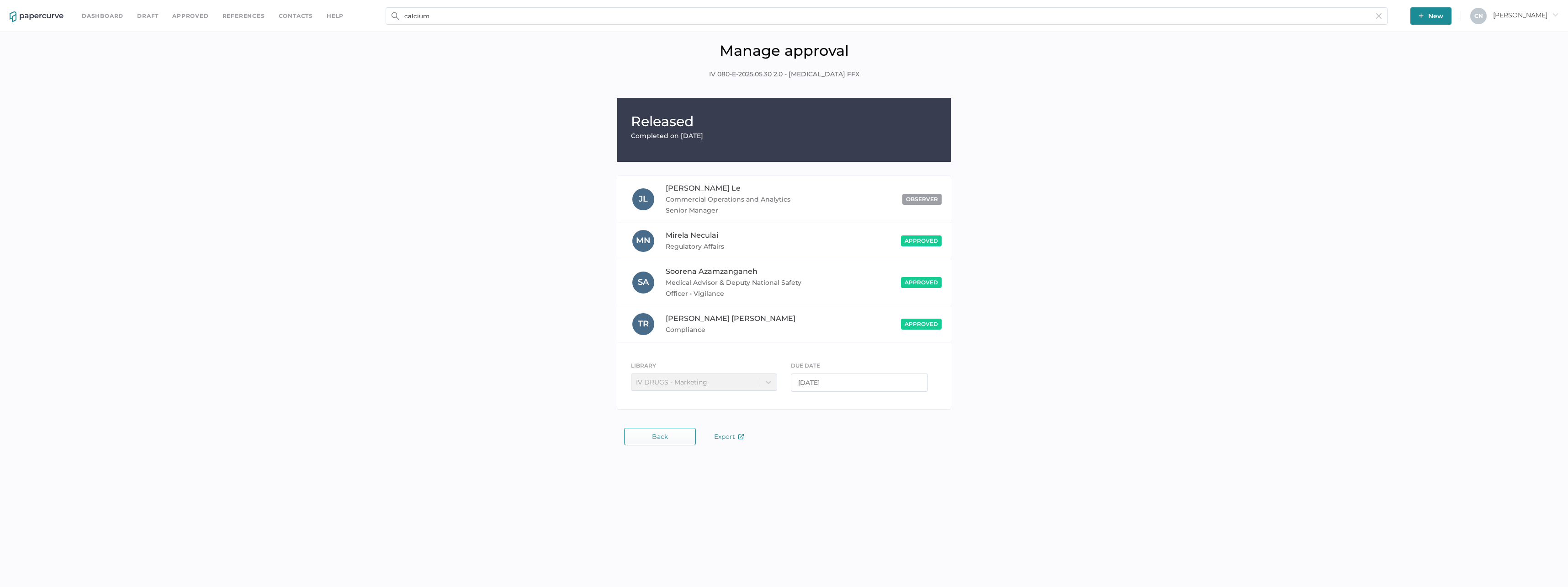
click at [1063, 386] on div "Released Completed on Jul 10, 2025 J L Joseph Le Commercial Operations and Anal…" at bounding box center [784, 256] width 1555 height 316
click at [669, 449] on div "Released Completed on Jul 10, 2025 J L Joseph Le Commercial Operations and Anal…" at bounding box center [784, 276] width 1568 height 366
click at [667, 428] on div "Released Completed on Jul 10, 2025 J L Joseph Le Commercial Operations and Anal…" at bounding box center [784, 272] width 1555 height 347
click at [665, 425] on div "Released Completed on Jul 10, 2025 J L Joseph Le Commercial Operations and Anal…" at bounding box center [784, 272] width 1555 height 347
click at [663, 435] on span "Back" at bounding box center [660, 437] width 16 height 8
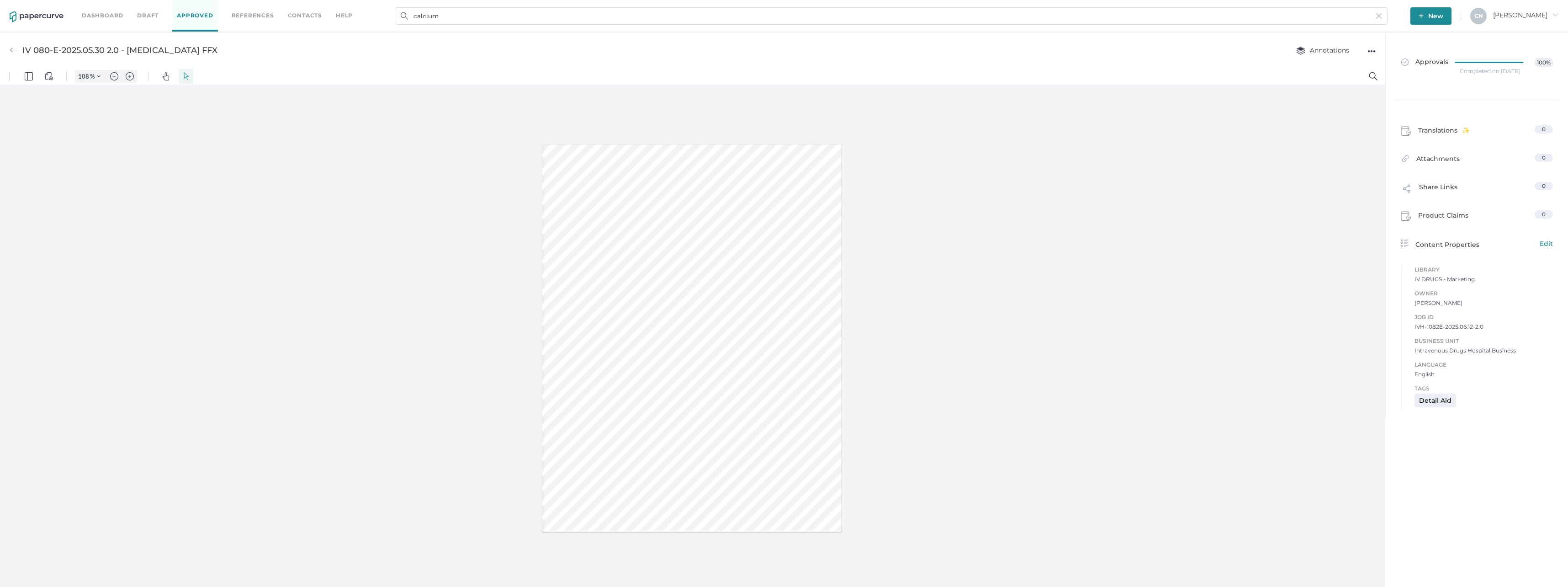
scroll to position [4, 0]
click at [1370, 43] on div "●●●" at bounding box center [1372, 47] width 8 height 13
click at [1346, 69] on span "Download" at bounding box center [1343, 64] width 47 height 17
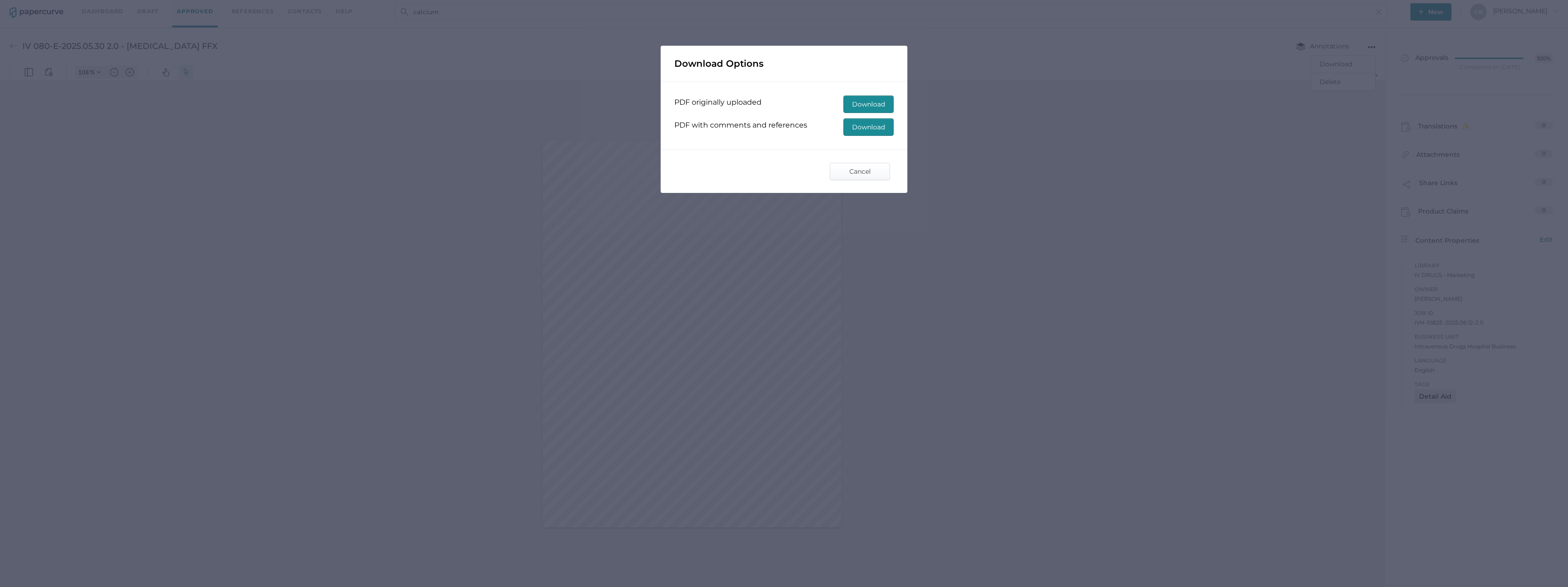
click at [739, 100] on span "PDF originally uploaded" at bounding box center [718, 102] width 87 height 8
click at [875, 106] on span "Download" at bounding box center [869, 104] width 33 height 17
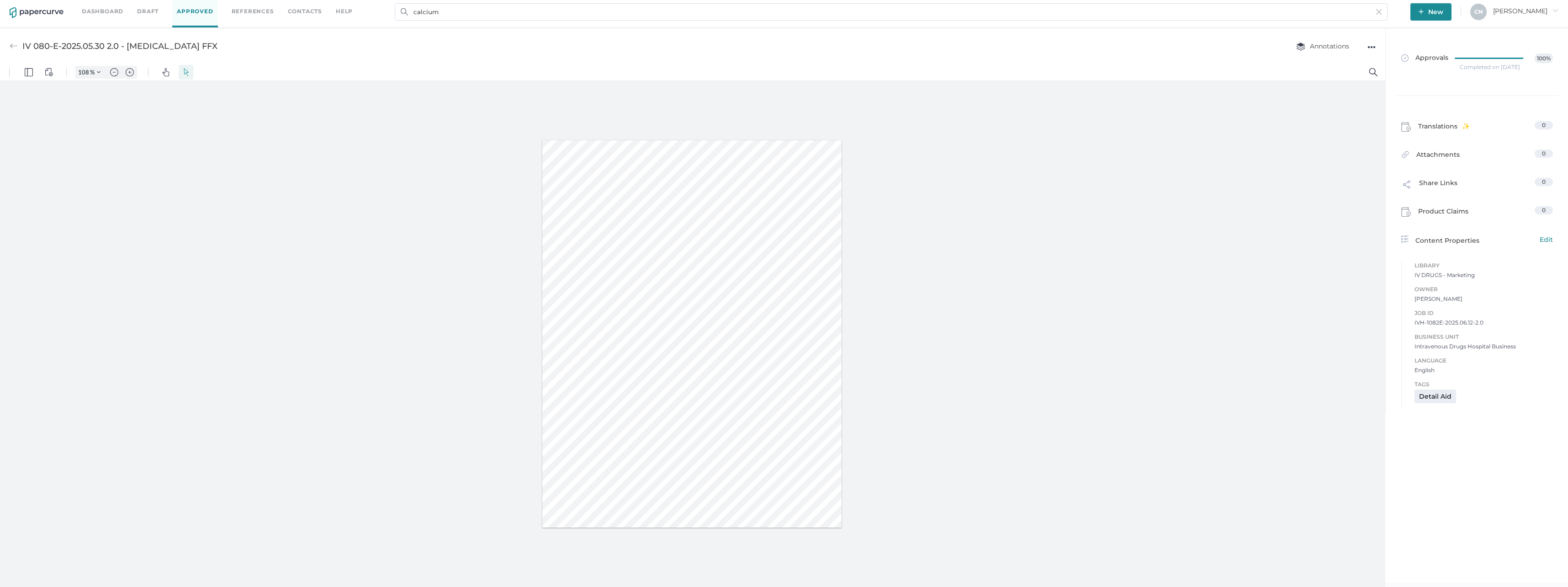
click at [869, 416] on div at bounding box center [692, 334] width 1386 height 506
type input "133"
click at [1370, 45] on div "●●●" at bounding box center [1372, 47] width 8 height 13
click at [1311, 157] on div at bounding box center [692, 334] width 1386 height 506
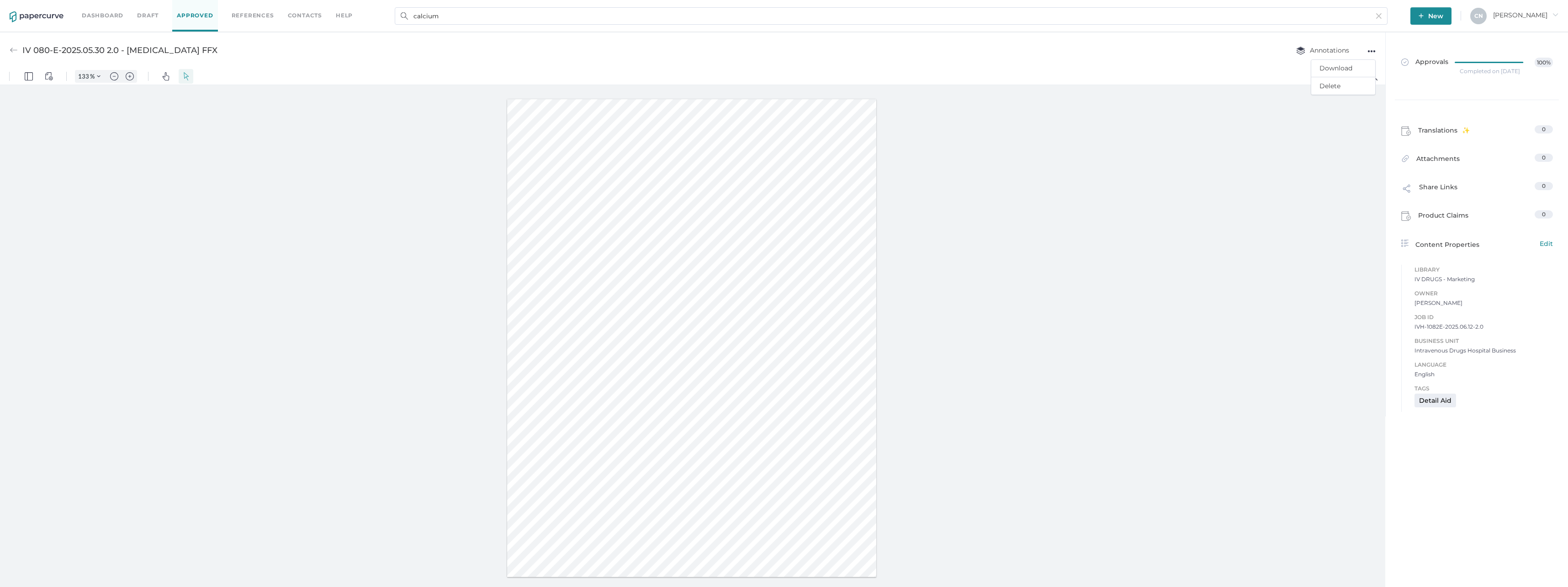
click at [1198, 322] on div at bounding box center [692, 338] width 1386 height 506
click at [1230, 185] on div at bounding box center [692, 338] width 1386 height 506
click at [1336, 107] on div at bounding box center [692, 338] width 1386 height 506
click at [1365, 50] on div "Annotations ●●● Download Delete" at bounding box center [1327, 50] width 98 height 17
drag, startPoint x: 1189, startPoint y: 57, endPoint x: 1183, endPoint y: 60, distance: 6.7
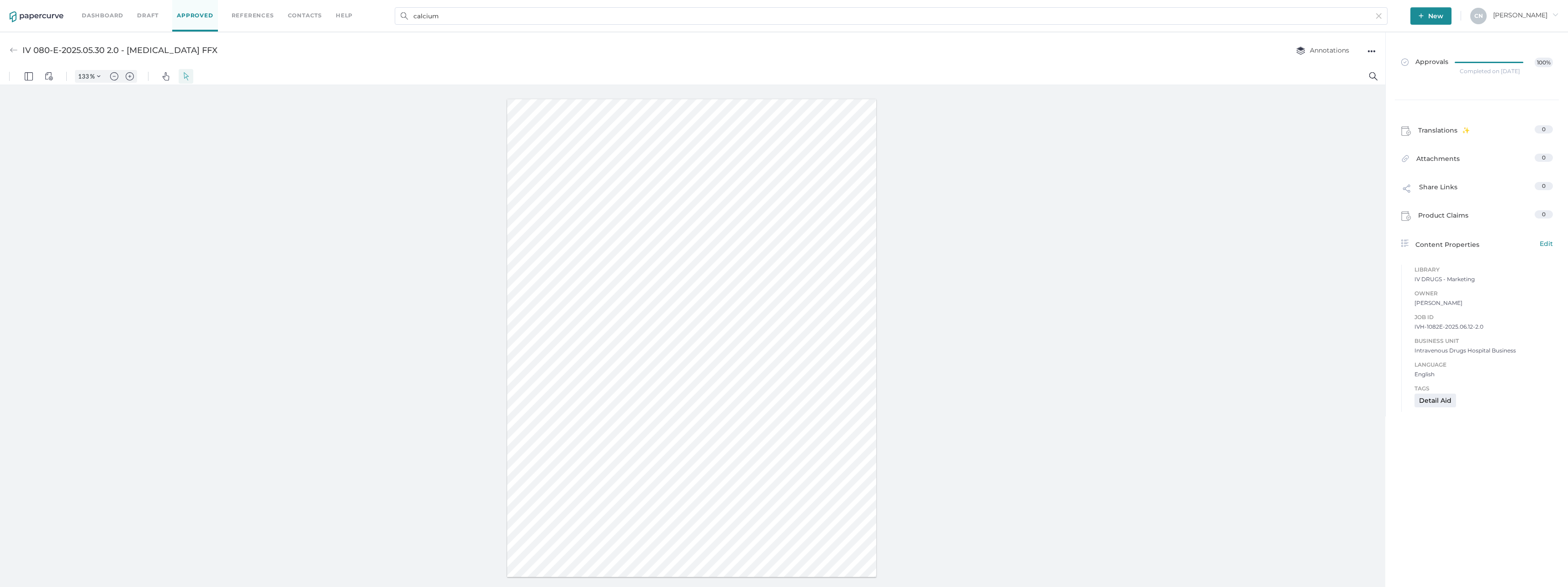
click at [1187, 57] on div "IV 080-E-2025.05.30 2.0 - Calcium Gluconate FFX Annotations ●●●" at bounding box center [692, 50] width 1386 height 36
click at [352, 214] on div at bounding box center [692, 338] width 1386 height 506
click at [1123, 185] on div at bounding box center [692, 338] width 1386 height 506
click at [14, 49] on img at bounding box center [14, 50] width 8 height 8
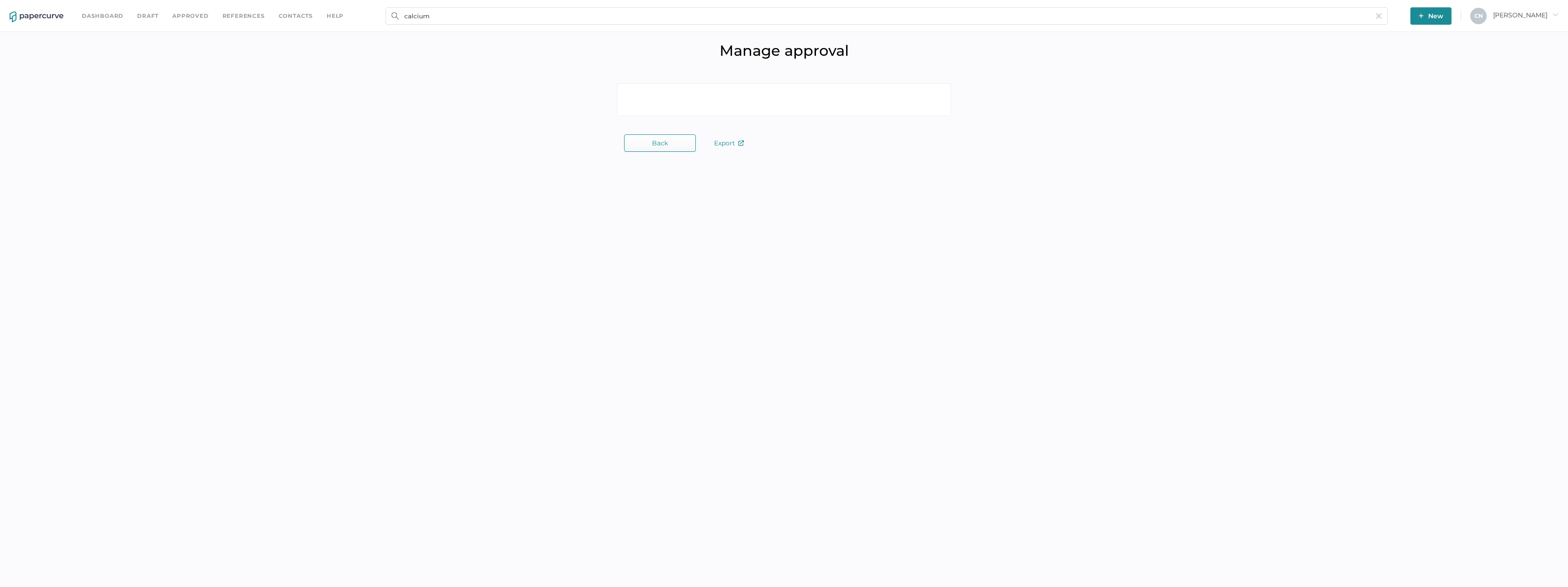
click at [633, 152] on div "Back Export Leaving without sending? You have started to add approvers but have…" at bounding box center [784, 118] width 1568 height 96
click at [636, 147] on div "Back Export Leaving without sending? You have started to add approvers but have…" at bounding box center [784, 117] width 1555 height 68
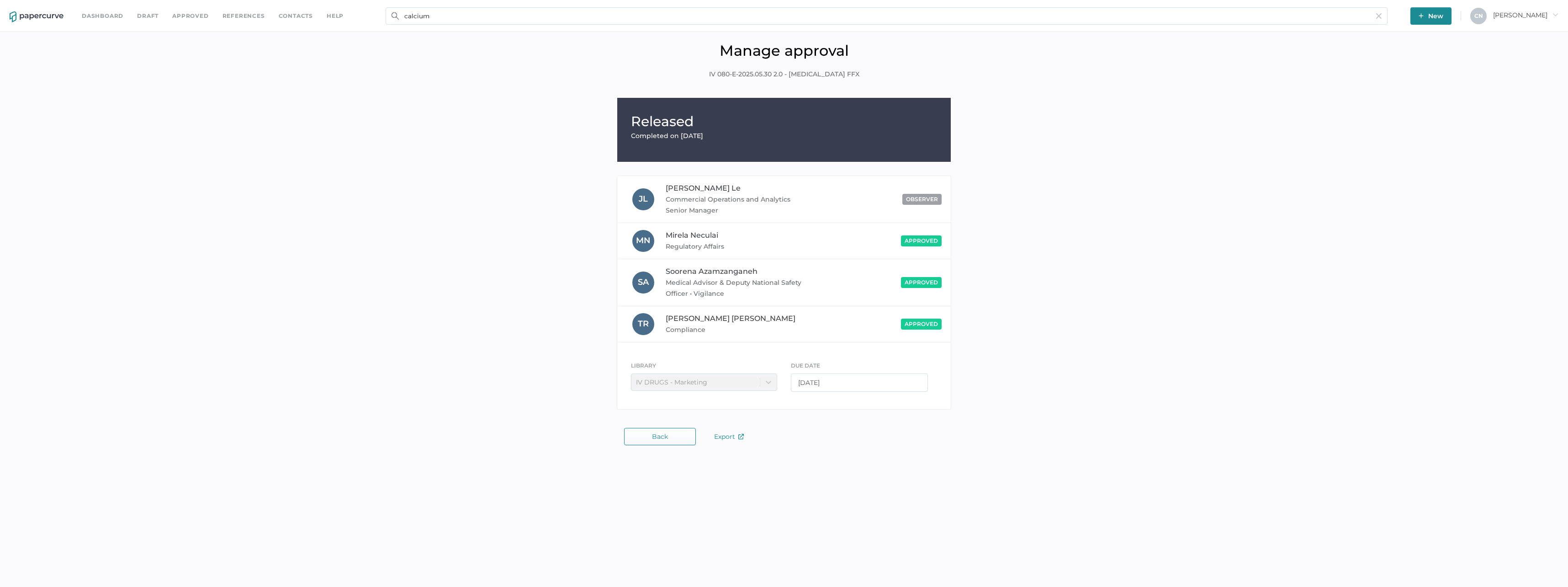
click at [189, 17] on link "Approved" at bounding box center [191, 16] width 36 height 10
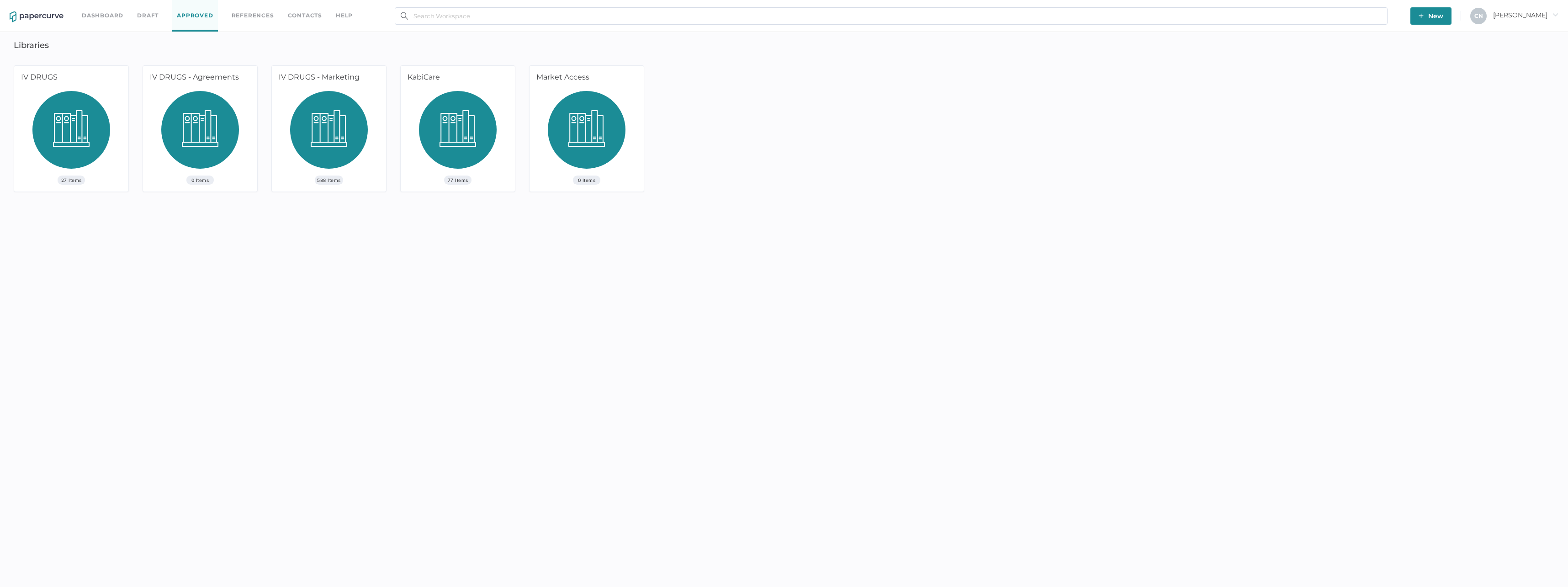
click at [326, 181] on span "588 Items" at bounding box center [328, 180] width 29 height 9
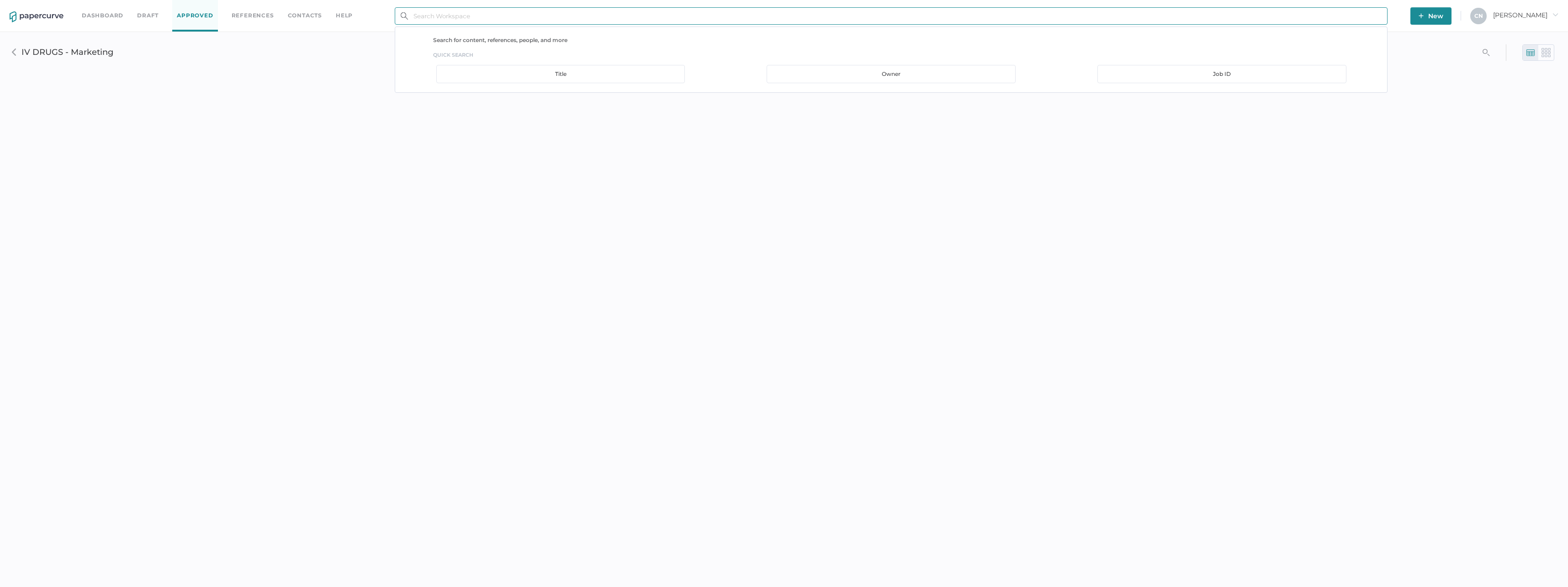
click at [452, 13] on input "text" at bounding box center [891, 16] width 993 height 17
click at [466, 37] on p "Search for content, references, people, and more" at bounding box center [910, 40] width 954 height 8
click at [466, 15] on input "text" at bounding box center [891, 16] width 993 height 17
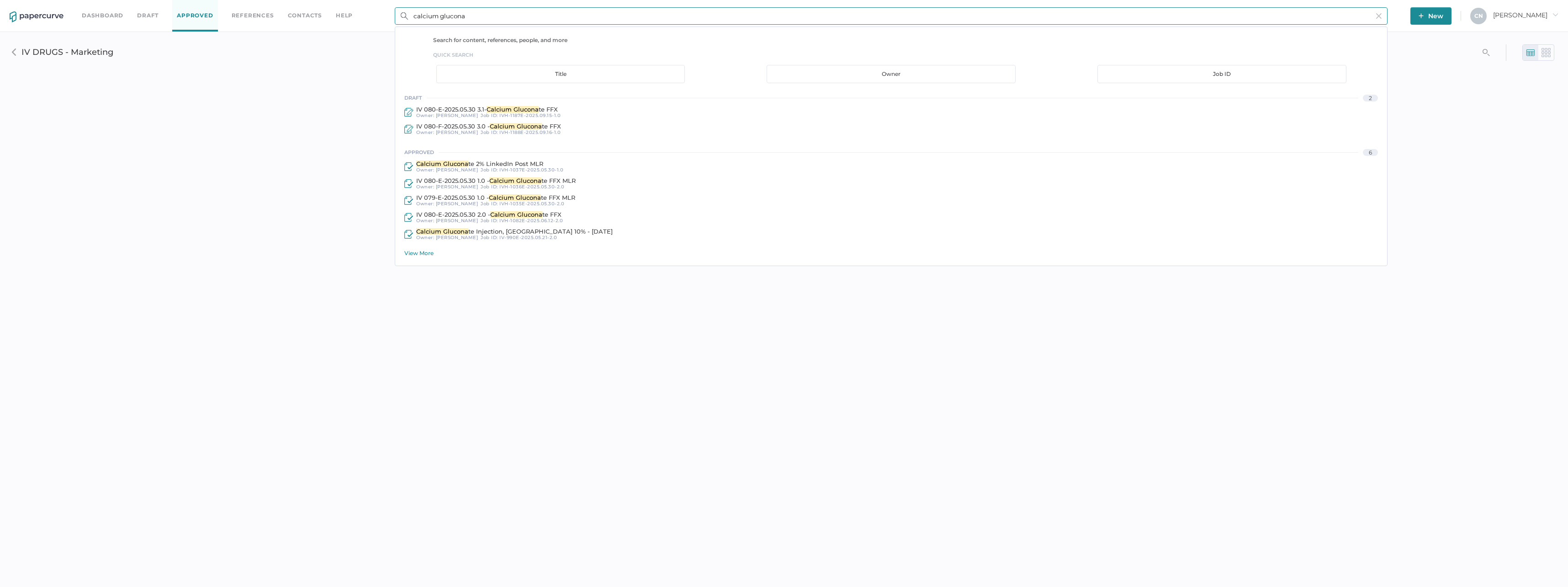
type input "calcium glucona"
click at [415, 251] on div "View More" at bounding box center [896, 253] width 983 height 7
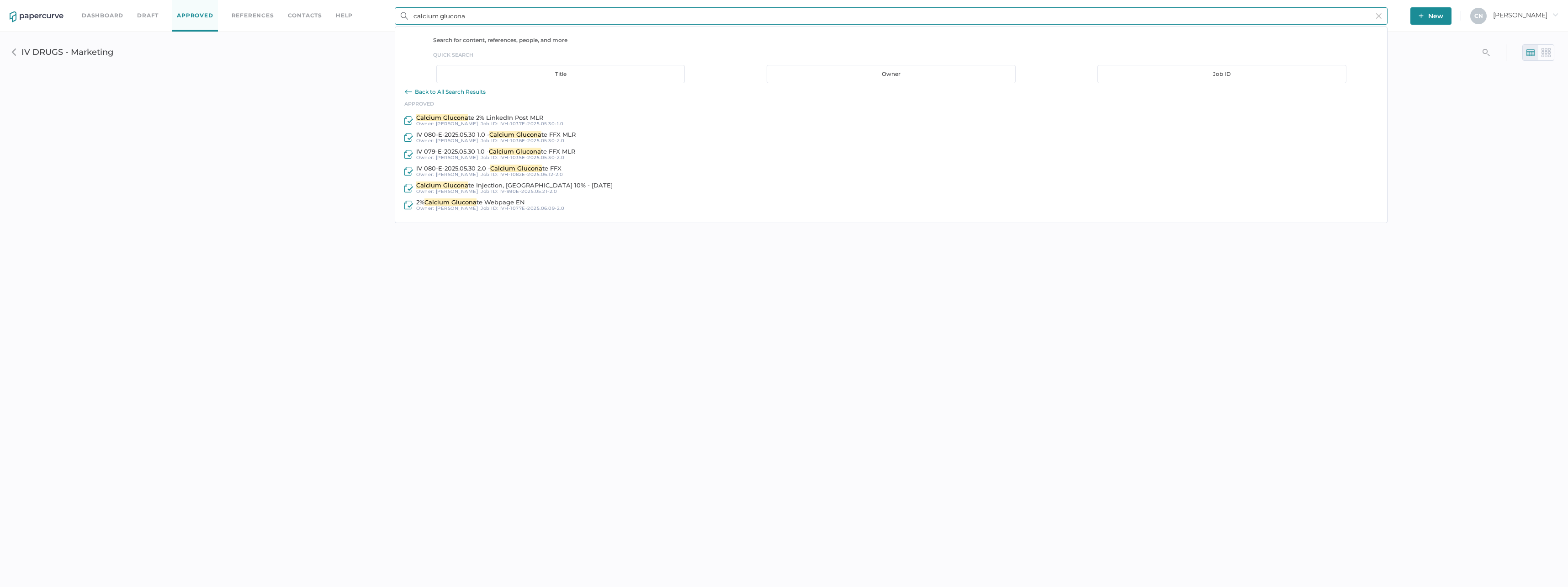
click at [441, 88] on div "Back to All Search Results" at bounding box center [450, 92] width 71 height 7
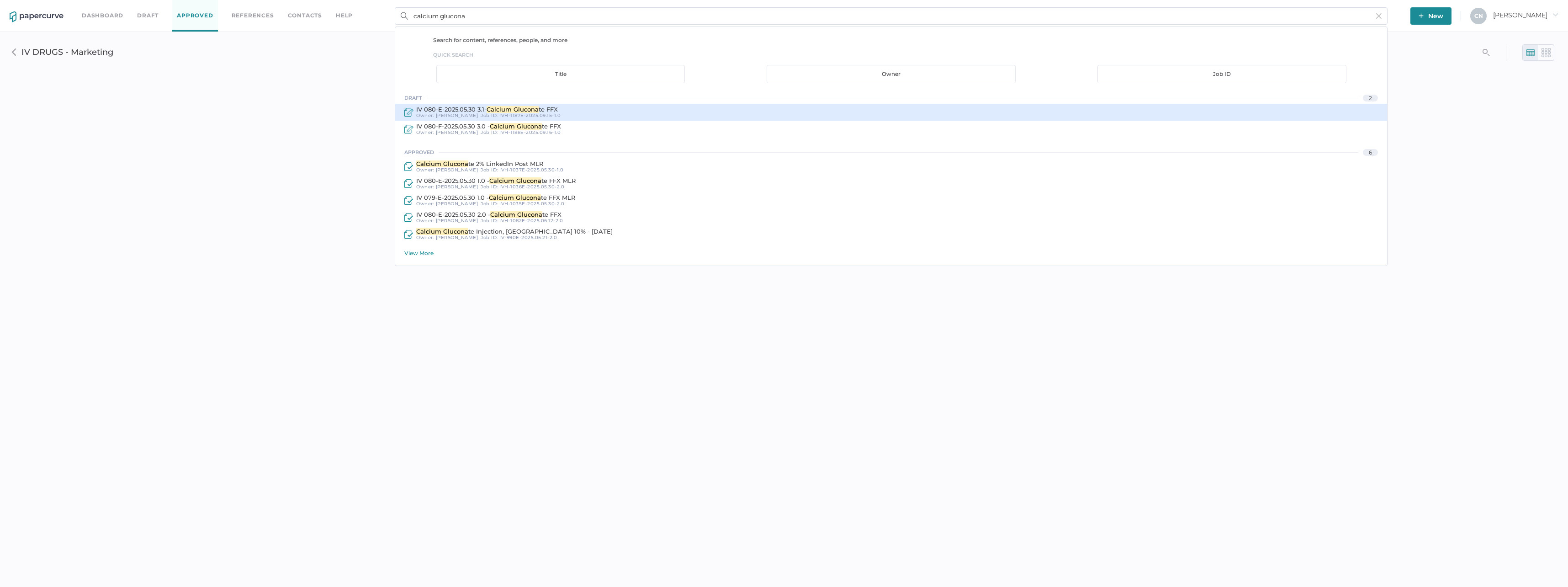
click at [434, 109] on span "IV 080-E-2025.05.30 3.1-" at bounding box center [451, 109] width 70 height 8
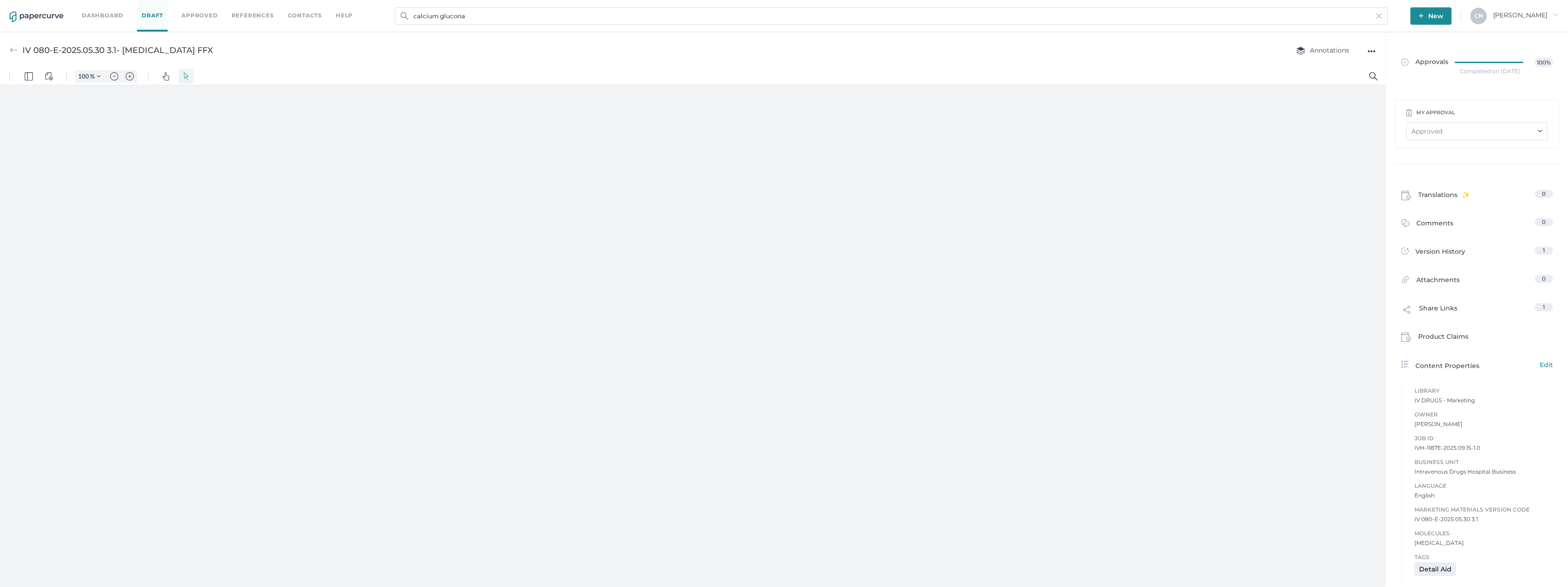
type input "133"
click at [1451, 54] on link "Approvals 100%" at bounding box center [1478, 66] width 163 height 36
type input "133"
drag, startPoint x: 1380, startPoint y: 54, endPoint x: 1371, endPoint y: 49, distance: 10.3
click at [1379, 54] on div "IV 080-E-2025.05.30 3.1- [MEDICAL_DATA] FFX Annotations ●●●" at bounding box center [692, 50] width 1386 height 36
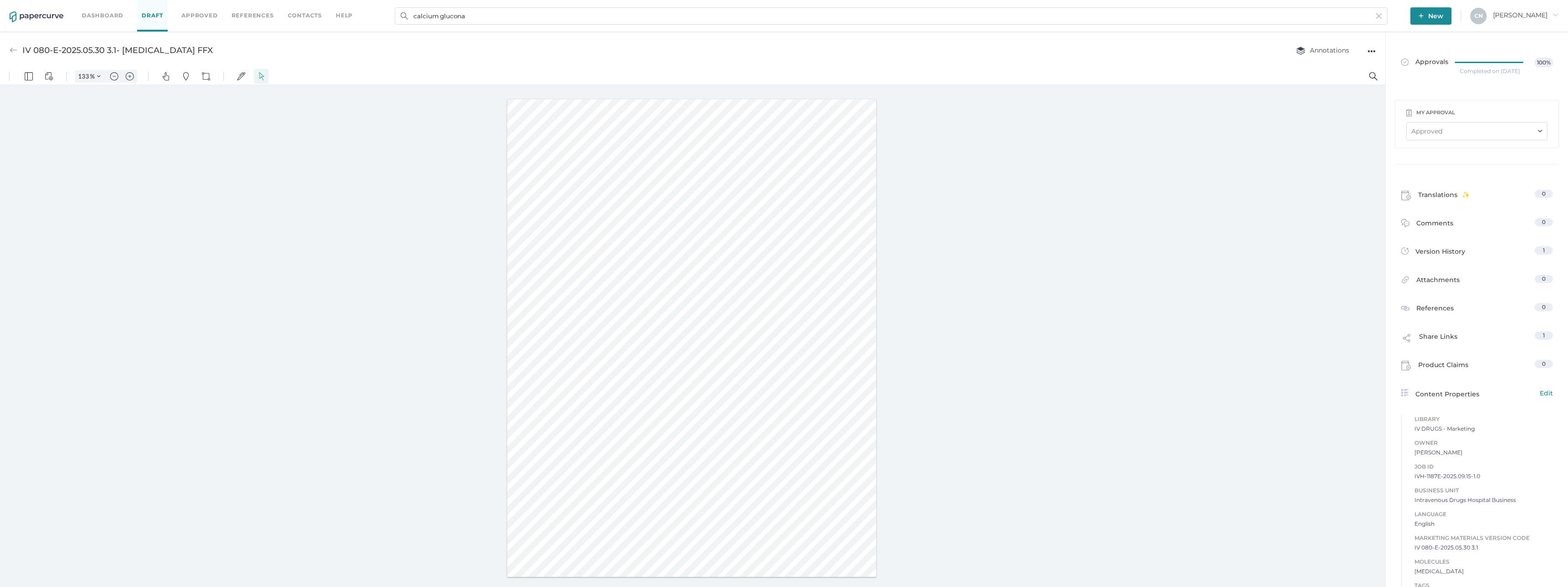
click at [1371, 49] on div "●●●" at bounding box center [1372, 51] width 8 height 13
click at [1329, 81] on span "Delete" at bounding box center [1336, 86] width 63 height 17
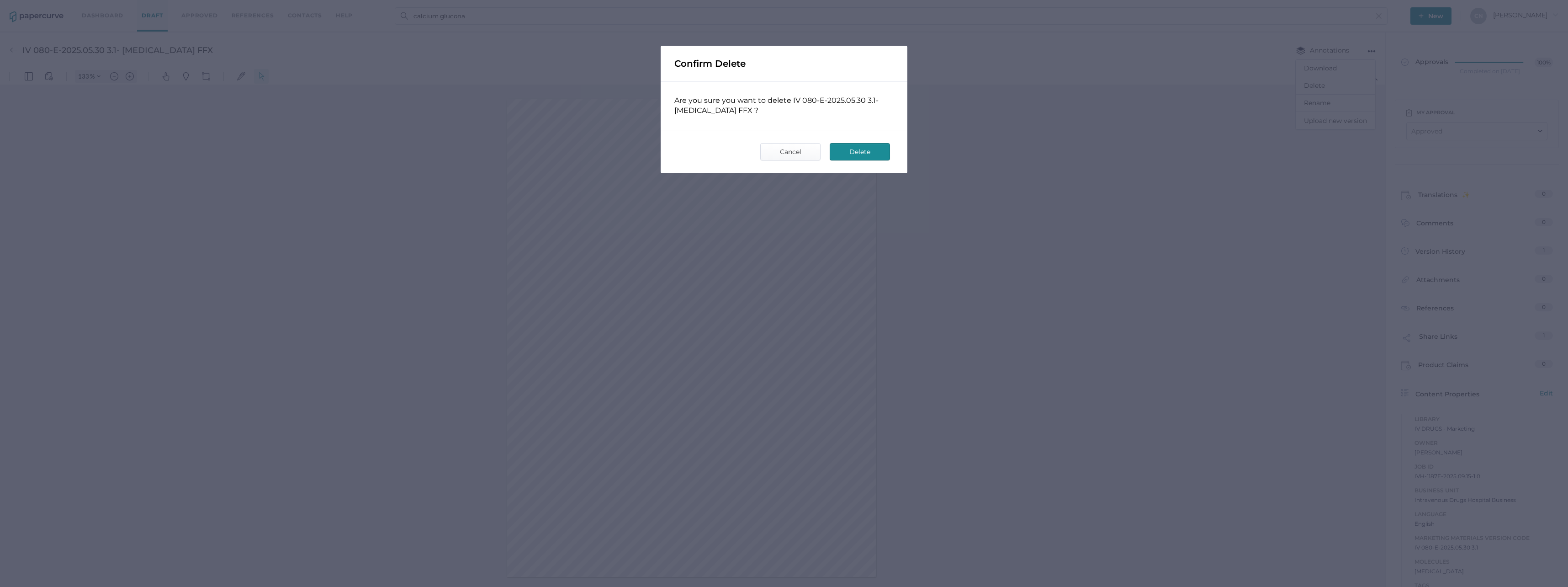
click at [848, 148] on span "Delete" at bounding box center [860, 152] width 43 height 17
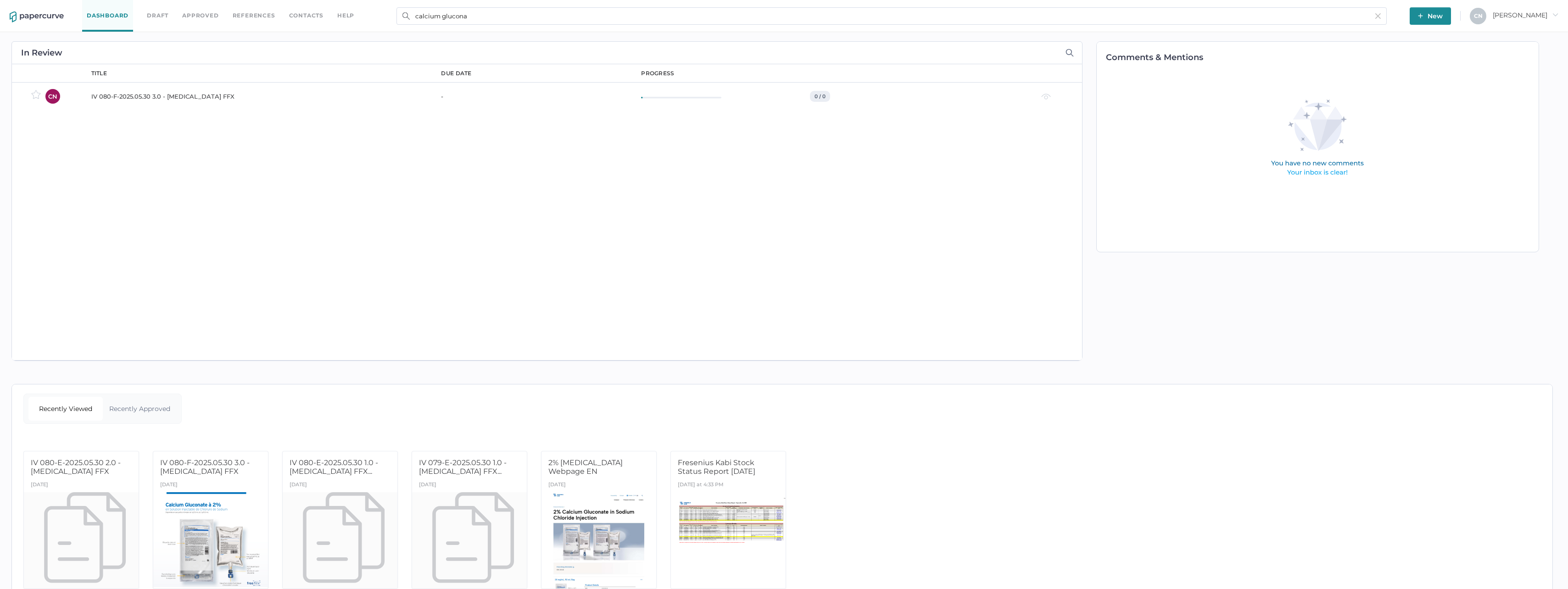
click at [1442, 13] on span "New" at bounding box center [1430, 16] width 24 height 17
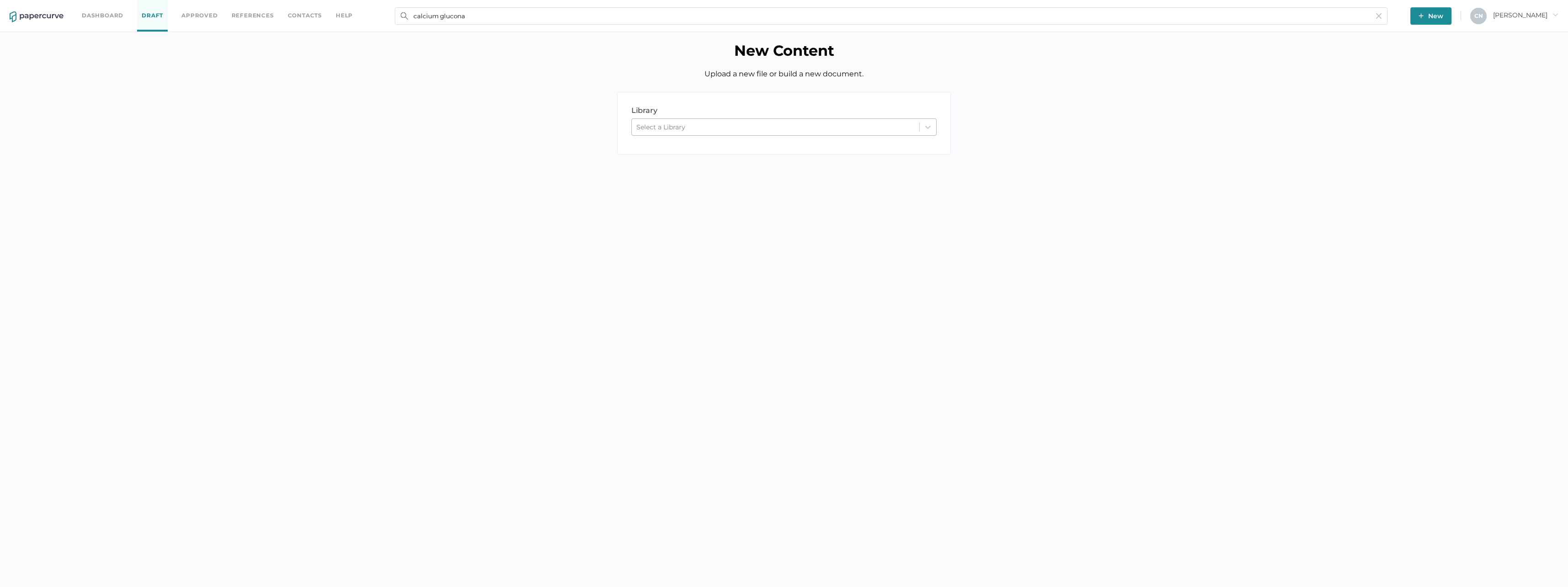
click at [685, 130] on div "Select a Library" at bounding box center [661, 127] width 49 height 8
click at [681, 178] on div "IV DRUGS - Marketing" at bounding box center [784, 181] width 306 height 16
click at [697, 133] on div "IV DRUGS - Marketing" at bounding box center [775, 127] width 287 height 14
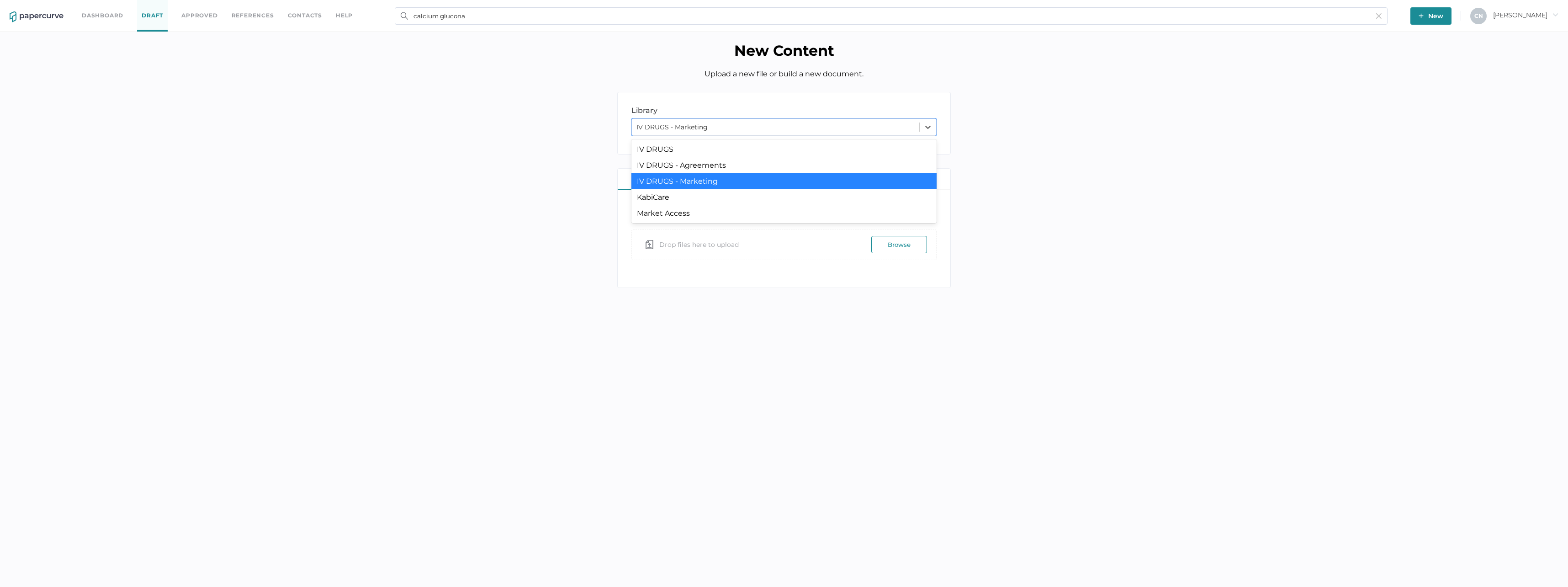
click at [686, 180] on div "IV DRUGS - Marketing" at bounding box center [784, 181] width 306 height 16
click at [733, 182] on div "upload" at bounding box center [701, 179] width 166 height 21
click at [883, 250] on button "Browse" at bounding box center [899, 244] width 56 height 17
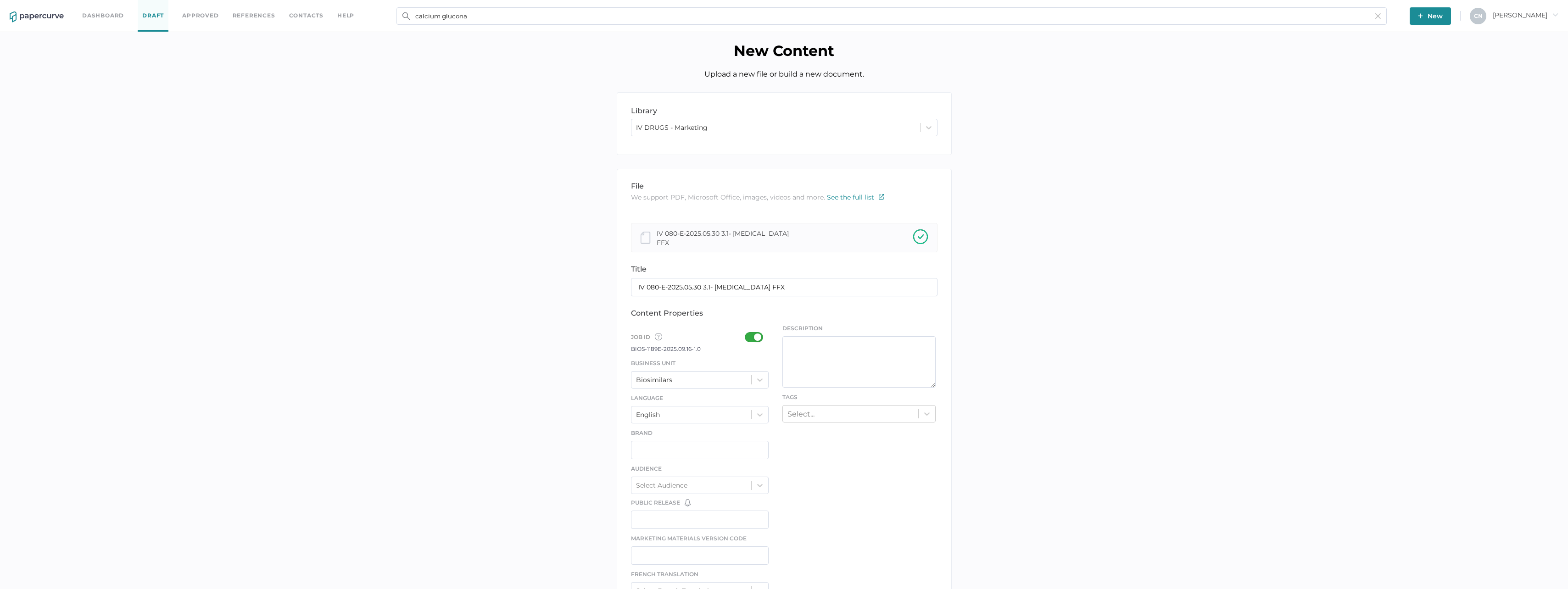
click at [757, 340] on div at bounding box center [757, 337] width 24 height 10
click at [746, 333] on input "checkbox" at bounding box center [746, 333] width 0 height 0
click at [756, 339] on div at bounding box center [757, 337] width 24 height 10
click at [746, 333] on input "checkbox" at bounding box center [746, 333] width 0 height 0
click at [678, 126] on div "IV DRUGS - Marketing" at bounding box center [672, 128] width 71 height 8
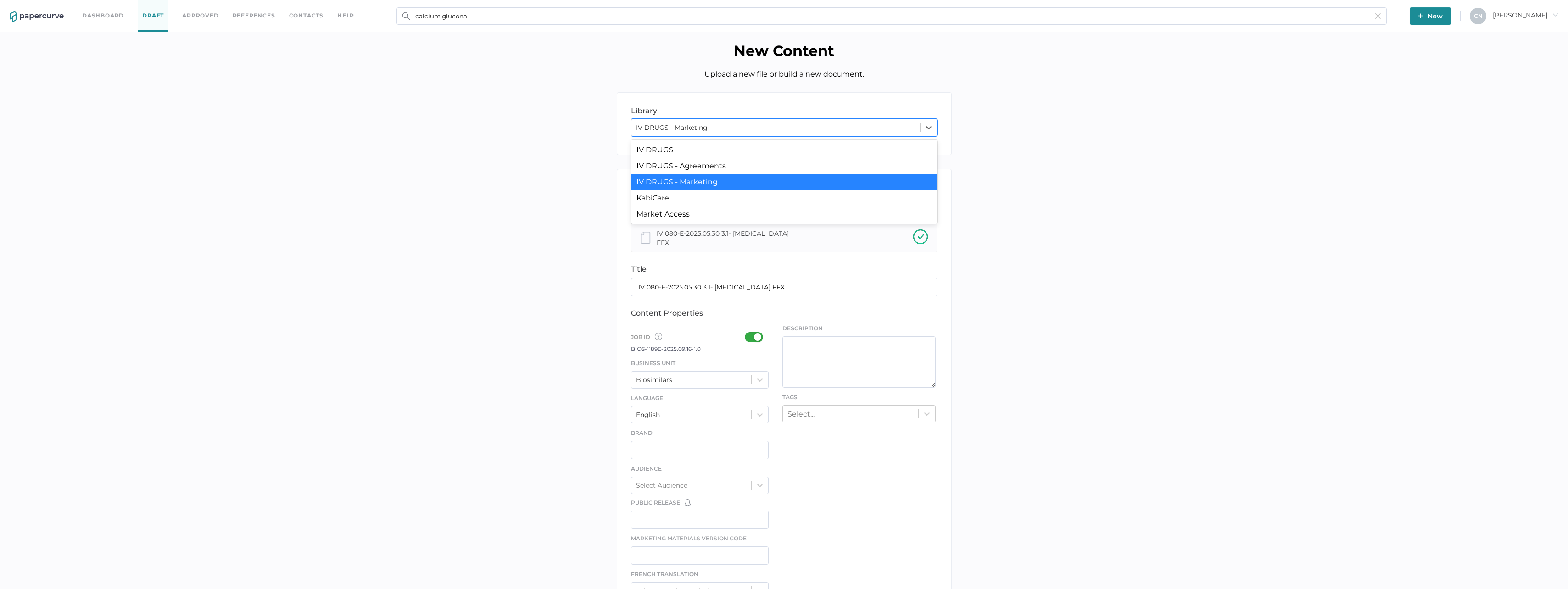
click at [673, 178] on div "IV DRUGS - Marketing" at bounding box center [784, 182] width 307 height 16
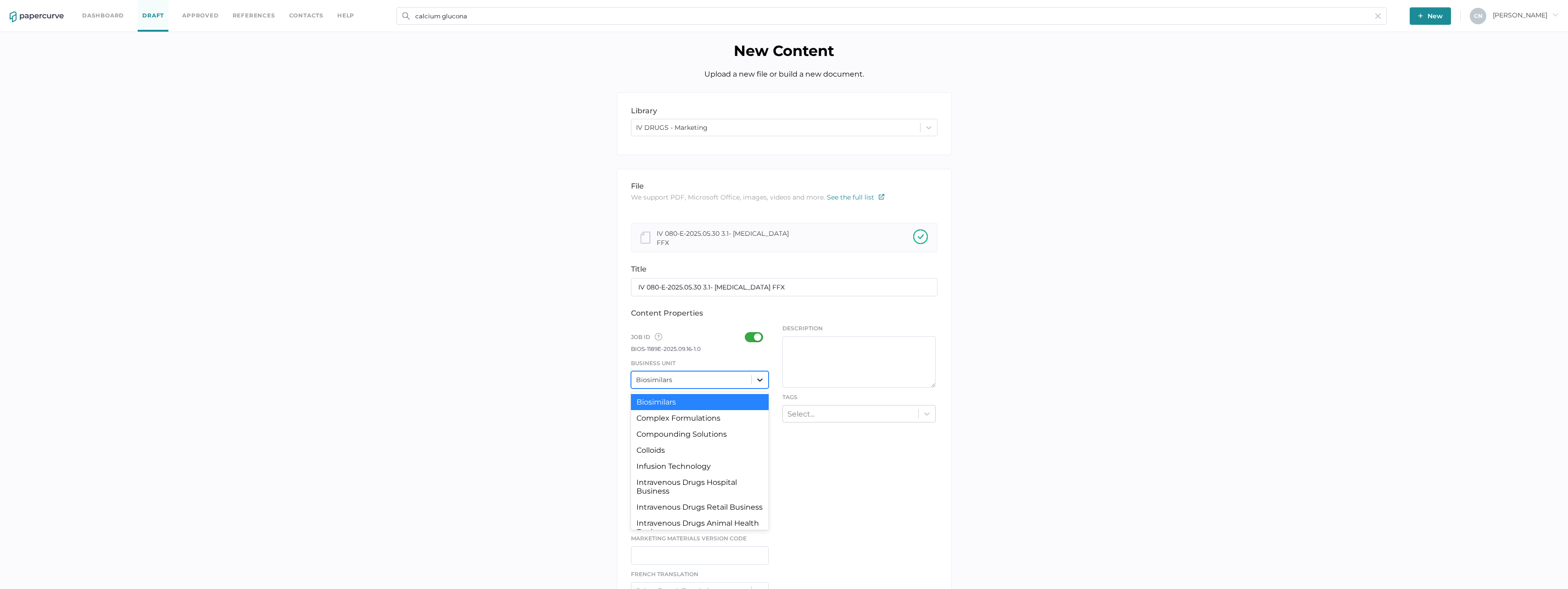
click at [755, 382] on div at bounding box center [760, 380] width 17 height 17
click at [690, 400] on div "Intravenous Drugs Hospital Business" at bounding box center [700, 410] width 138 height 24
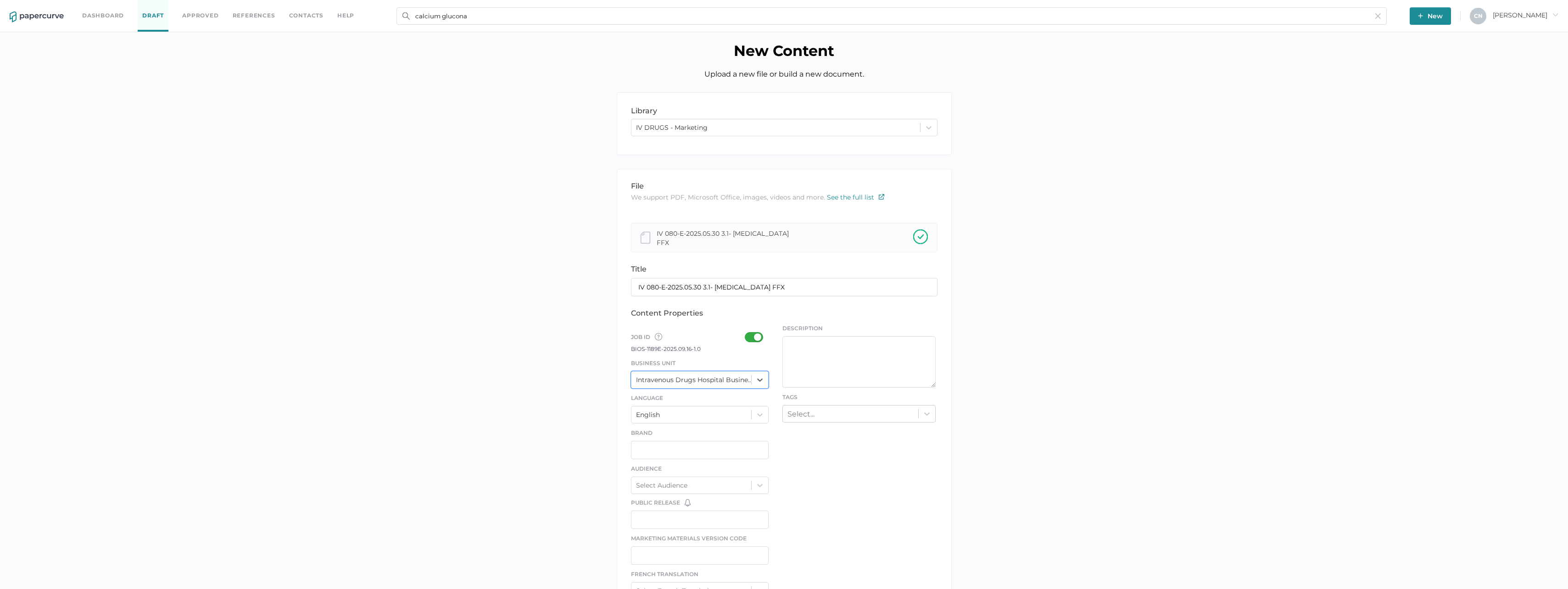
click at [755, 335] on div at bounding box center [757, 337] width 24 height 10
click at [746, 333] on input "checkbox" at bounding box center [746, 333] width 0 height 0
click at [755, 335] on div at bounding box center [757, 337] width 24 height 10
click at [746, 333] on input "checkbox" at bounding box center [746, 333] width 0 height 0
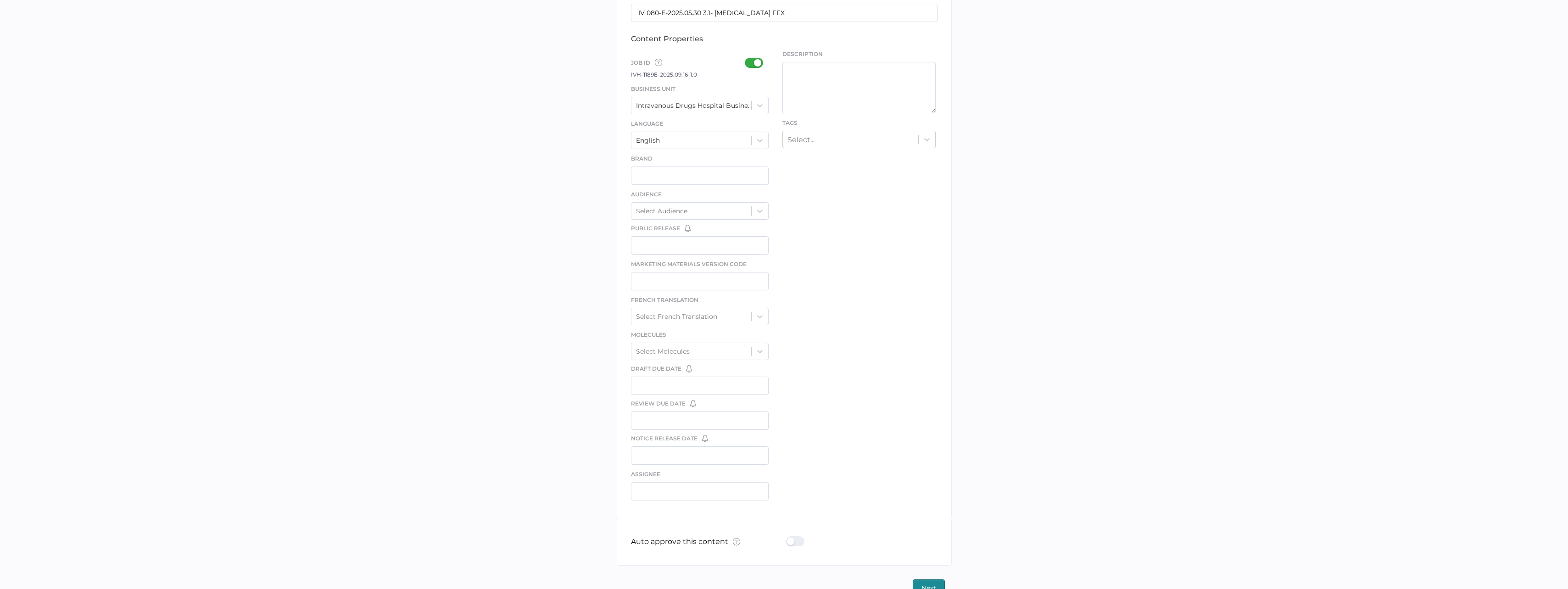
scroll to position [275, 0]
click at [684, 277] on input "text" at bounding box center [700, 280] width 138 height 18
type input "IV 080-E-2025.05.30 3.1"
click at [797, 280] on div "file We support PDF, Microsoft Office, images, videos and more. See the full li…" at bounding box center [783, 206] width 335 height 625
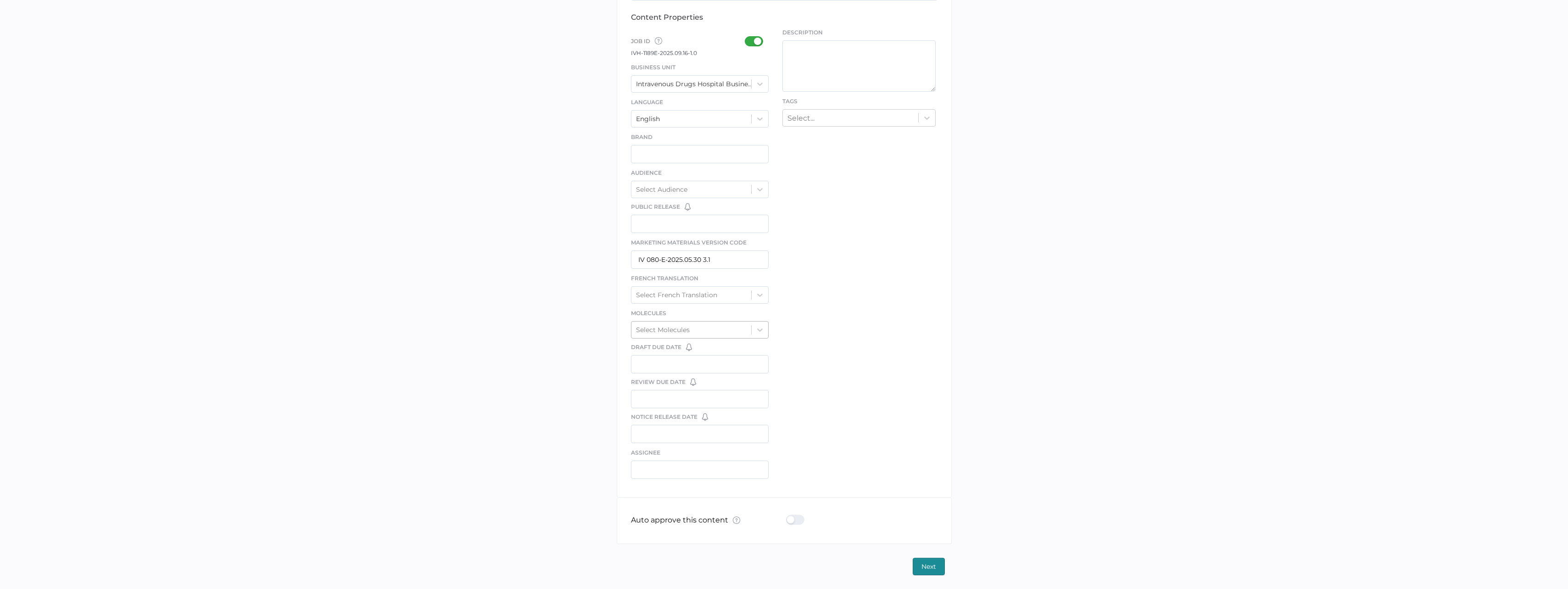
click at [691, 333] on div "Select Molecules" at bounding box center [691, 330] width 120 height 14
click at [689, 435] on div "[MEDICAL_DATA]" at bounding box center [700, 432] width 138 height 16
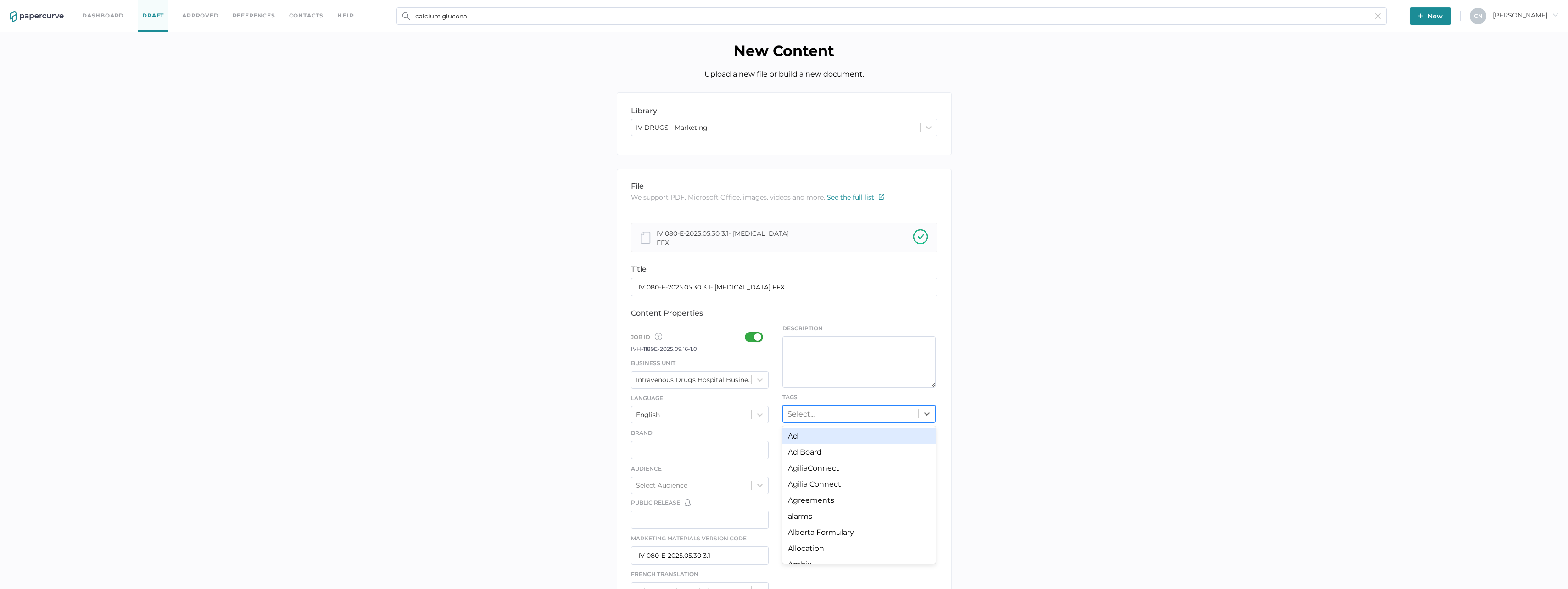
click at [847, 415] on div "Select..." at bounding box center [850, 414] width 136 height 14
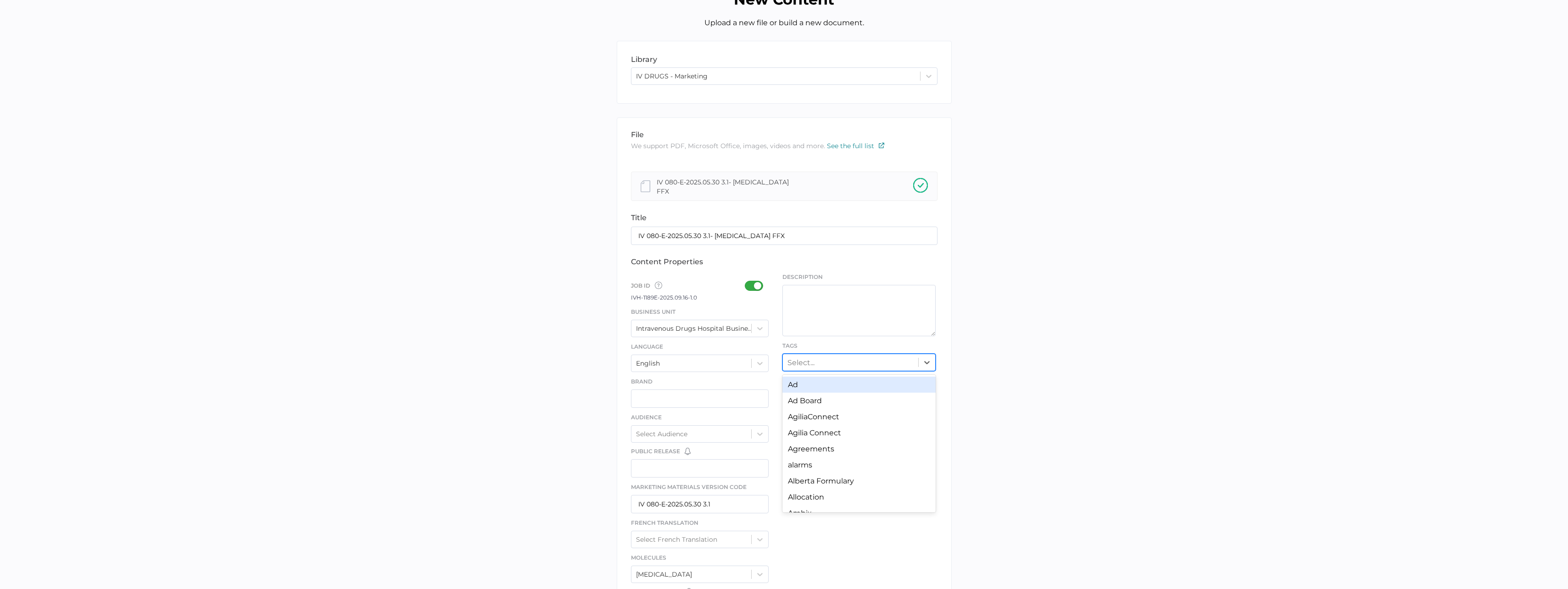
scroll to position [184, 0]
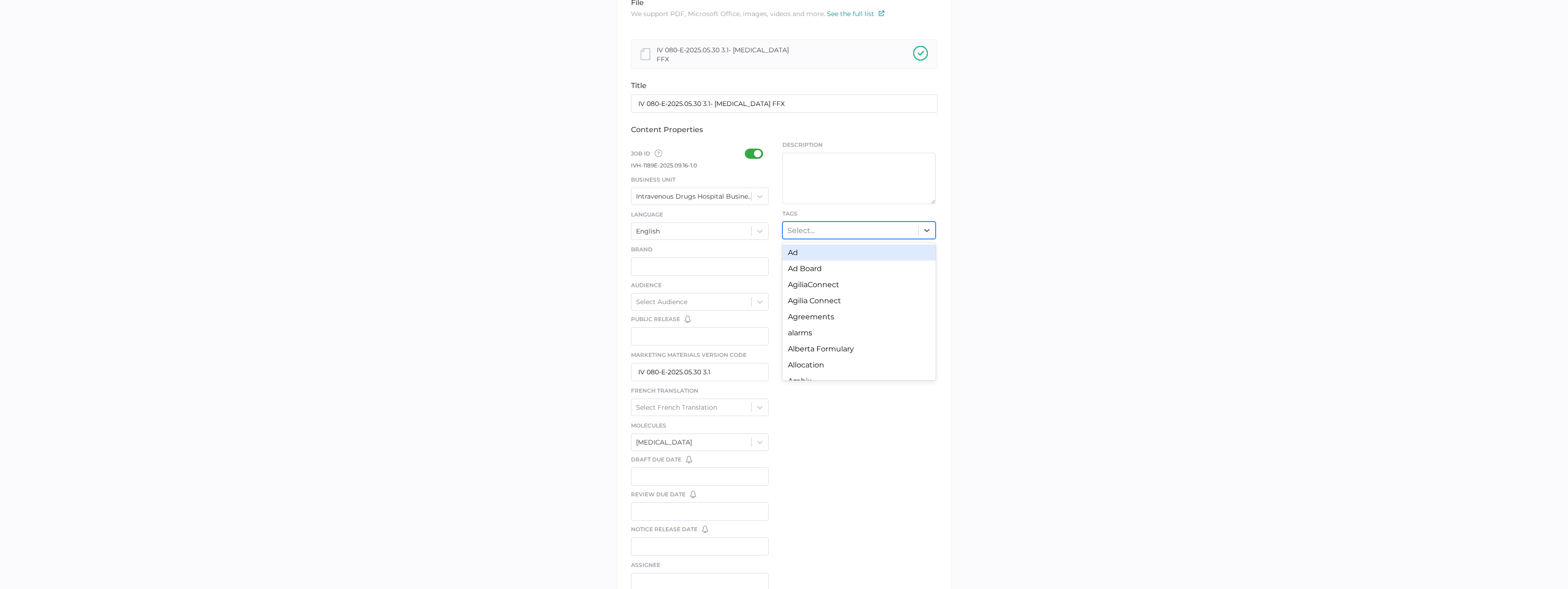
click at [828, 230] on div "Select..." at bounding box center [850, 230] width 136 height 14
type input "detai"
click at [834, 256] on div "Detail Aid" at bounding box center [858, 252] width 153 height 16
click at [837, 272] on div "file We support PDF, Microsoft Office, images, videos and more. See the full li…" at bounding box center [783, 298] width 335 height 625
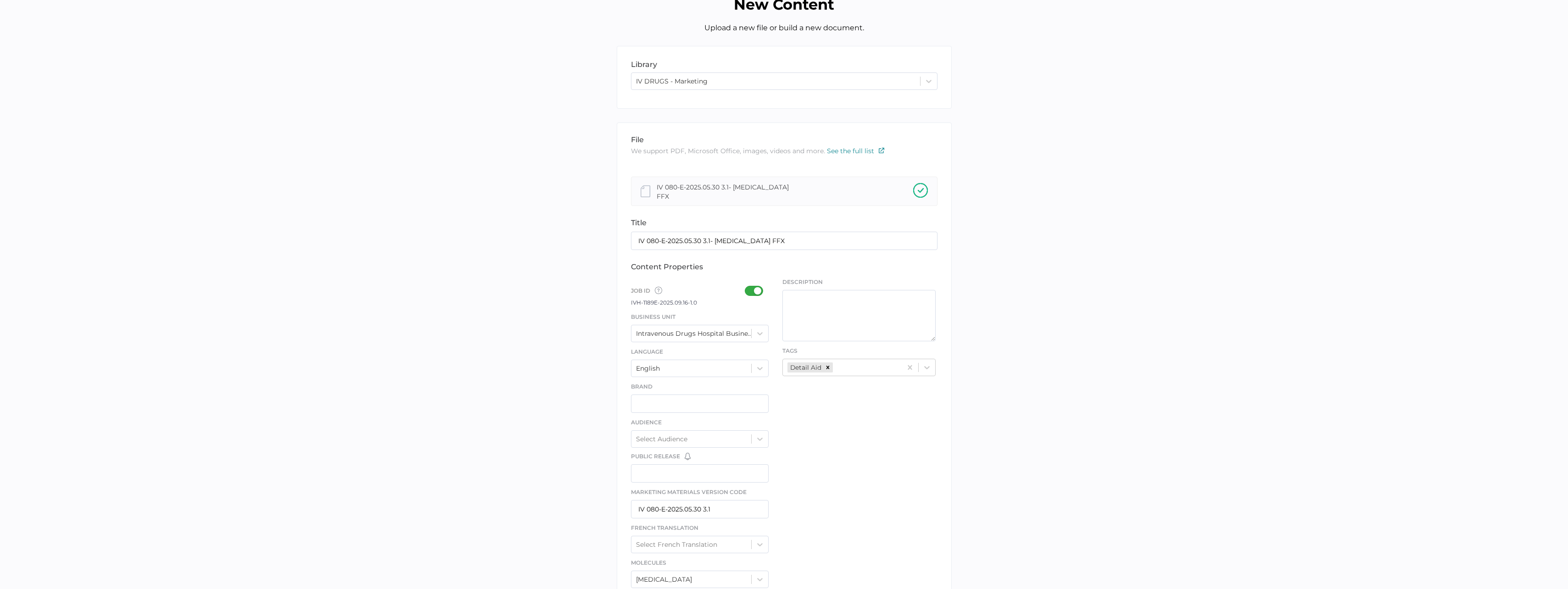
scroll to position [46, 0]
click at [663, 188] on div "IV 080-E-2025.05.30 3.1- [MEDICAL_DATA] FFX" at bounding box center [729, 192] width 146 height 20
click at [829, 313] on textarea at bounding box center [858, 317] width 153 height 52
type textarea "S"
type textarea "V"
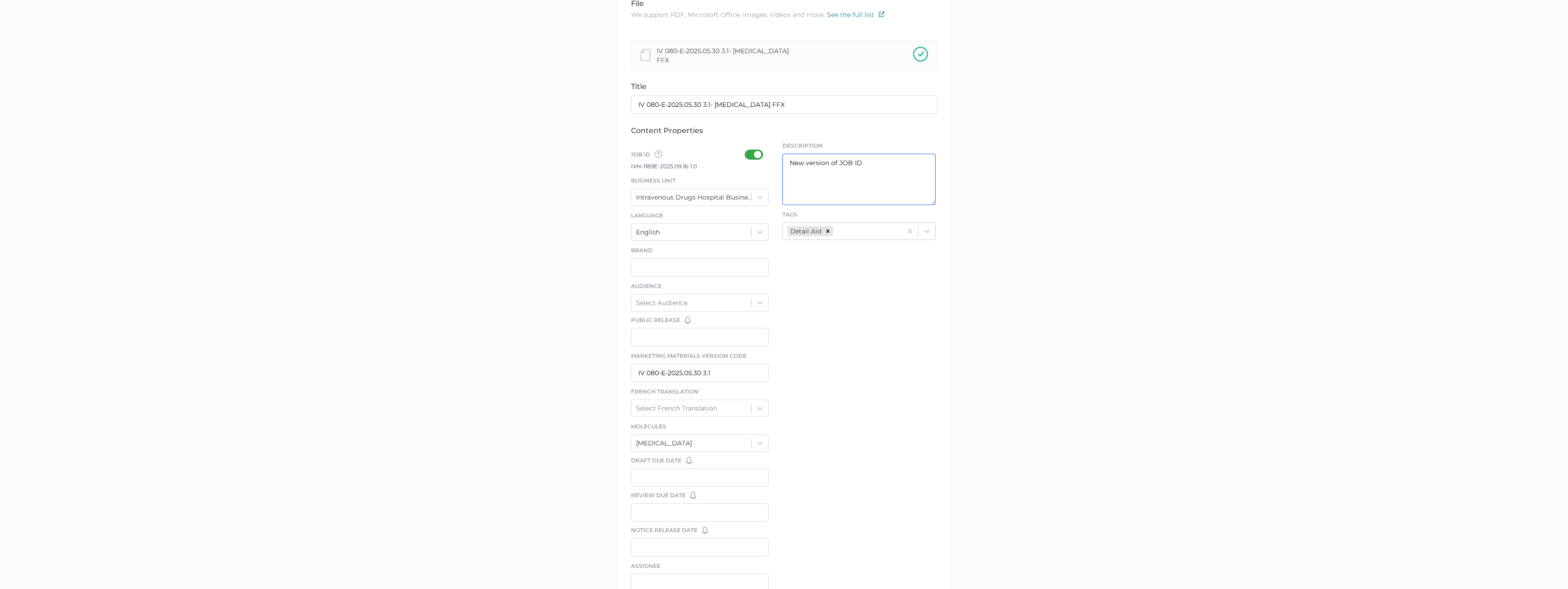
scroll to position [0, 0]
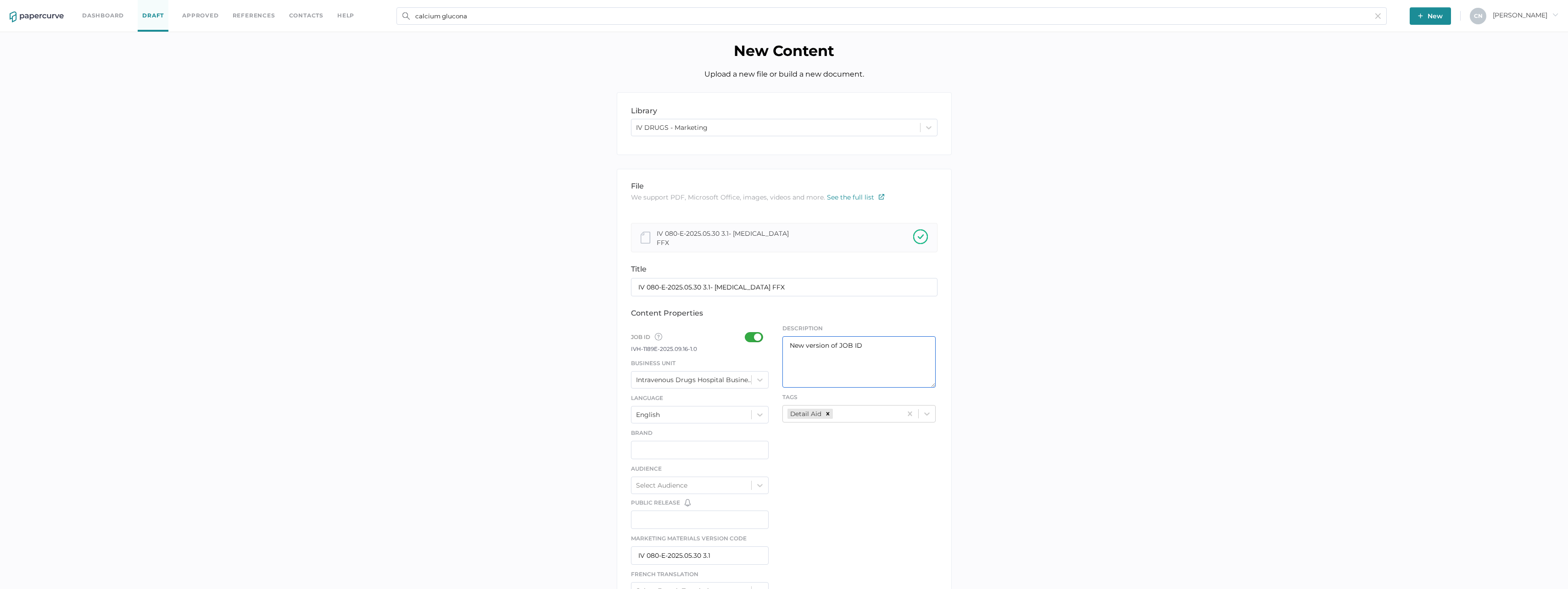
click at [865, 352] on textarea "New version of JOB ID" at bounding box center [858, 362] width 153 height 52
paste textarea "IVH-1082E-2025.06.12-2.0"
click at [832, 364] on textarea "New version of JOB ID IVH-1082E-2025.06.12-2.0" at bounding box center [858, 362] width 153 height 52
click at [858, 354] on textarea "New version of JOB ID IVH-1082E-2025.06.12-2.0" at bounding box center [858, 362] width 153 height 52
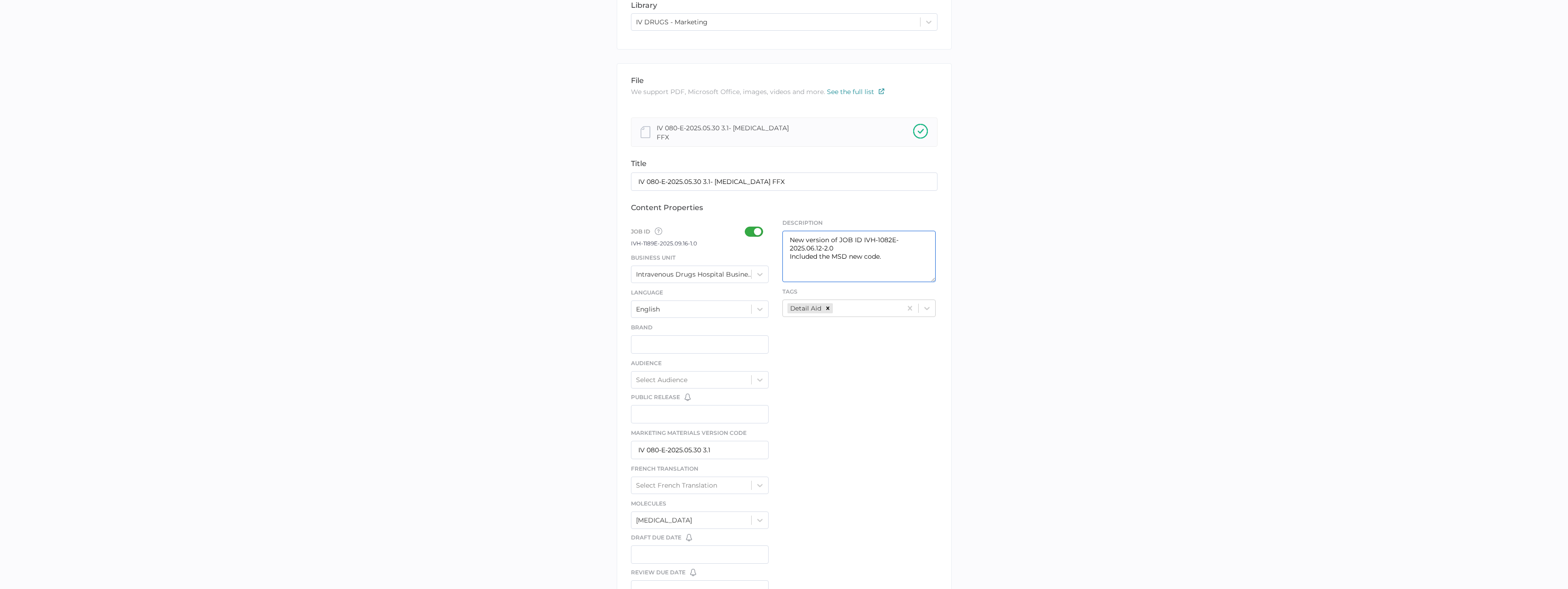
scroll to position [296, 0]
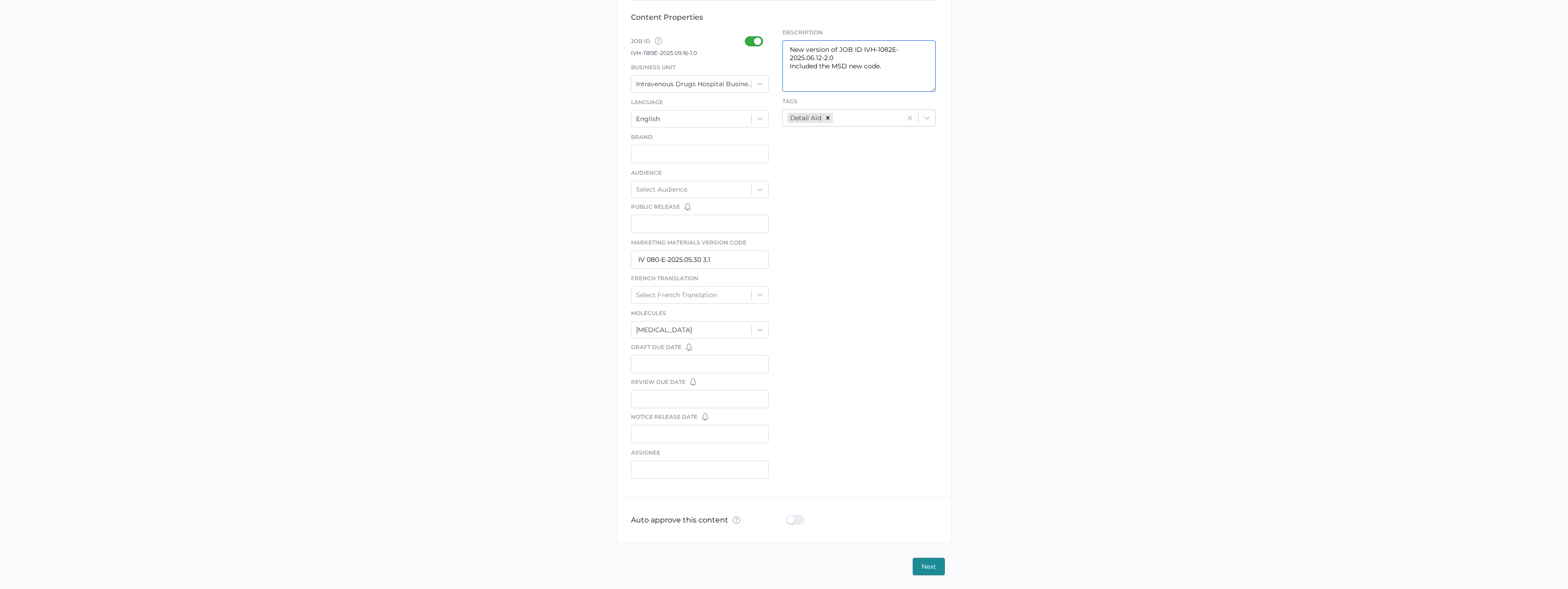
type textarea "New version of JOB ID IVH-1082E-2025.06.12-2.0 Included the MSD new code."
click at [655, 359] on input "text" at bounding box center [700, 364] width 138 height 18
click at [785, 375] on div "file We support PDF, Microsoft Office, images, videos and more. See the full li…" at bounding box center [783, 185] width 335 height 625
click at [701, 395] on input "text" at bounding box center [700, 399] width 138 height 18
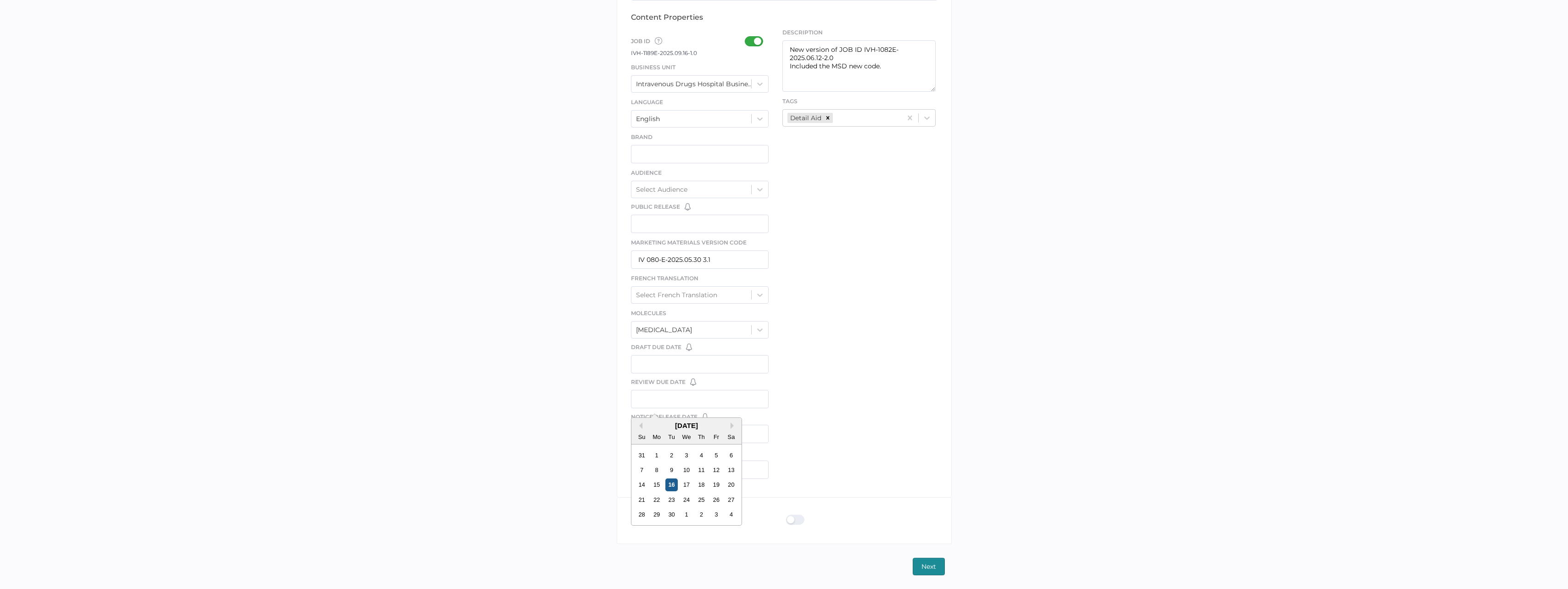
click at [672, 488] on div "16" at bounding box center [671, 485] width 13 height 13
click at [725, 427] on input "text" at bounding box center [700, 434] width 138 height 18
click at [725, 427] on input "text" at bounding box center [700, 434] width 138 height 18
click at [808, 427] on div "file We support PDF, Microsoft Office, images, videos and more. See the full li…" at bounding box center [783, 185] width 335 height 625
click at [710, 392] on input "09/16/2025" at bounding box center [700, 399] width 138 height 18
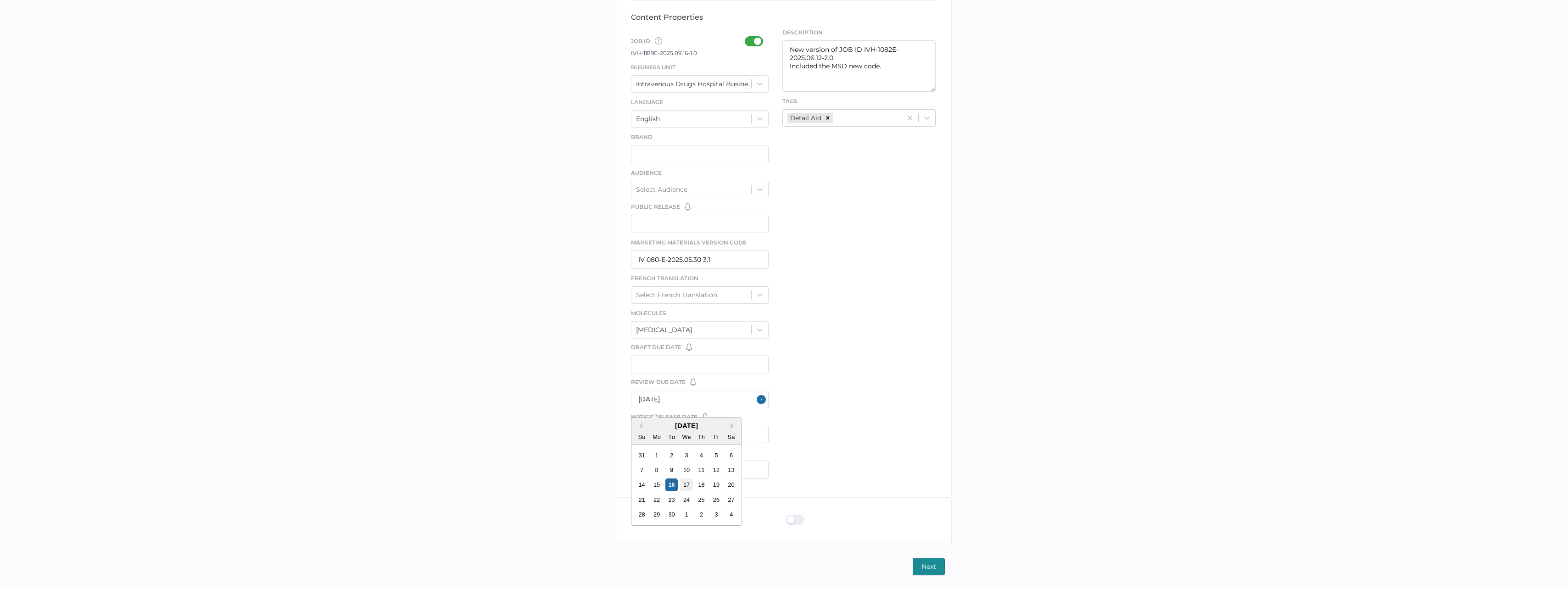
click at [683, 487] on div "17" at bounding box center [686, 485] width 13 height 13
type input "09/17/2025"
click at [811, 424] on div "file We support PDF, Microsoft Office, images, videos and more. See the full li…" at bounding box center [783, 185] width 335 height 625
click at [710, 424] on div "Notice Release Date You have no reminders for this date field. Create Date Remi…" at bounding box center [700, 430] width 138 height 35
click at [690, 471] on input "text" at bounding box center [700, 470] width 138 height 18
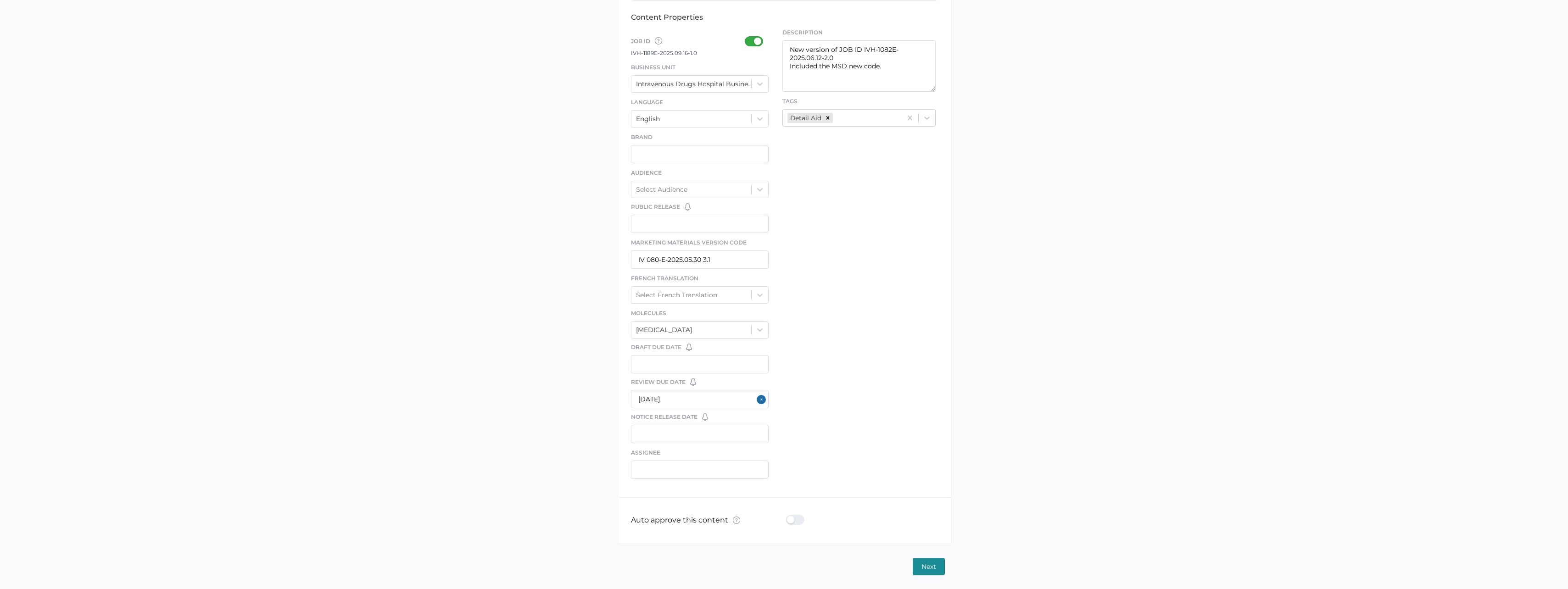
click at [817, 446] on div "file We support PDF, Microsoft Office, images, videos and more. See the full li…" at bounding box center [783, 185] width 335 height 625
click at [732, 462] on input "text" at bounding box center [700, 470] width 138 height 18
type input "m"
click at [927, 566] on span "Next" at bounding box center [928, 567] width 15 height 17
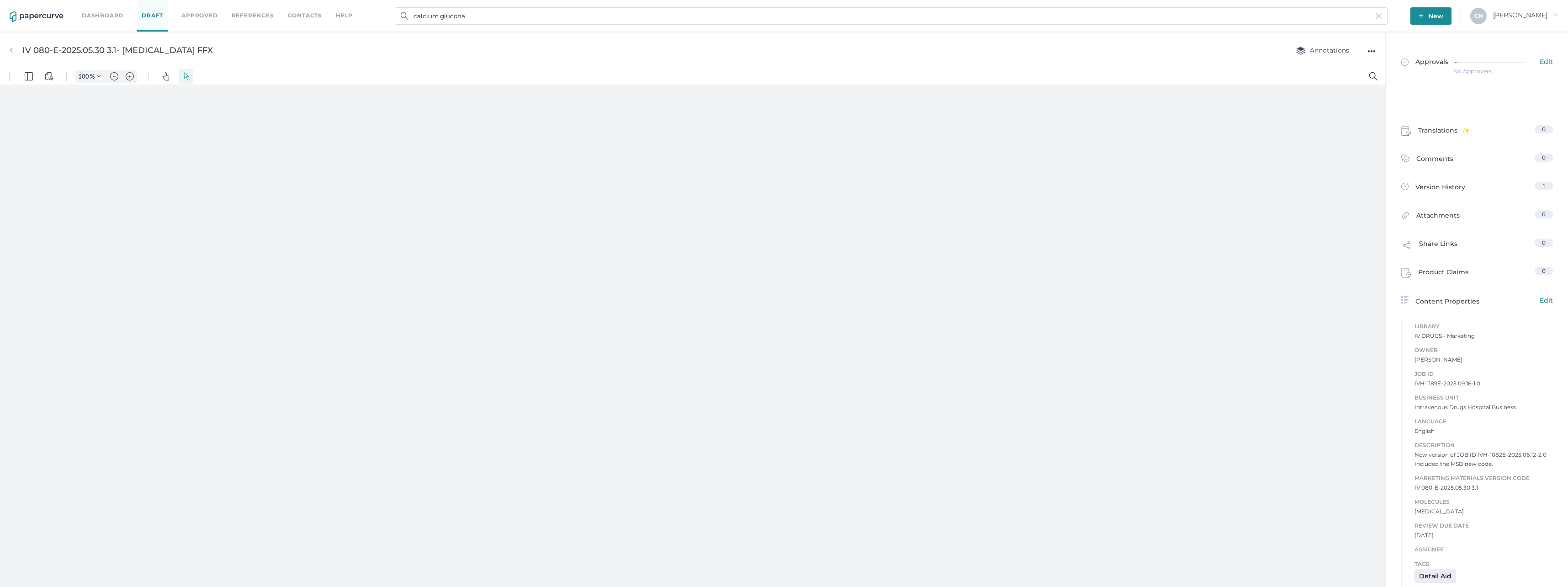
type input "133"
click at [1471, 56] on link "Approvals Edit" at bounding box center [1478, 66] width 163 height 36
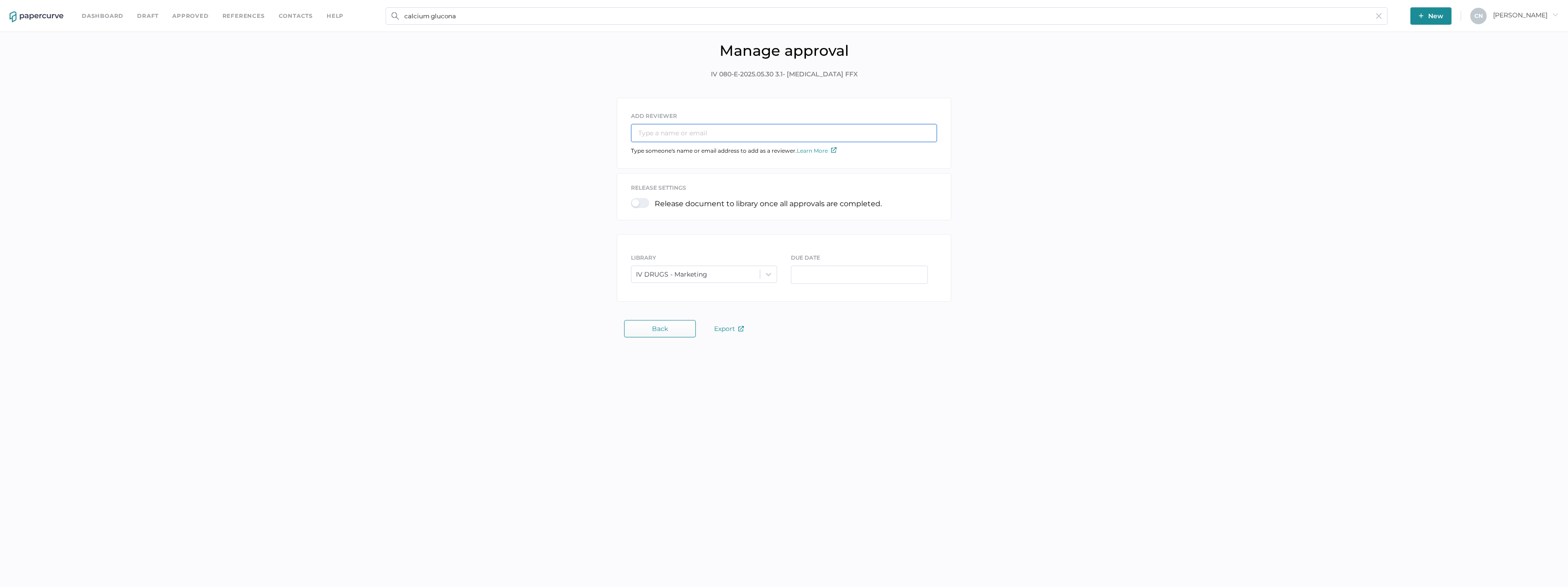
click at [698, 136] on input "text" at bounding box center [784, 133] width 306 height 18
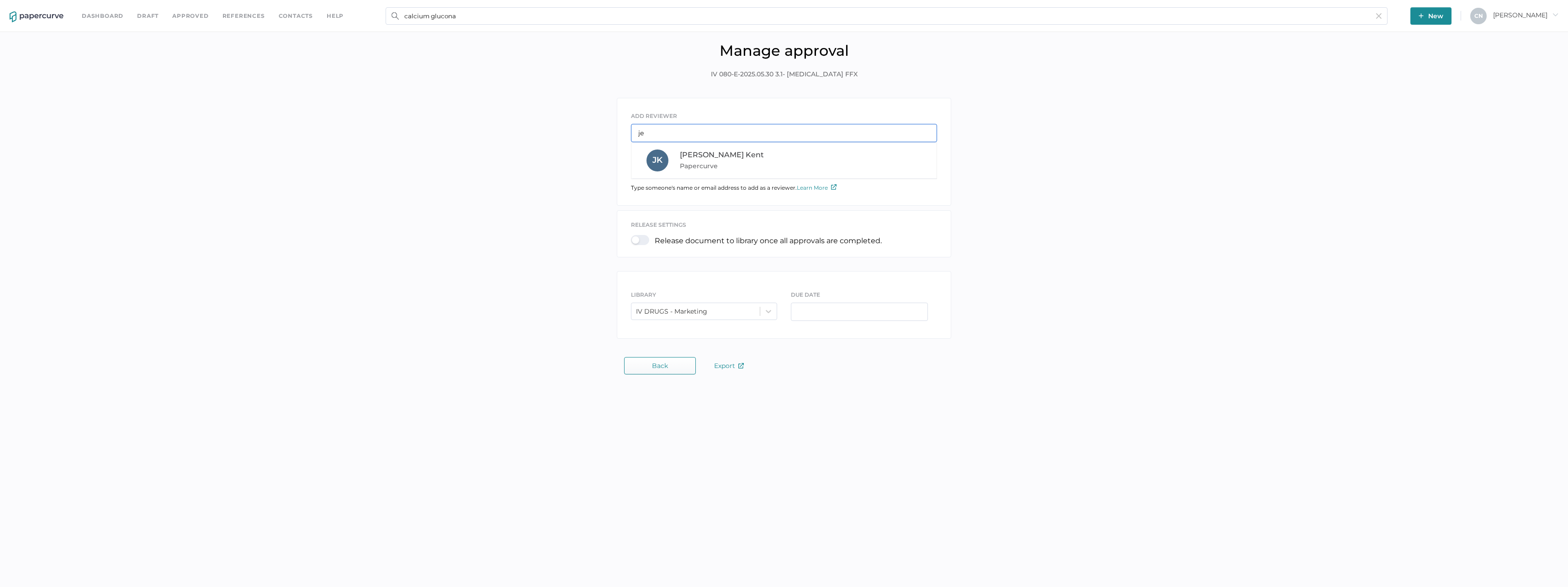
type input "j"
type input "mirel"
click at [699, 155] on span "Mirela Neculai" at bounding box center [706, 155] width 53 height 8
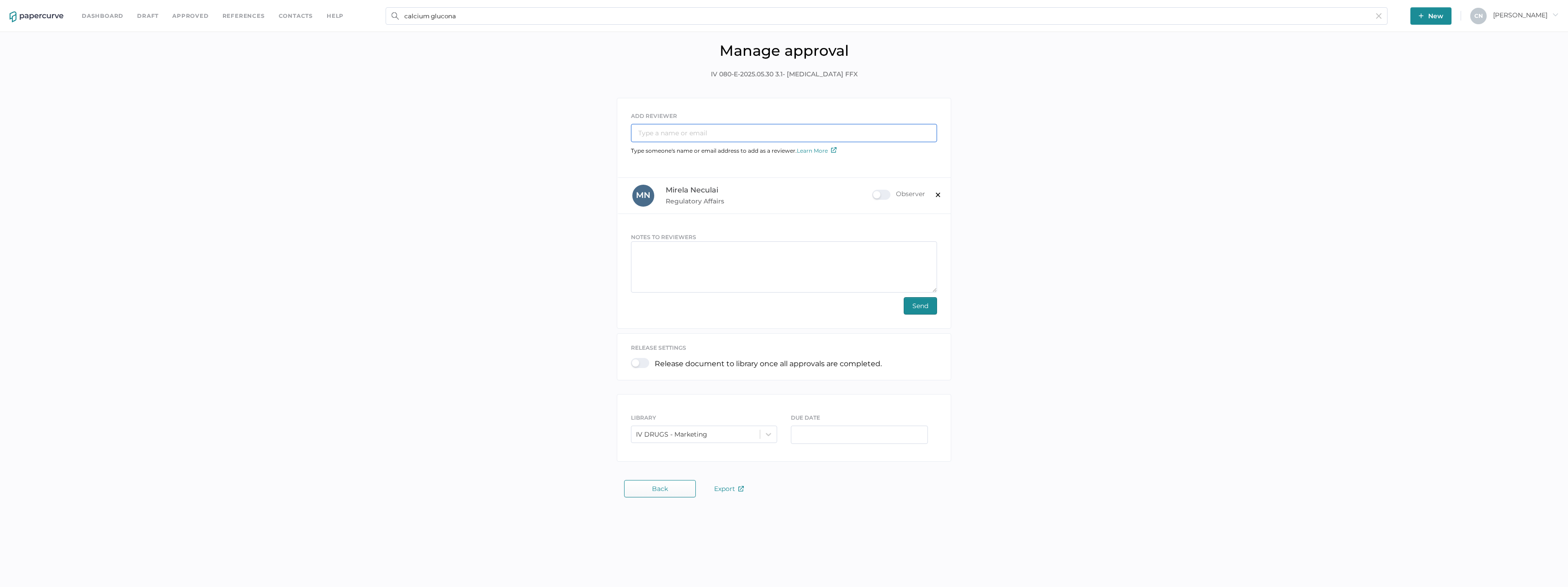
click at [710, 132] on input "text" at bounding box center [784, 133] width 306 height 18
click at [702, 136] on input "text" at bounding box center [784, 133] width 306 height 18
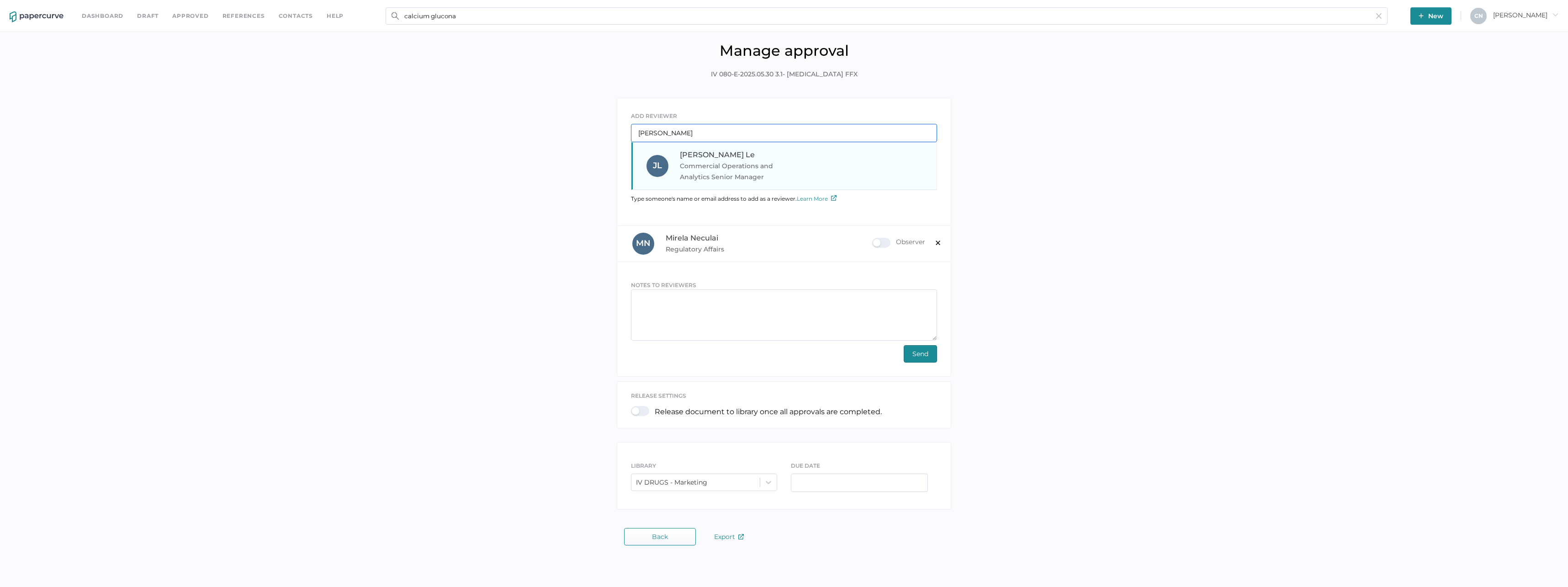
type input "jose"
click at [706, 151] on span "Joseph Le" at bounding box center [718, 155] width 75 height 8
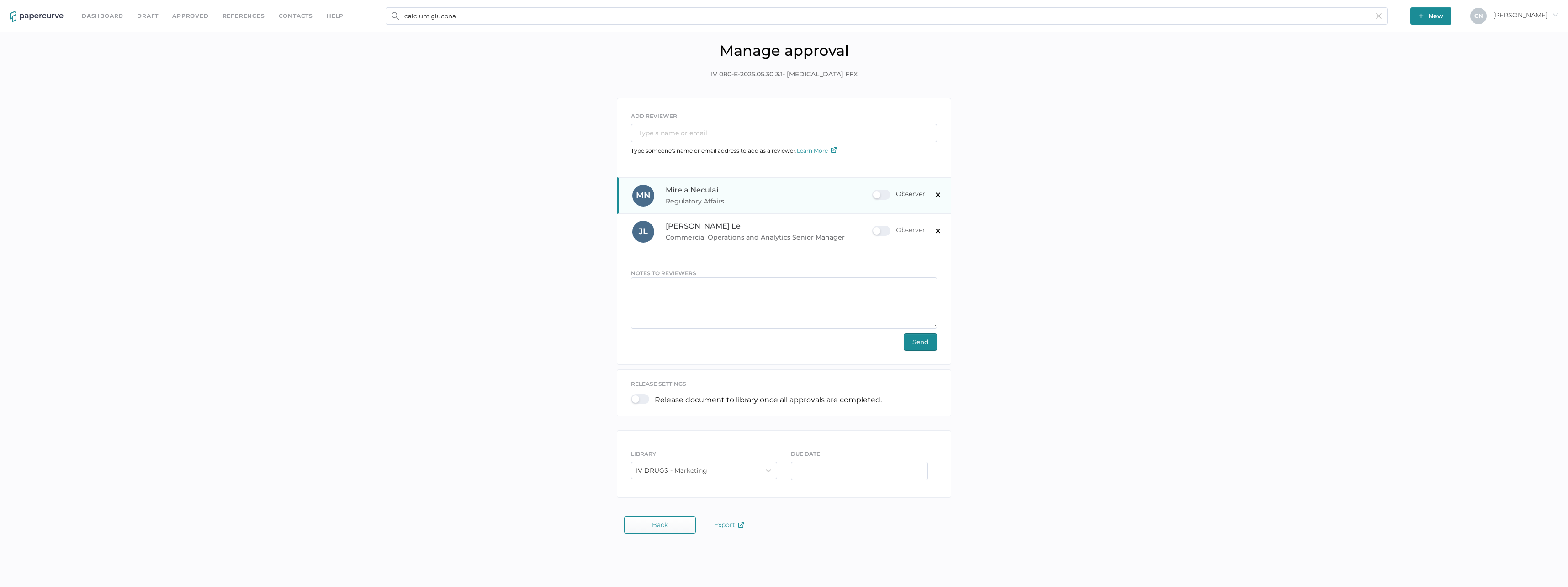
click at [891, 198] on div "Observer" at bounding box center [898, 194] width 53 height 10
click at [874, 191] on input "Observer" at bounding box center [874, 191] width 0 height 0
click at [700, 133] on input "text" at bounding box center [784, 133] width 306 height 18
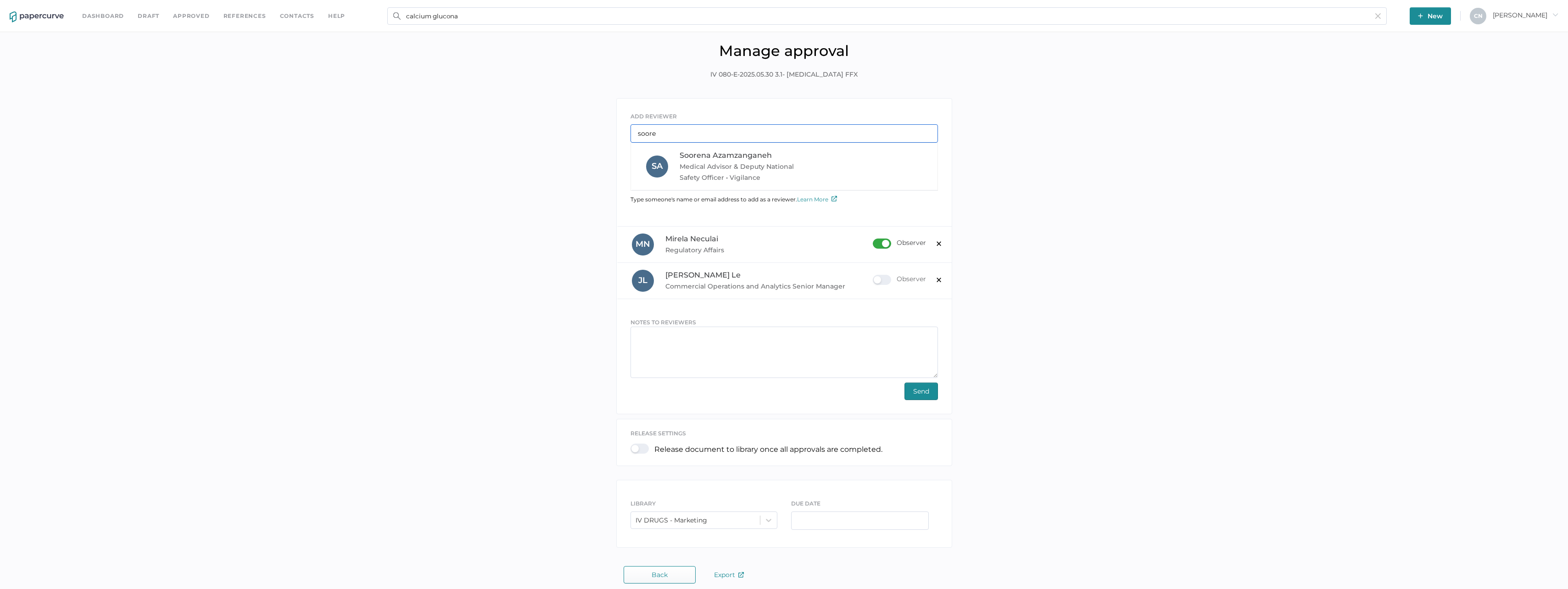
type input "soore"
click at [716, 157] on span "Soorena Azamzanganeh" at bounding box center [725, 155] width 92 height 8
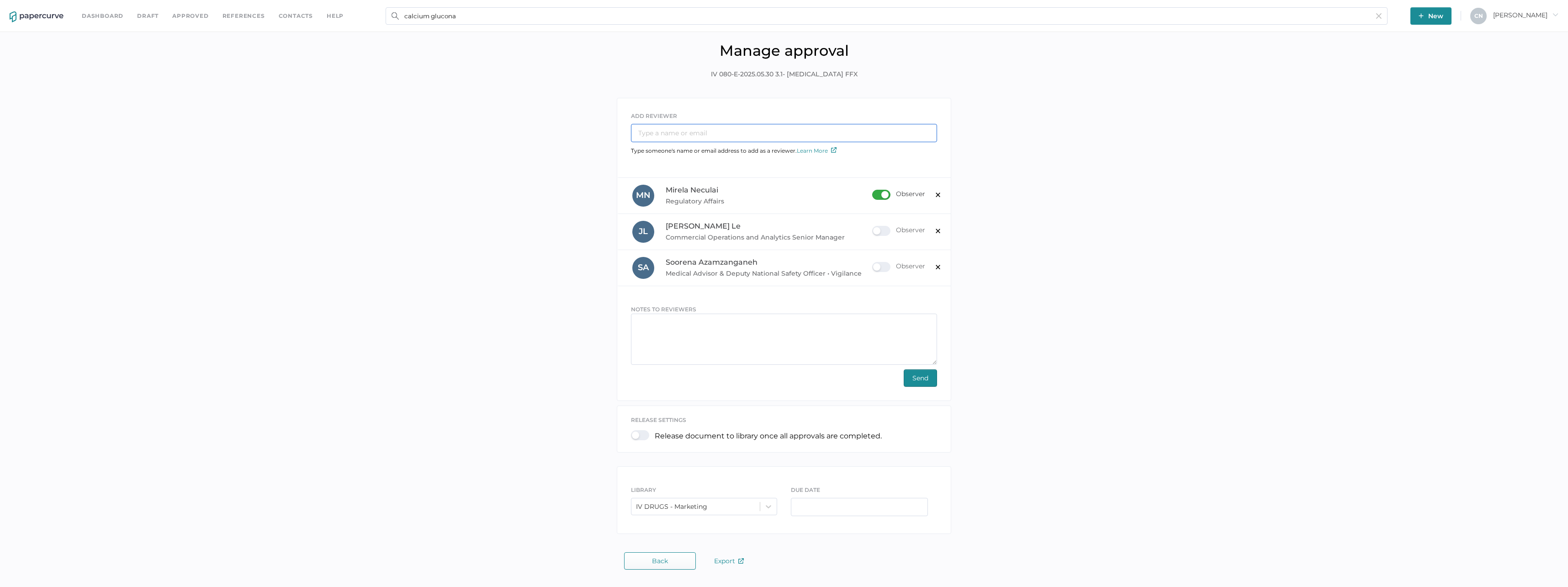
click at [676, 136] on input "text" at bounding box center [784, 133] width 306 height 18
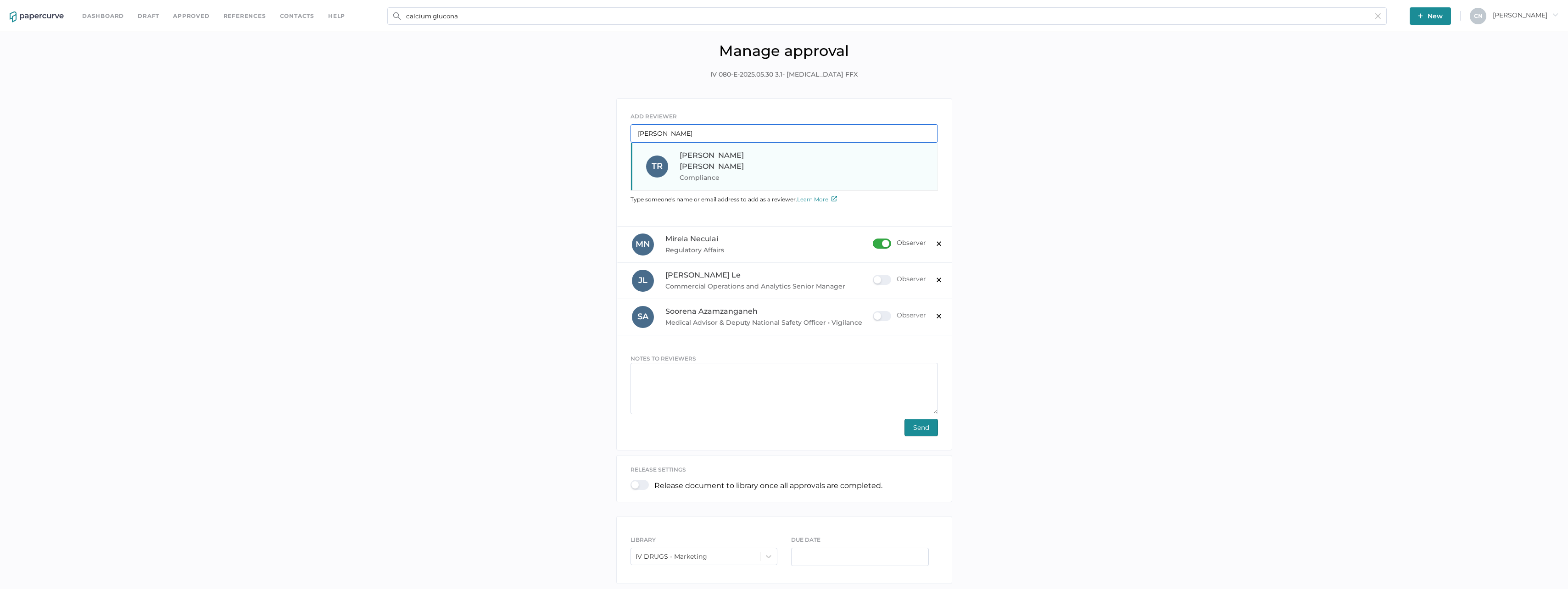
type input "terry"
click at [690, 151] on span "Terry Reid" at bounding box center [711, 161] width 64 height 20
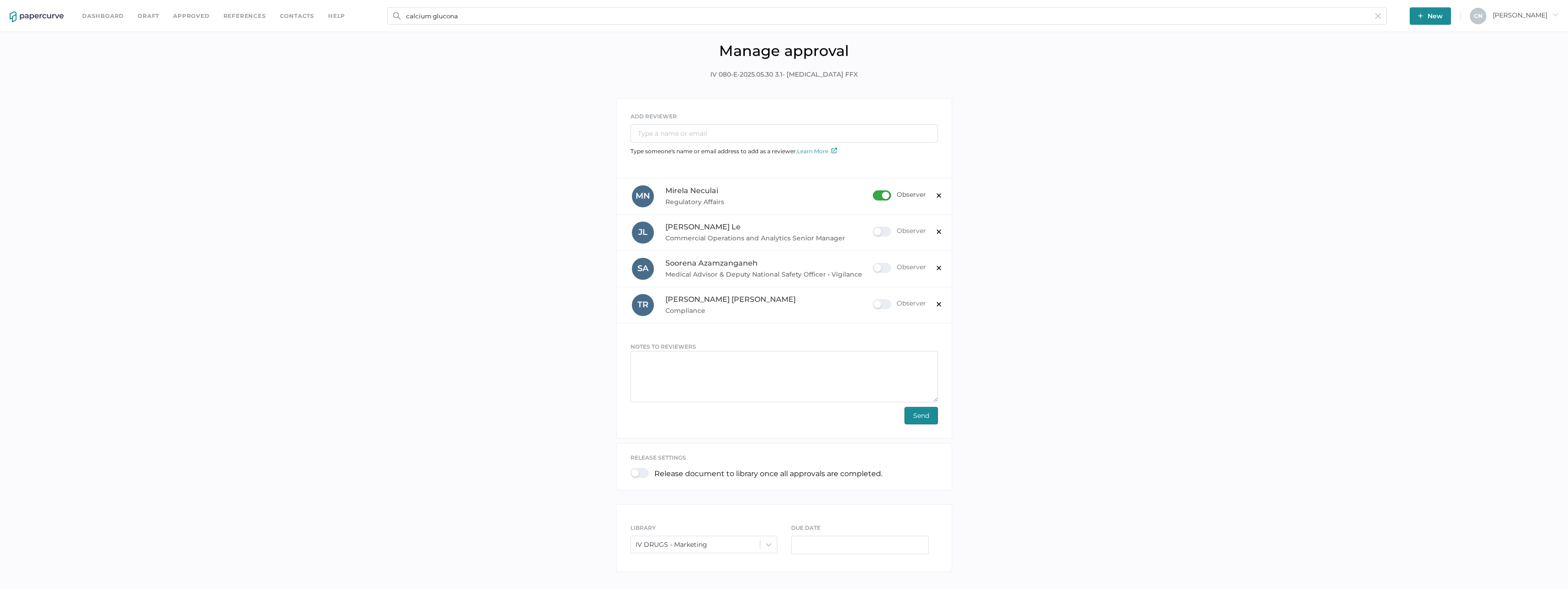
click at [1083, 330] on div "ADD REVIEWER Type someone's name or email address to add as a reviewer. Learn M…" at bounding box center [784, 337] width 1554 height 479
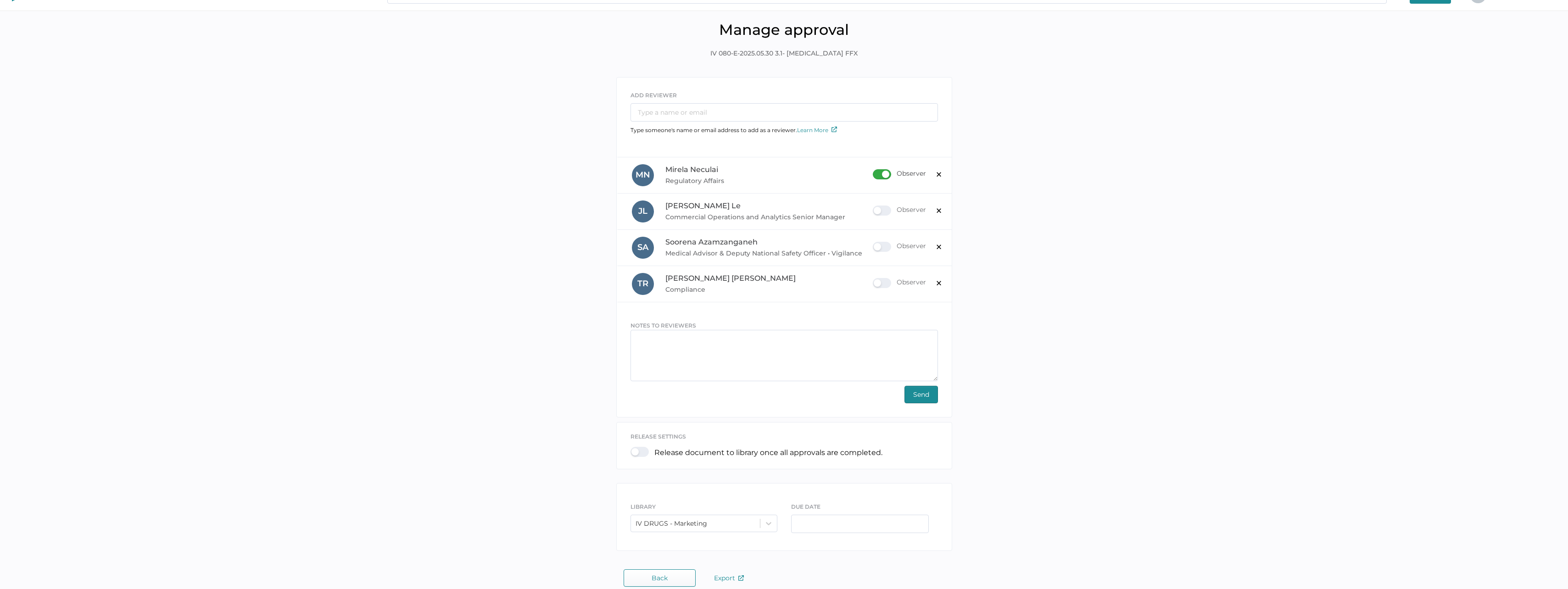
scroll to position [33, 0]
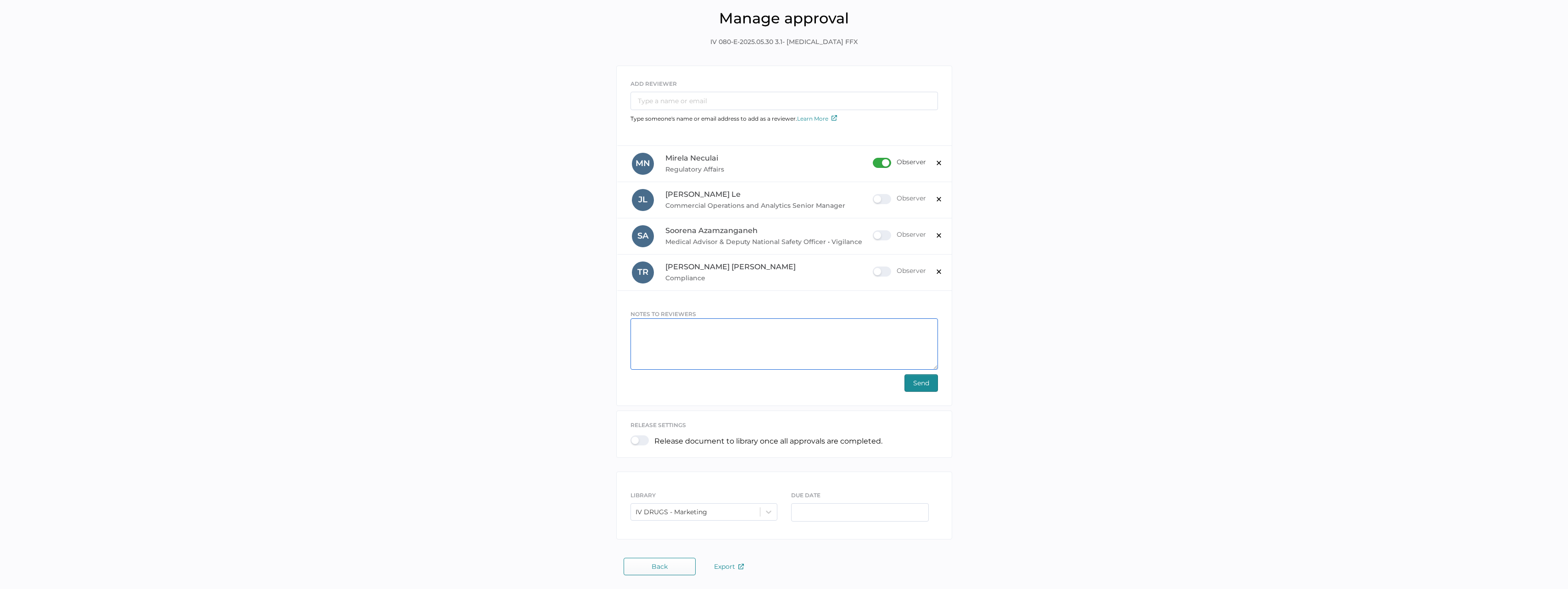
click at [725, 333] on textarea at bounding box center [784, 344] width 307 height 52
click at [644, 442] on div at bounding box center [642, 440] width 24 height 10
click at [632, 437] on input "checkbox" at bounding box center [632, 437] width 0 height 0
click at [645, 440] on div at bounding box center [642, 440] width 24 height 10
click at [632, 437] on input "checkbox" at bounding box center [632, 437] width 0 height 0
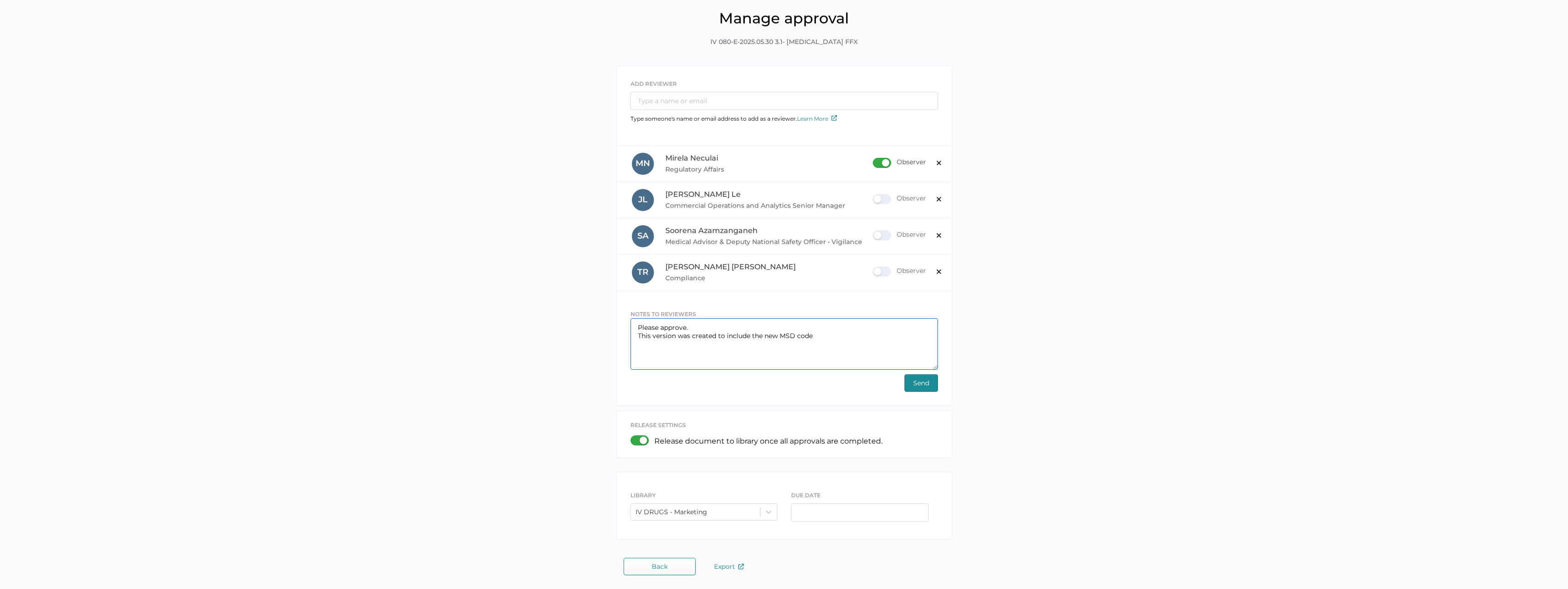
click at [698, 322] on textarea "Please approve. This version was created to include the new MSD code" at bounding box center [784, 344] width 307 height 52
click at [825, 335] on textarea "Please approve. This version was created to include the new MSD code" at bounding box center [784, 344] width 307 height 52
type textarea "Please approve. This version was created to include the new MSD code. No other …"
click at [924, 386] on span "Send" at bounding box center [921, 383] width 16 height 17
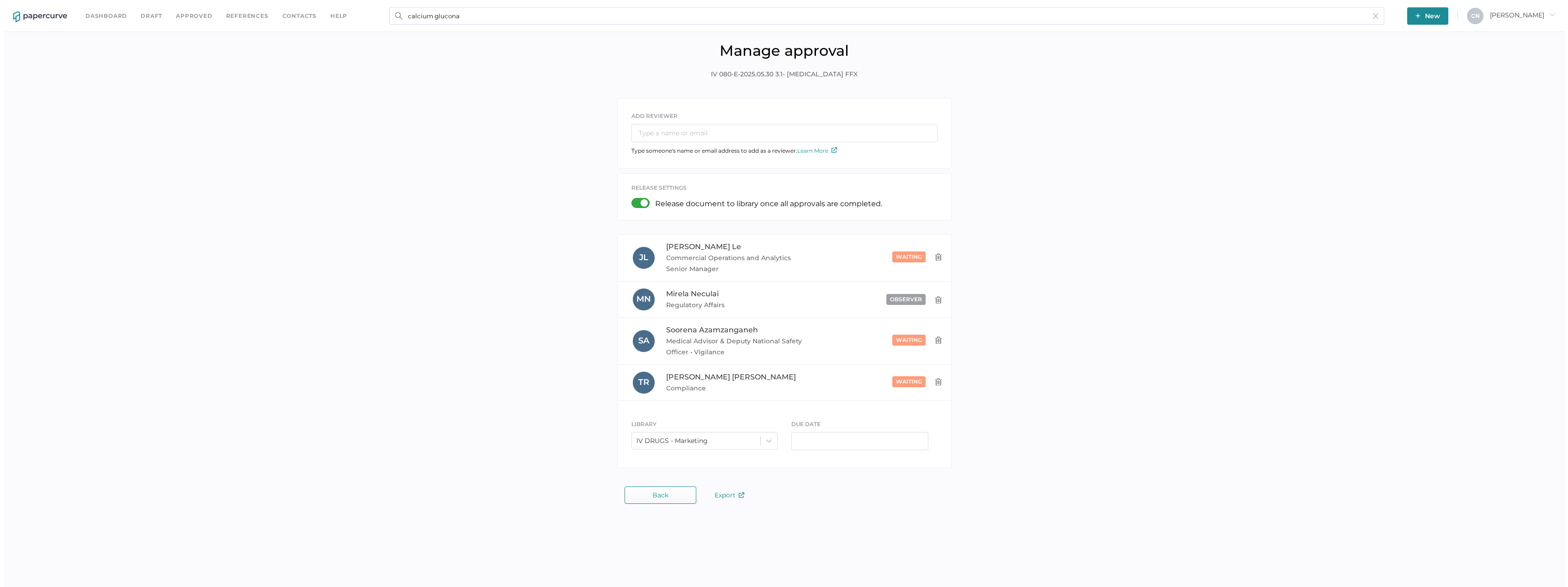
scroll to position [0, 0]
click at [837, 442] on input "text" at bounding box center [860, 441] width 137 height 18
click at [827, 522] on div "16" at bounding box center [832, 522] width 13 height 13
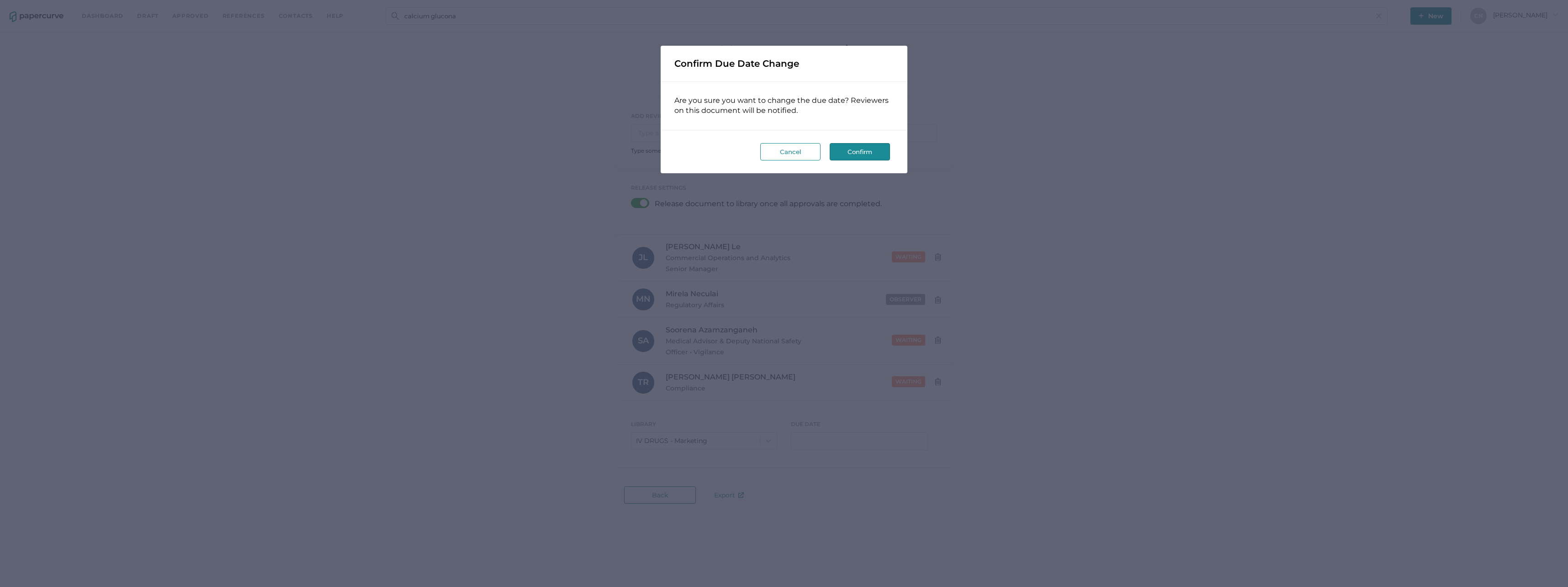
click at [777, 152] on button "Cancel" at bounding box center [791, 152] width 61 height 17
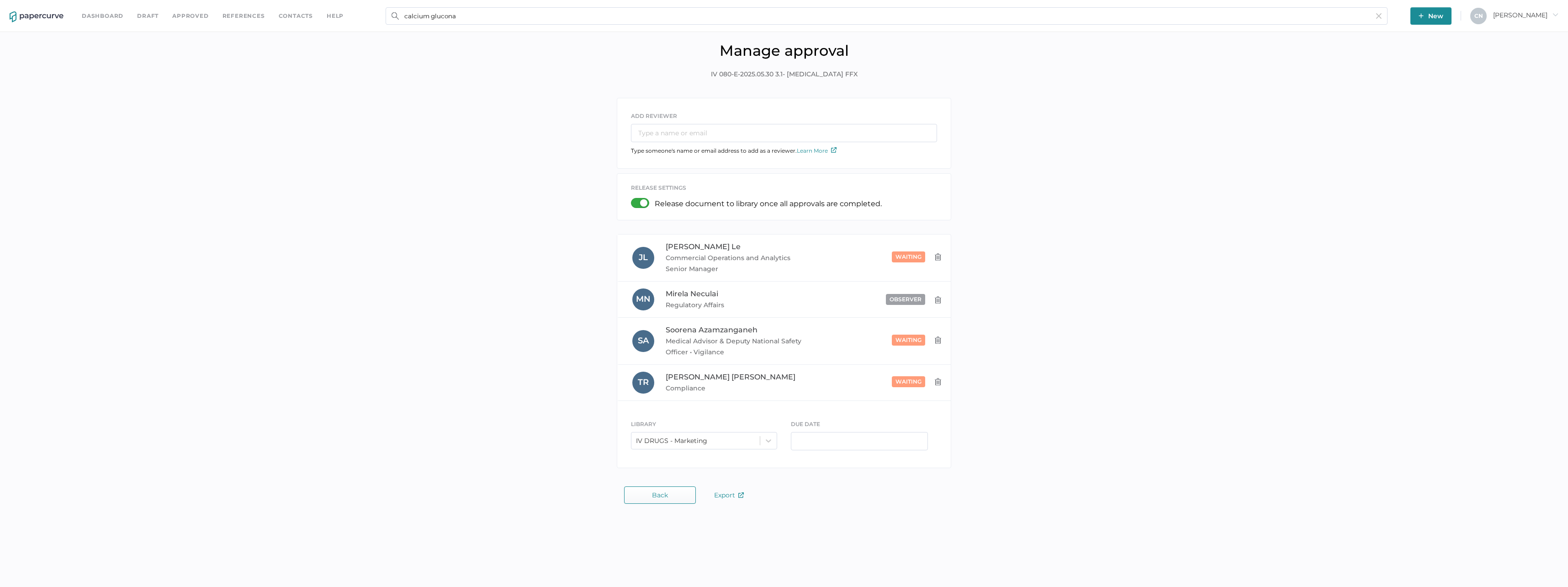
click at [667, 494] on span "Back" at bounding box center [660, 495] width 16 height 8
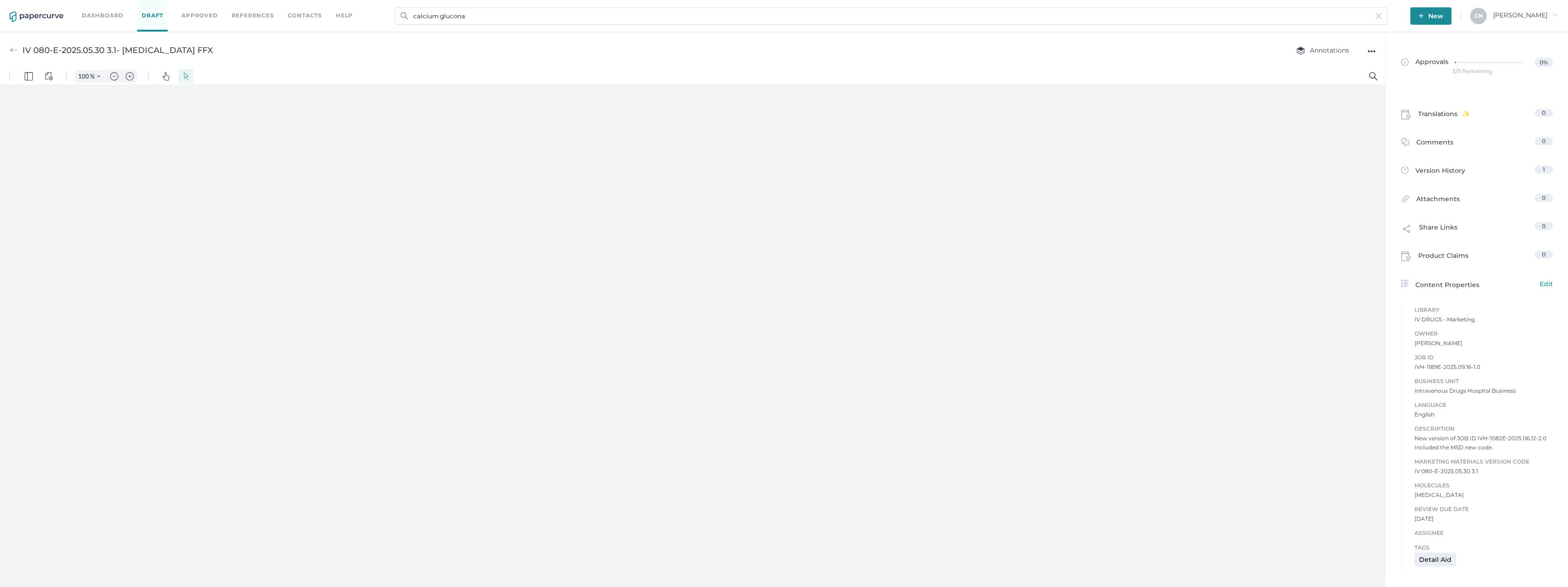
type input "133"
click at [1416, 249] on div "Share Links 0" at bounding box center [1478, 256] width 163 height 29
click at [1441, 254] on span "Share Links" at bounding box center [1438, 258] width 38 height 15
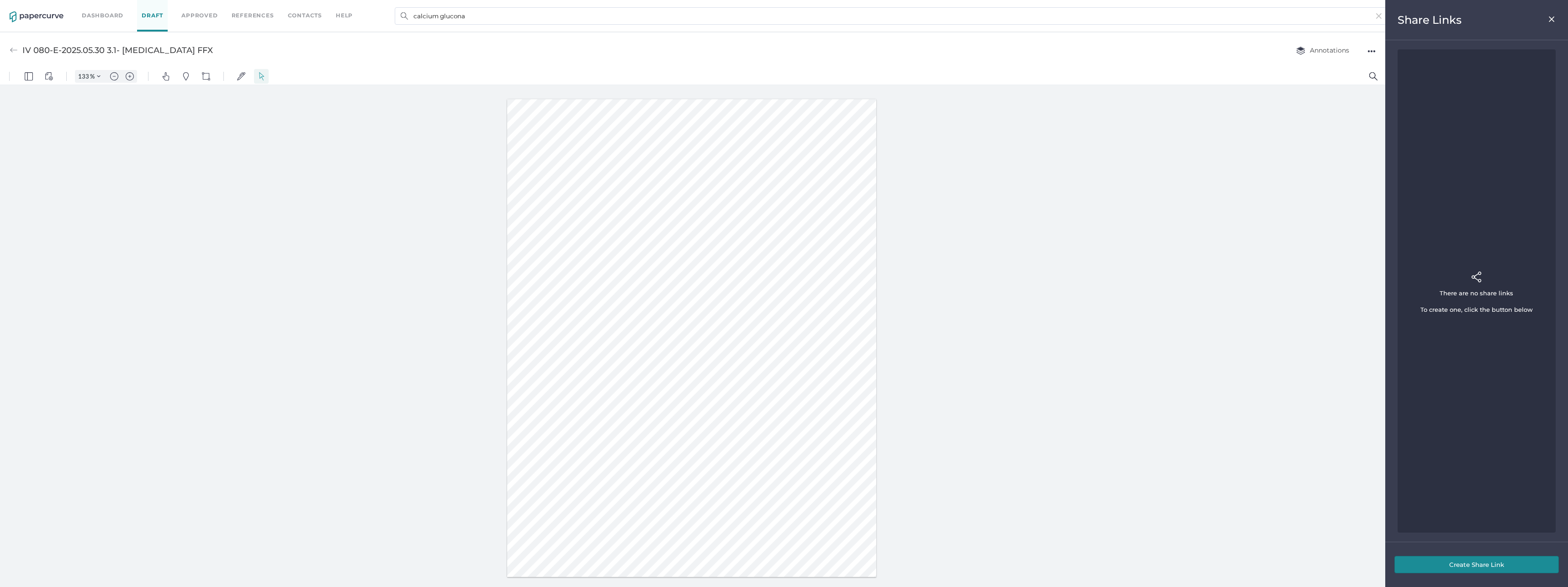
click at [1485, 565] on button "Create Share Link" at bounding box center [1477, 564] width 164 height 17
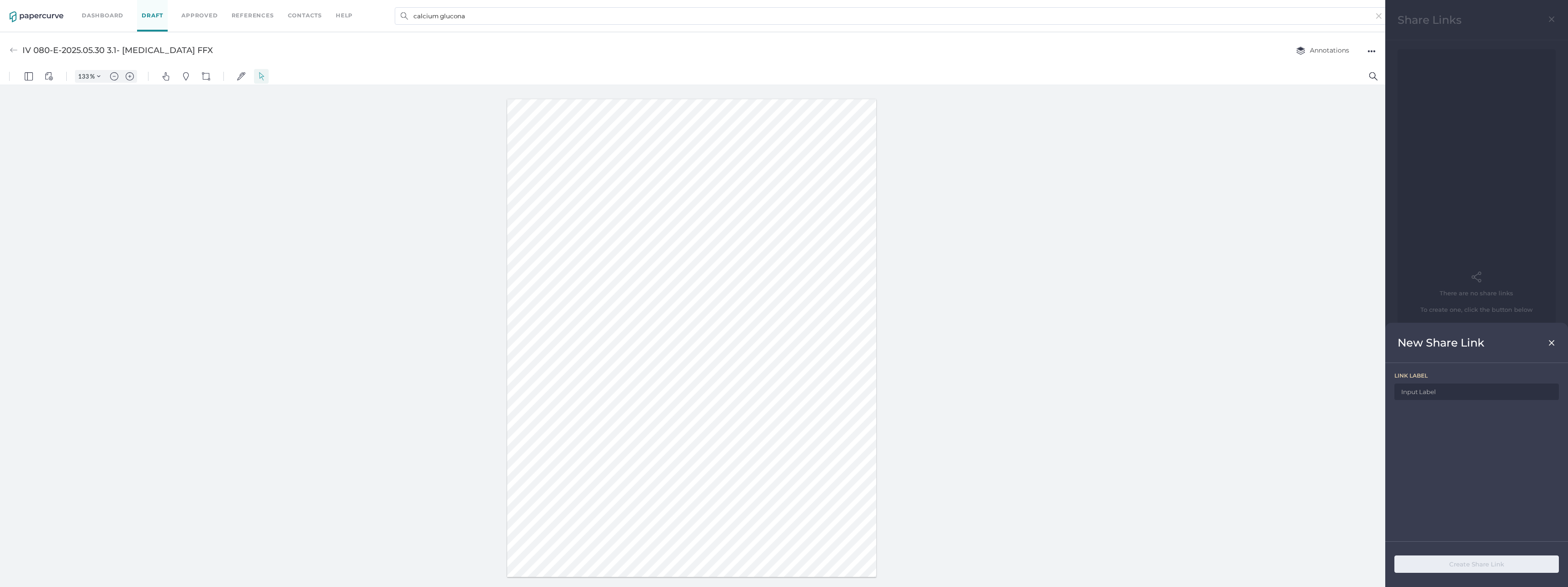
click at [1452, 386] on input at bounding box center [1477, 392] width 164 height 17
type input "IV 080-E-2025.05.30 3.1- Calcium Gluconate FFX"
click at [1475, 564] on button "Create Share Link" at bounding box center [1477, 564] width 164 height 17
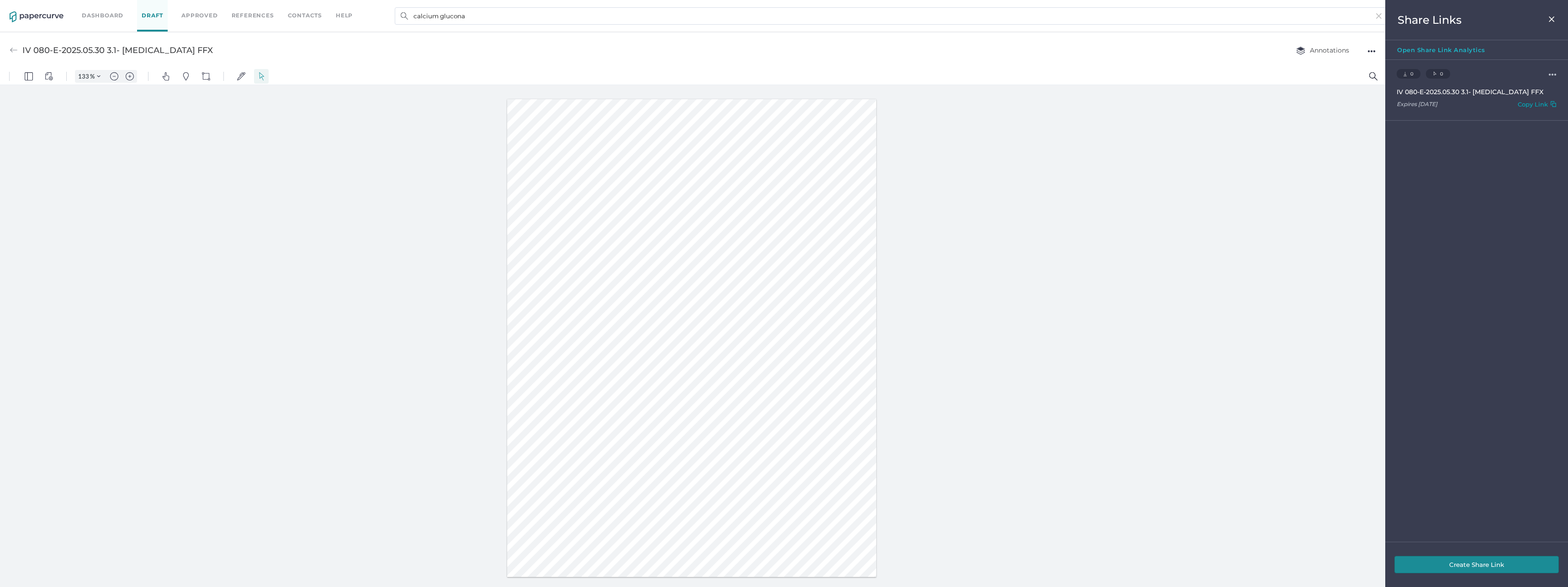
click at [1464, 252] on div "0 Downloads 0 Clicks ●●● IV 080-E-2025.05.30 3.1- Calcium Gluconate FFX Expires…" at bounding box center [1477, 301] width 183 height 482
click at [1426, 222] on div "0 Downloads 0 Clicks ●●● IV 080-E-2025.05.30 3.1- Calcium Gluconate FFX Expires…" at bounding box center [1477, 301] width 183 height 482
click at [1549, 72] on div "●●●" at bounding box center [1553, 74] width 8 height 6
click at [1551, 15] on img at bounding box center [1552, 19] width 8 height 8
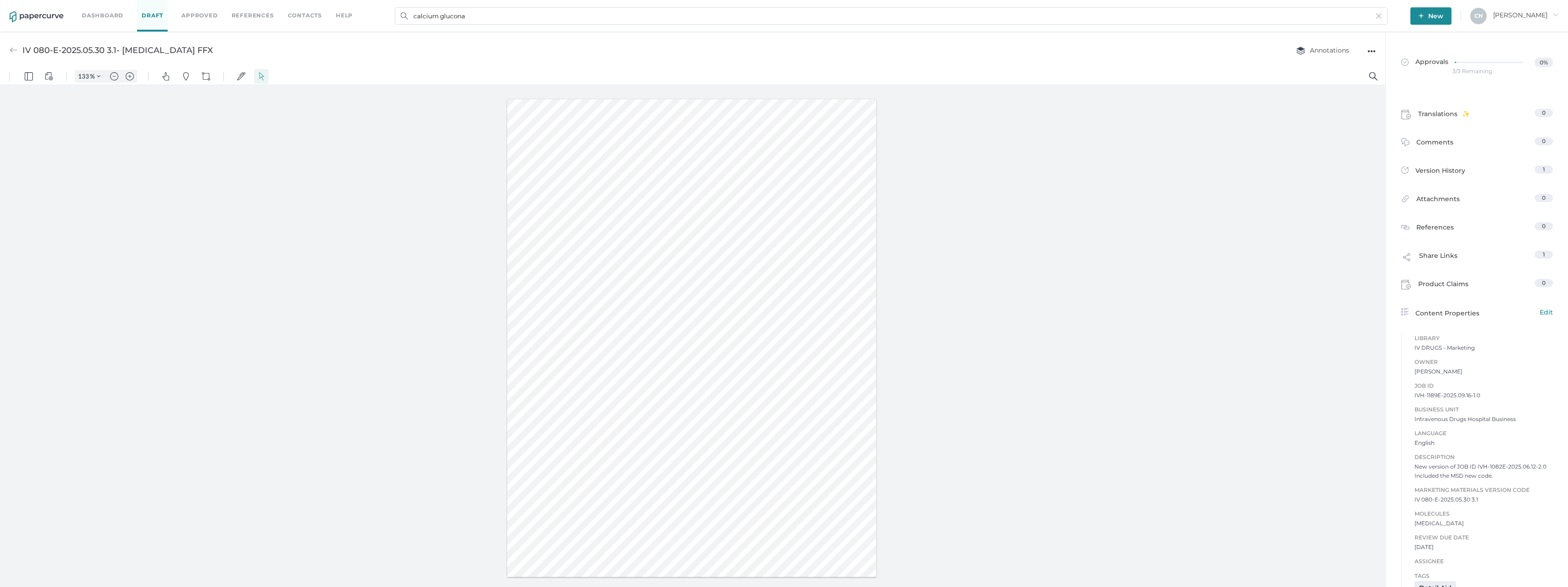
click at [1372, 49] on div "●●●" at bounding box center [1372, 51] width 8 height 13
click at [1314, 203] on div at bounding box center [692, 338] width 1386 height 506
click at [1420, 201] on span "Attachments" at bounding box center [1438, 201] width 43 height 14
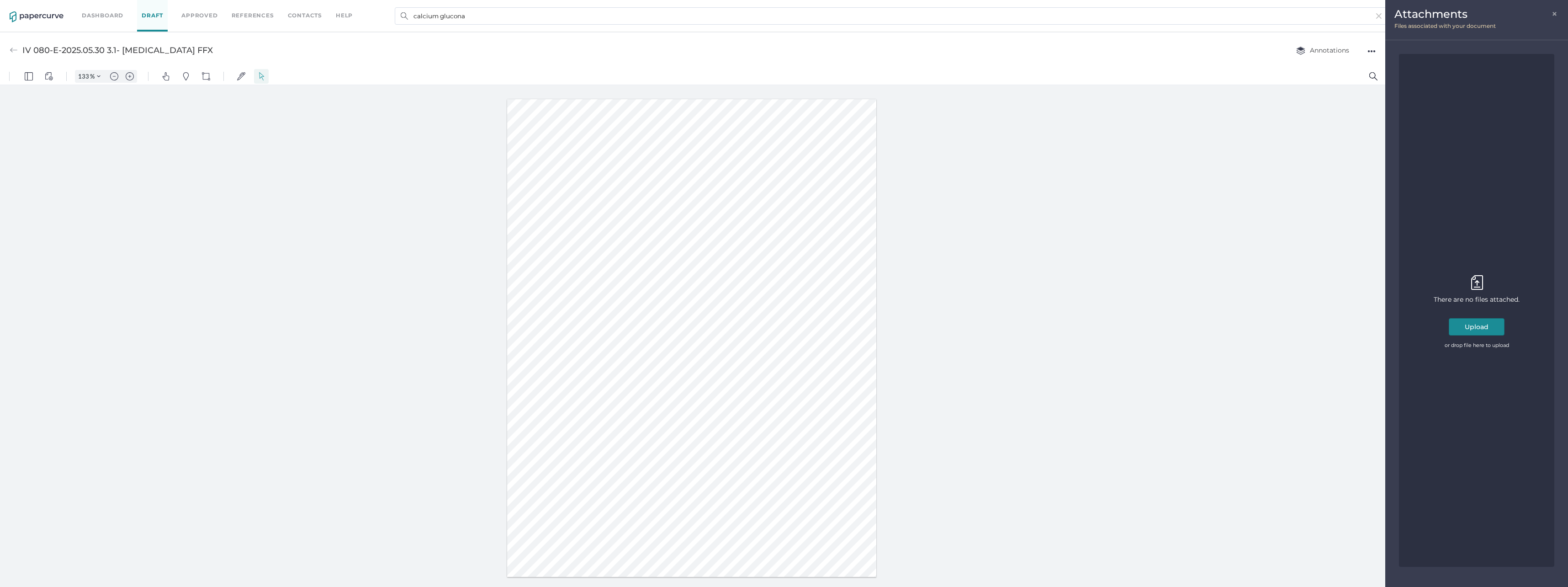
click at [1553, 10] on span "×" at bounding box center [1555, 13] width 8 height 8
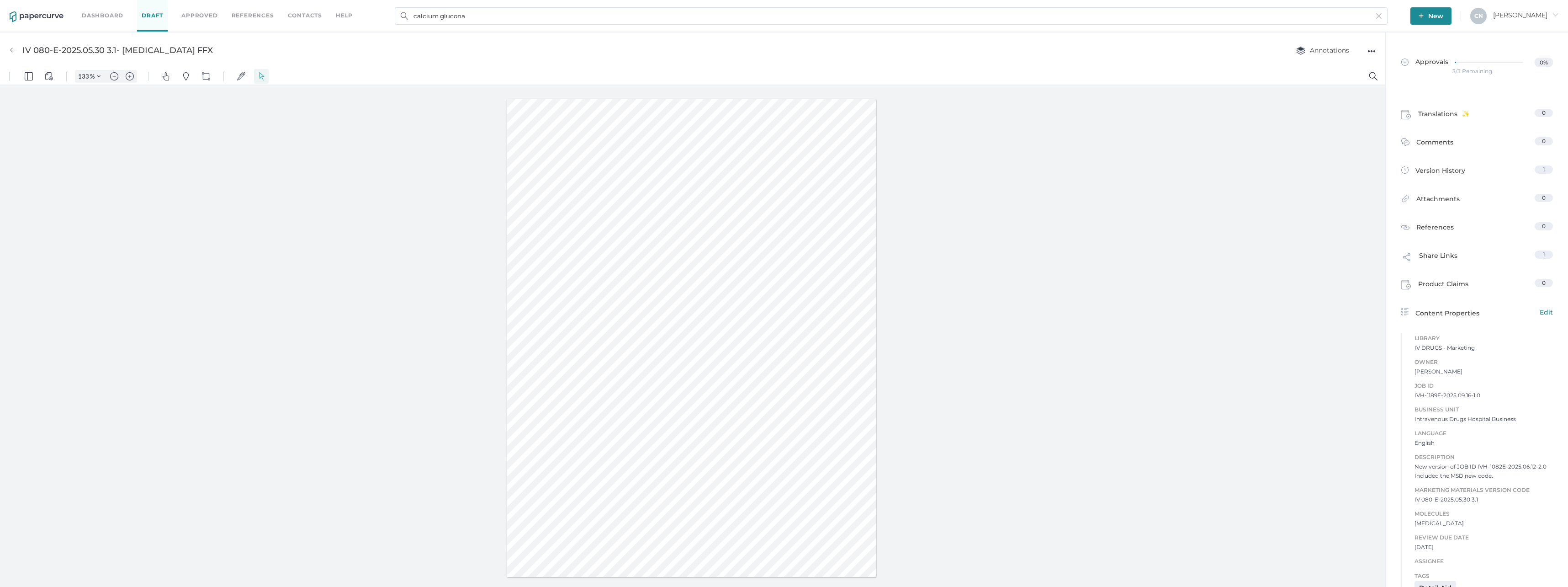
click at [1315, 341] on div at bounding box center [692, 338] width 1386 height 506
click at [1443, 310] on div "Content Properties Edit" at bounding box center [1478, 313] width 152 height 11
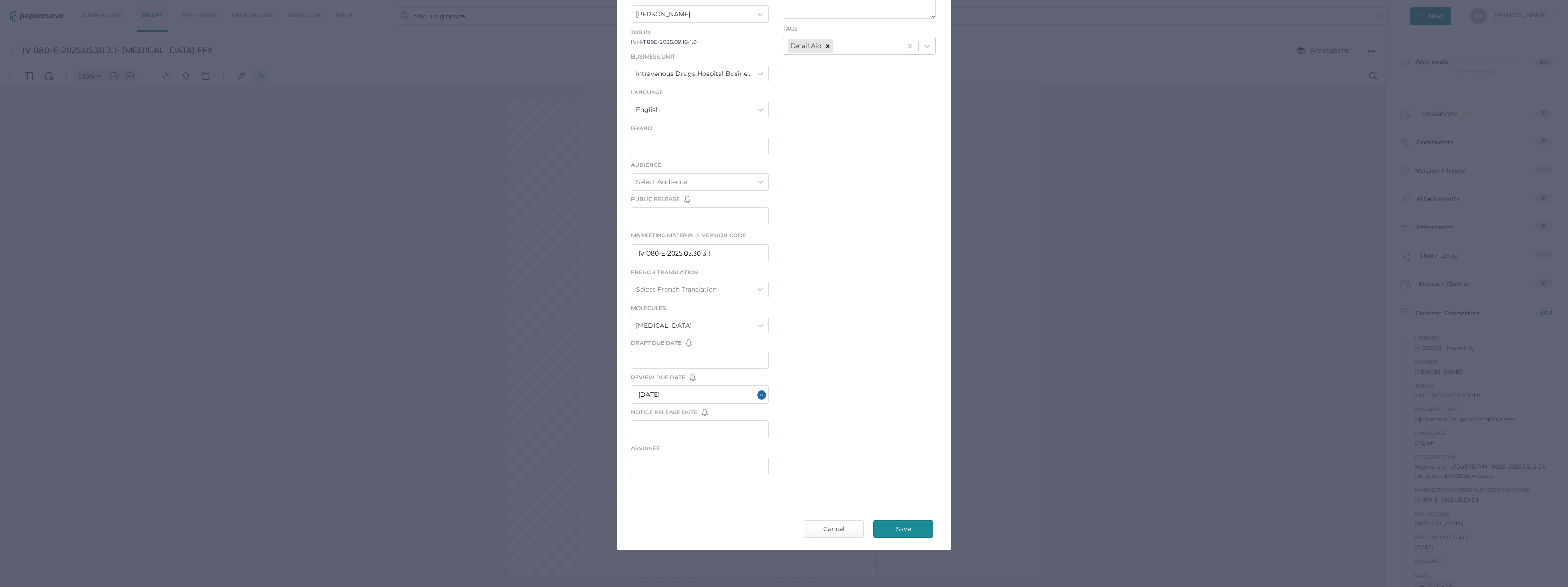
scroll to position [149, 0]
click at [852, 514] on span "Cancel" at bounding box center [834, 520] width 43 height 17
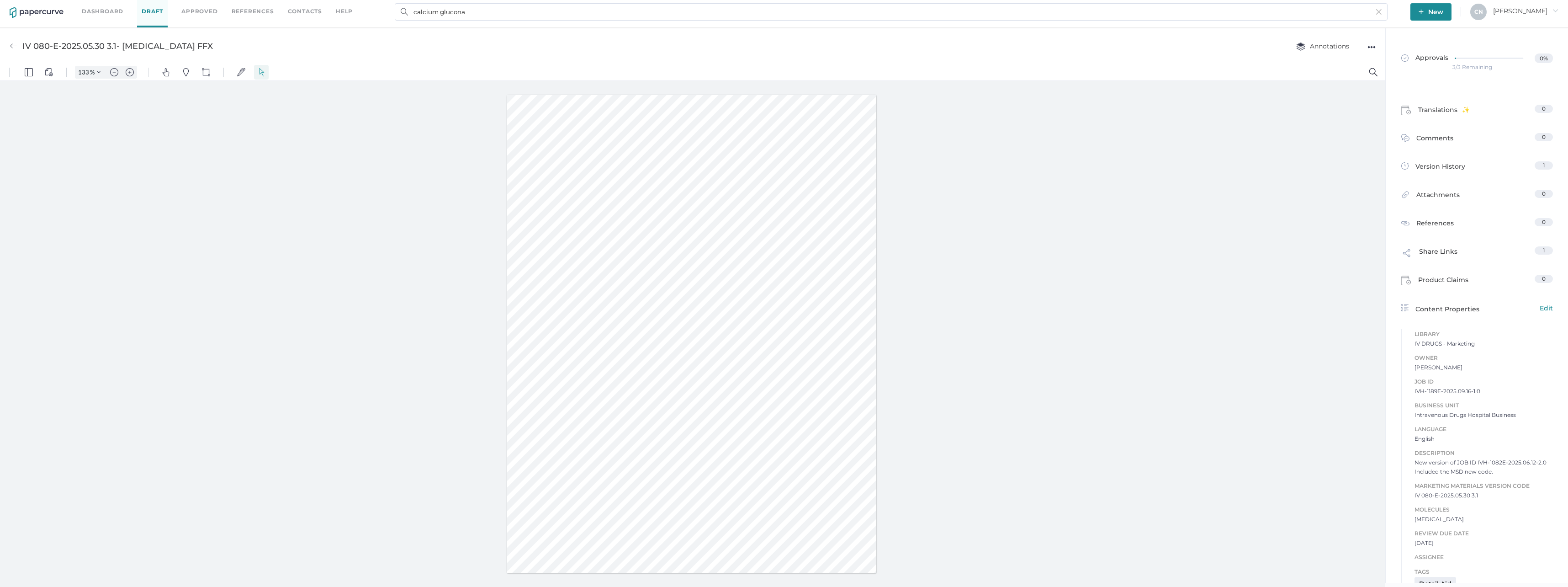
scroll to position [0, 0]
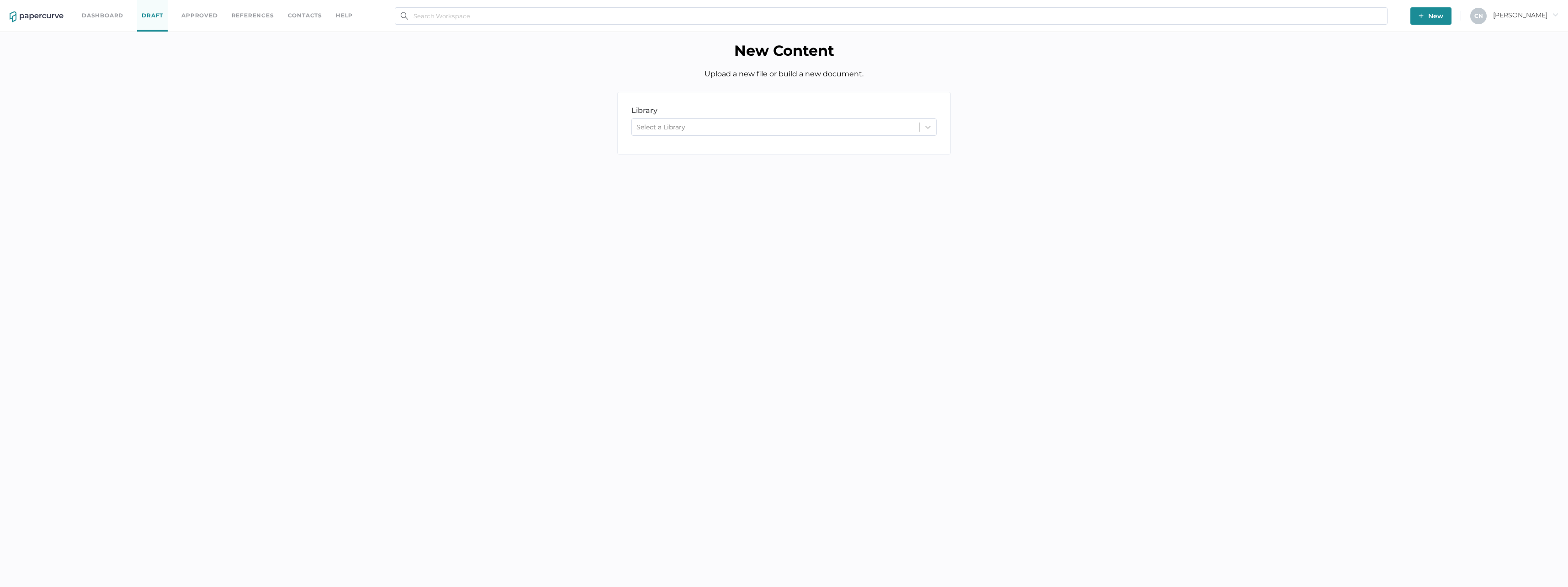
click at [214, 15] on link "Approved" at bounding box center [200, 15] width 36 height 10
click at [462, 19] on input "text" at bounding box center [891, 16] width 993 height 17
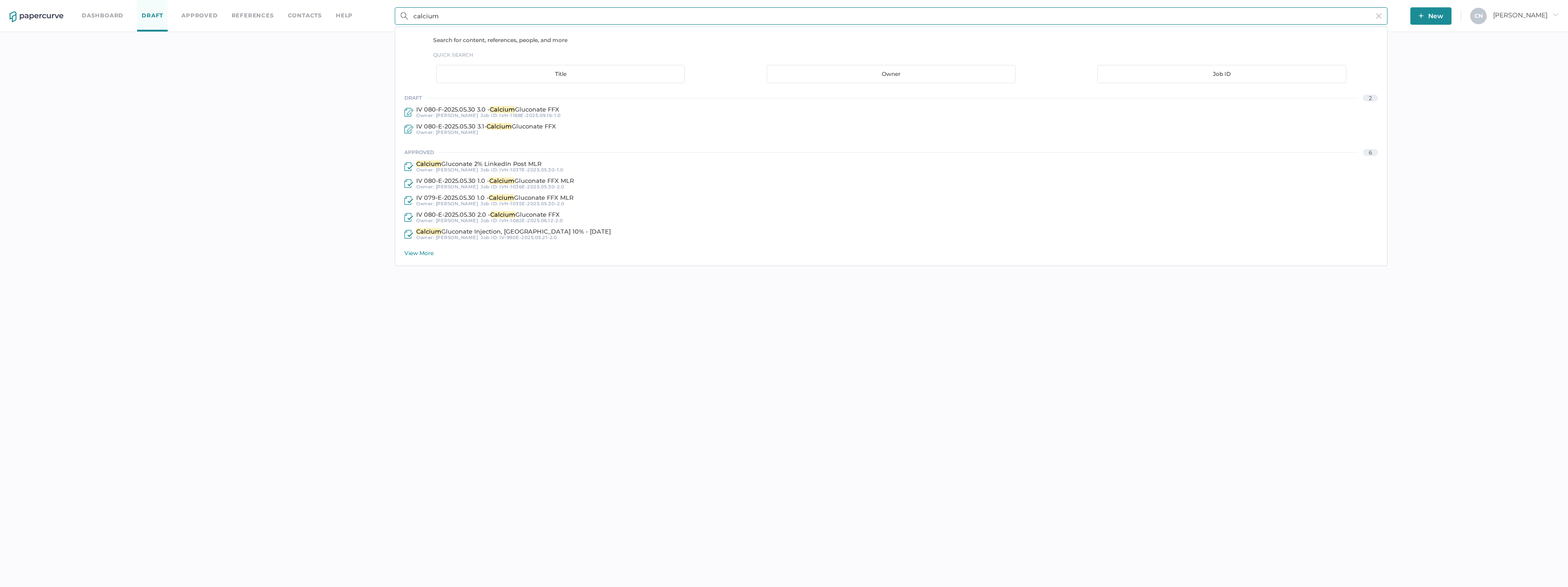
type input "calcium"
click at [424, 256] on div "Search for content, references, people, and more quick search Title Owner Job I…" at bounding box center [891, 146] width 993 height 240
click at [422, 253] on div "View More" at bounding box center [896, 253] width 983 height 7
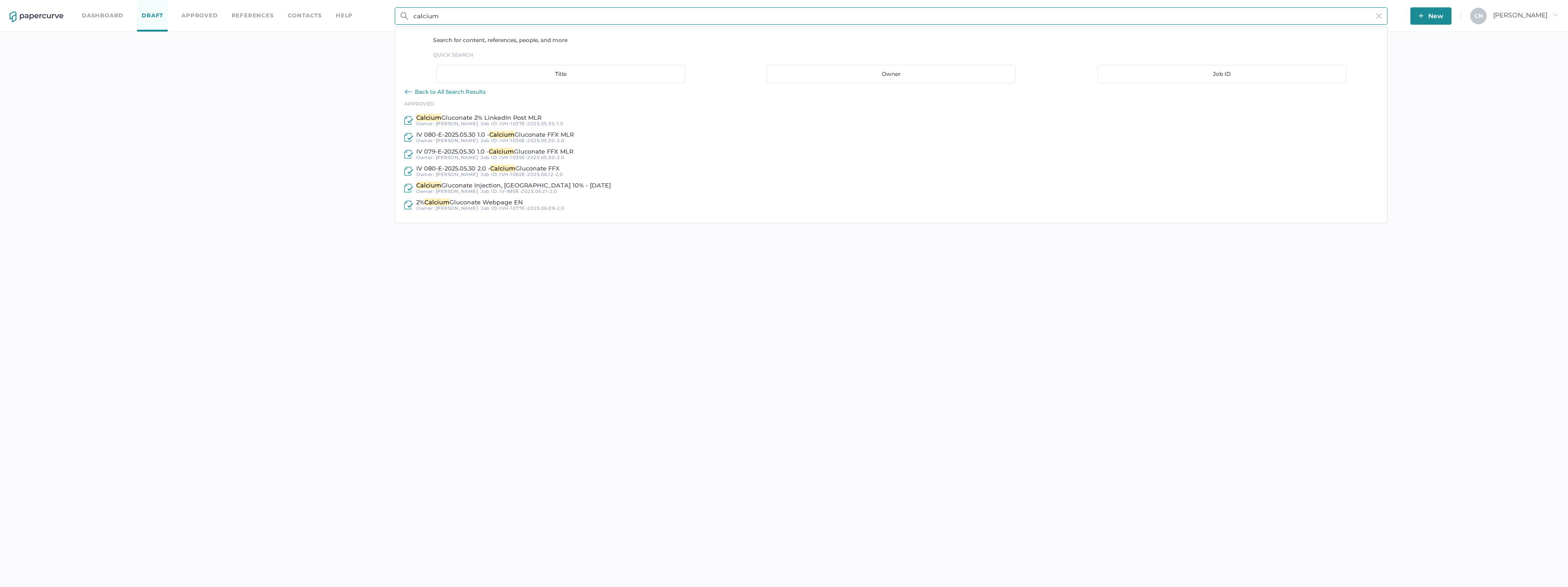
click at [434, 88] on div "Back to All Search Results" at bounding box center [896, 92] width 983 height 8
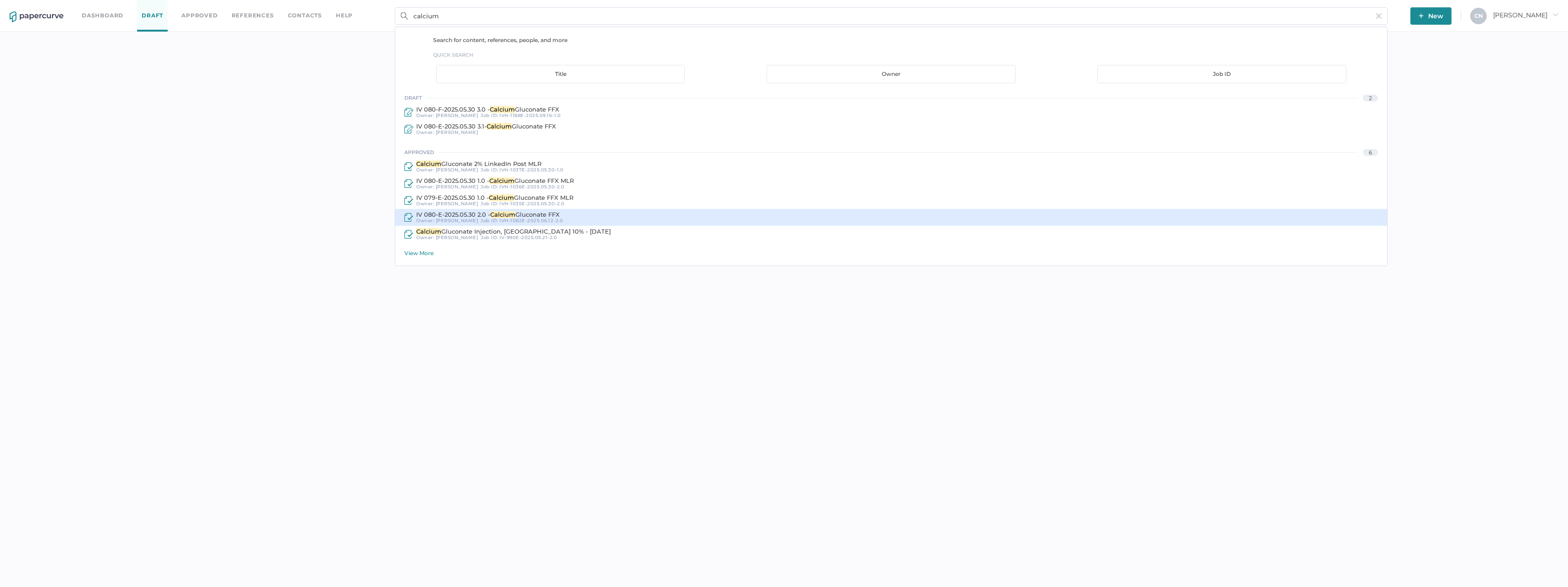
click at [502, 215] on span "Calcium" at bounding box center [503, 214] width 25 height 8
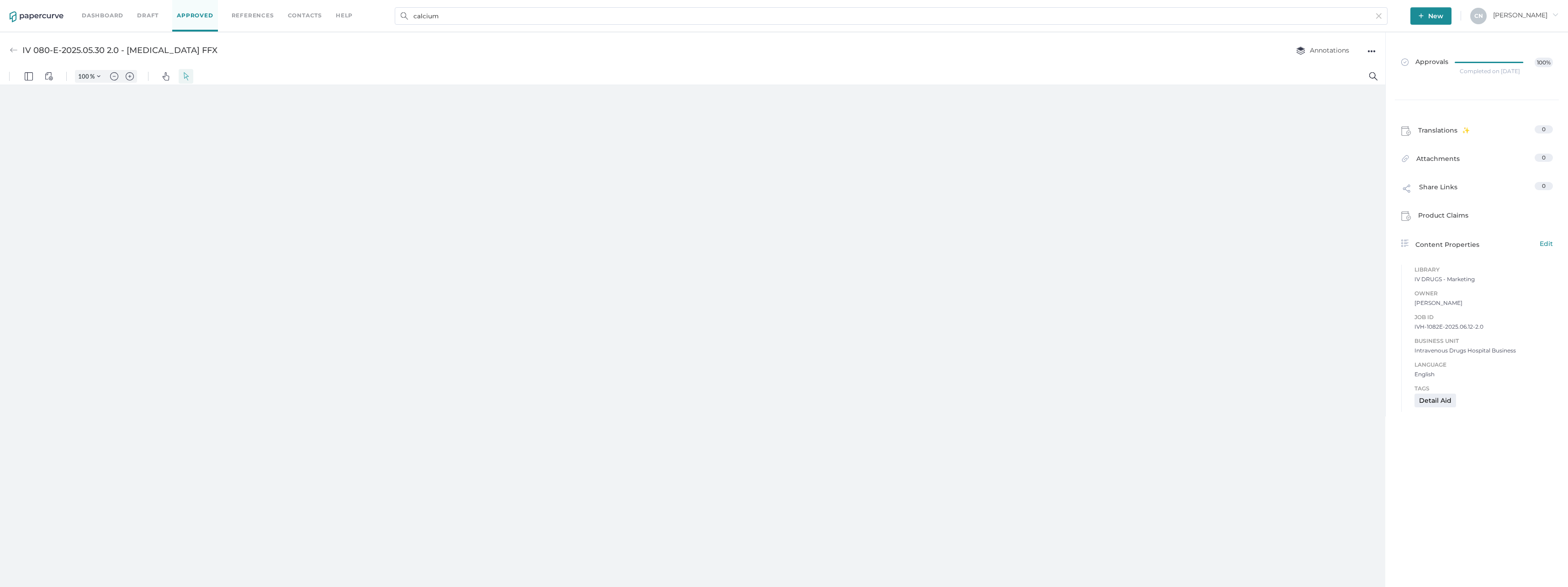
scroll to position [3, 0]
type input "133"
drag, startPoint x: 120, startPoint y: 50, endPoint x: 16, endPoint y: 54, distance: 104.1
click at [16, 54] on div "IV 080-E-2025.05.30 2.0 - [MEDICAL_DATA] FFX" at bounding box center [113, 50] width 208 height 17
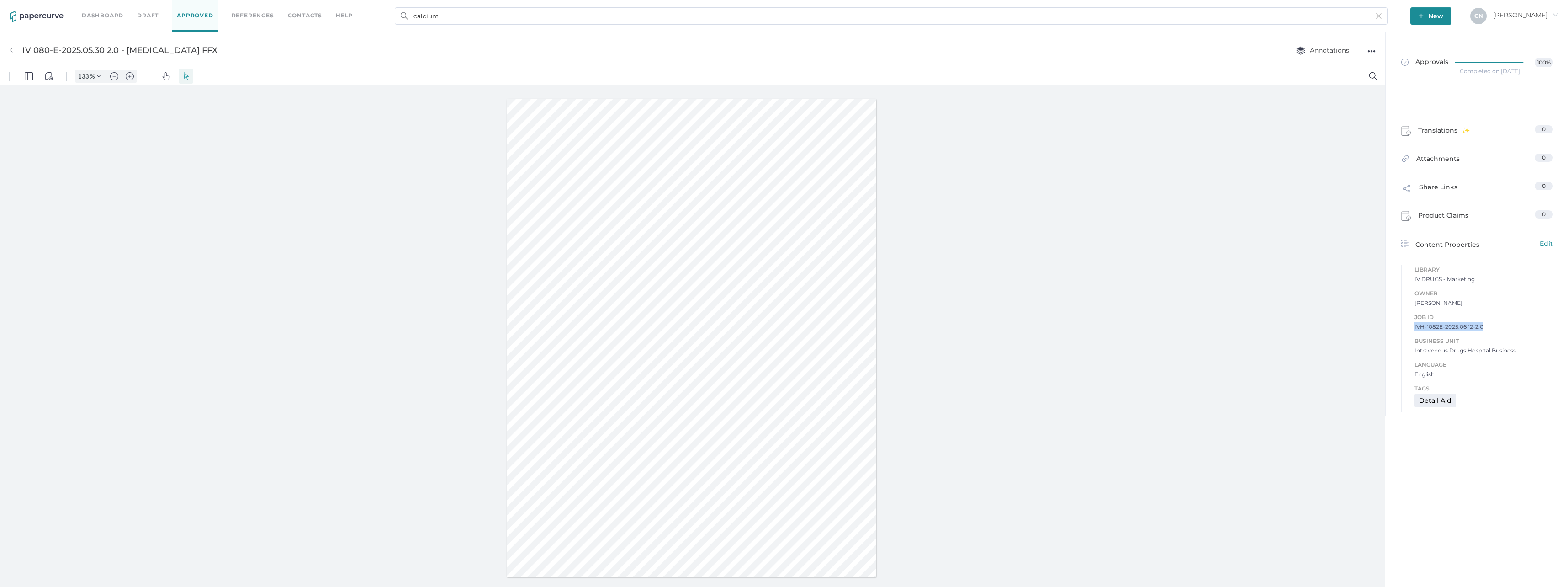
drag, startPoint x: 1482, startPoint y: 324, endPoint x: 1409, endPoint y: 329, distance: 73.2
click at [1409, 329] on div "Job ID IVH-1082E-2025.06.12-2.0 Business Unit Intravenous Drugs Hospital Busine…" at bounding box center [1478, 341] width 152 height 76
copy span "IVH-1082E-2025.06.12-2.0"
click at [1501, 77] on link "Approvals 100%" at bounding box center [1478, 66] width 163 height 36
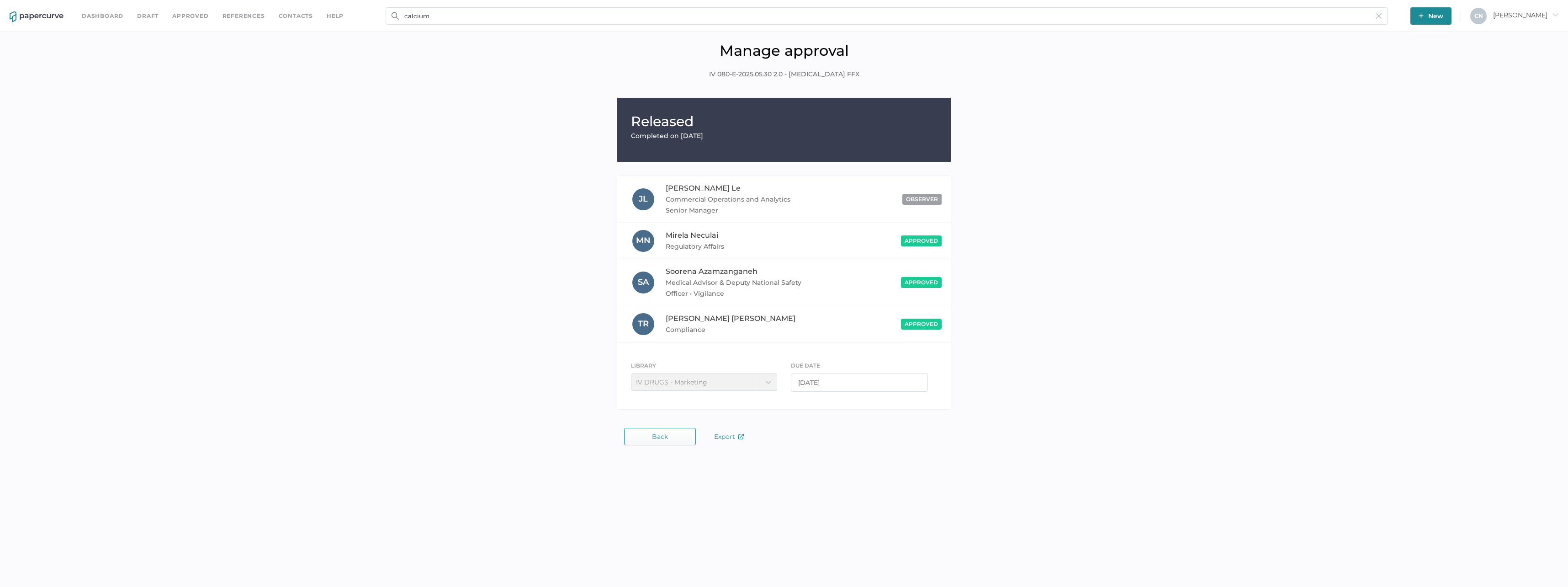
click at [841, 72] on span "IV 080-E-2025.05.30 2.0 - [MEDICAL_DATA] FFX" at bounding box center [784, 75] width 150 height 10
click at [798, 47] on h1 "Manage approval" at bounding box center [784, 51] width 1555 height 18
drag, startPoint x: 798, startPoint y: 47, endPoint x: 1223, endPoint y: 156, distance: 438.8
click at [1223, 156] on div "Released Completed on [DATE] [PERSON_NAME] Commercial Operations and Analytics …" at bounding box center [784, 256] width 1555 height 316
